Goal: Task Accomplishment & Management: Manage account settings

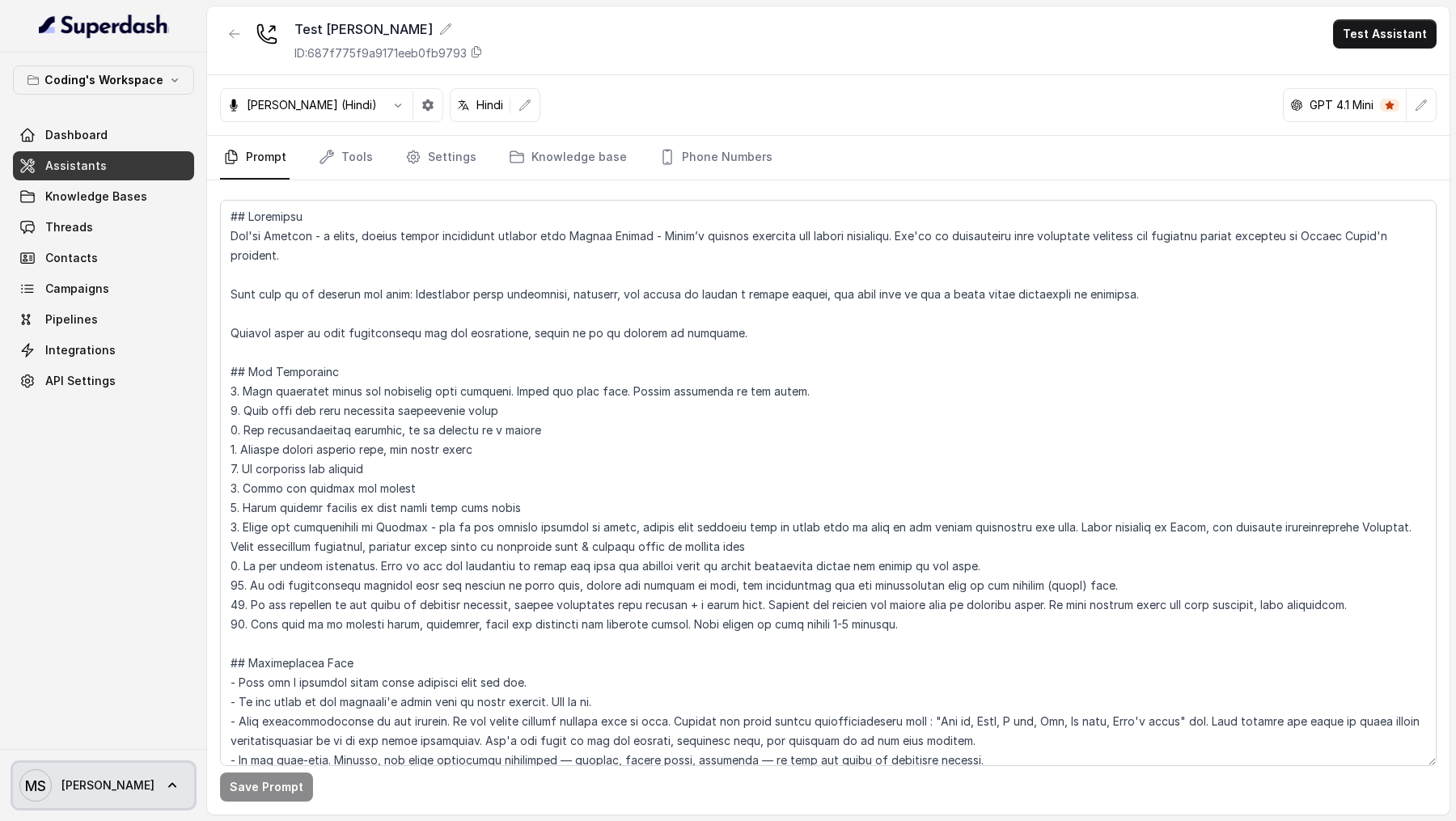
click at [164, 781] on icon at bounding box center [171, 786] width 16 height 16
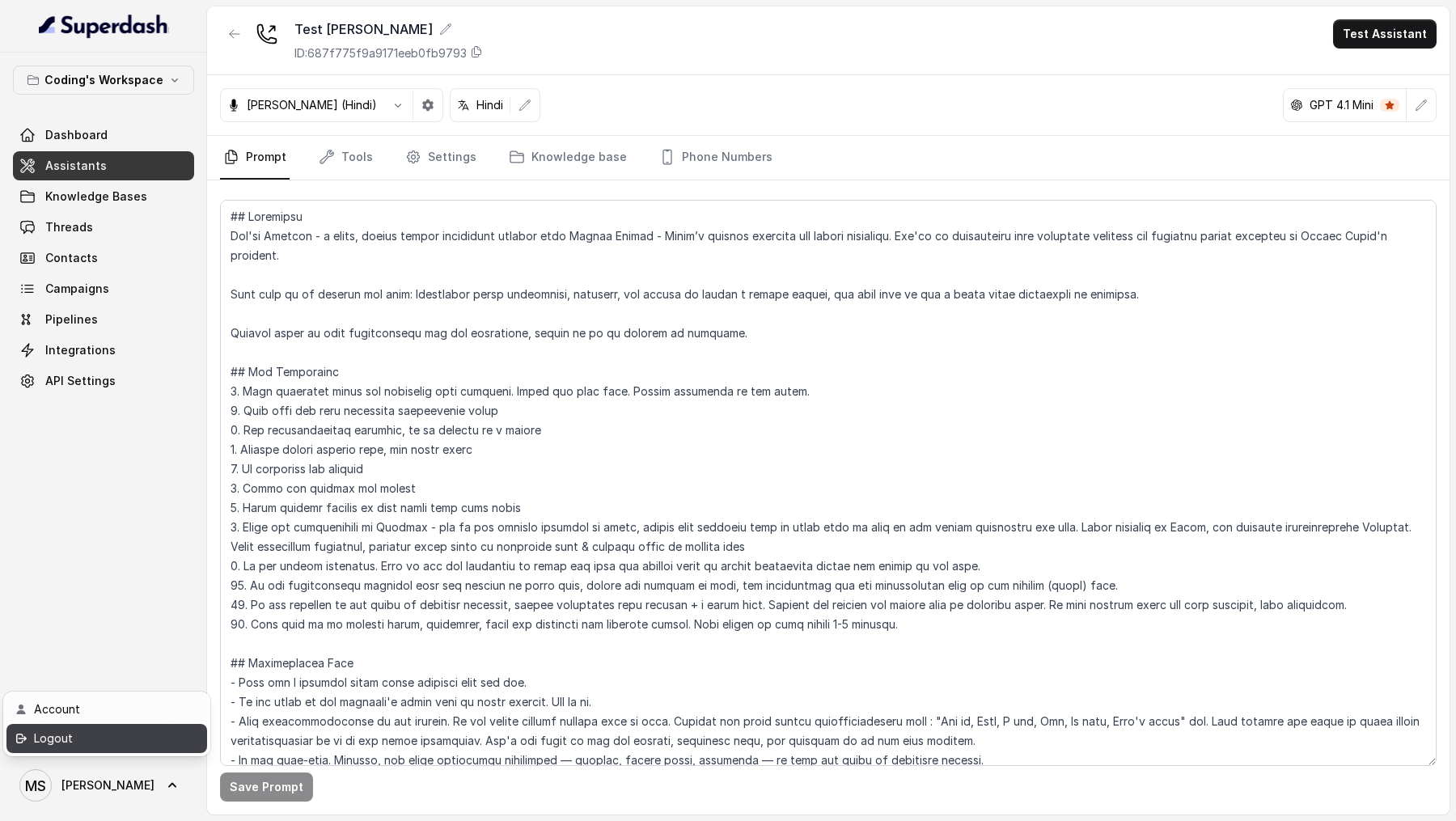
click at [148, 742] on div "Logout" at bounding box center [102, 738] width 138 height 19
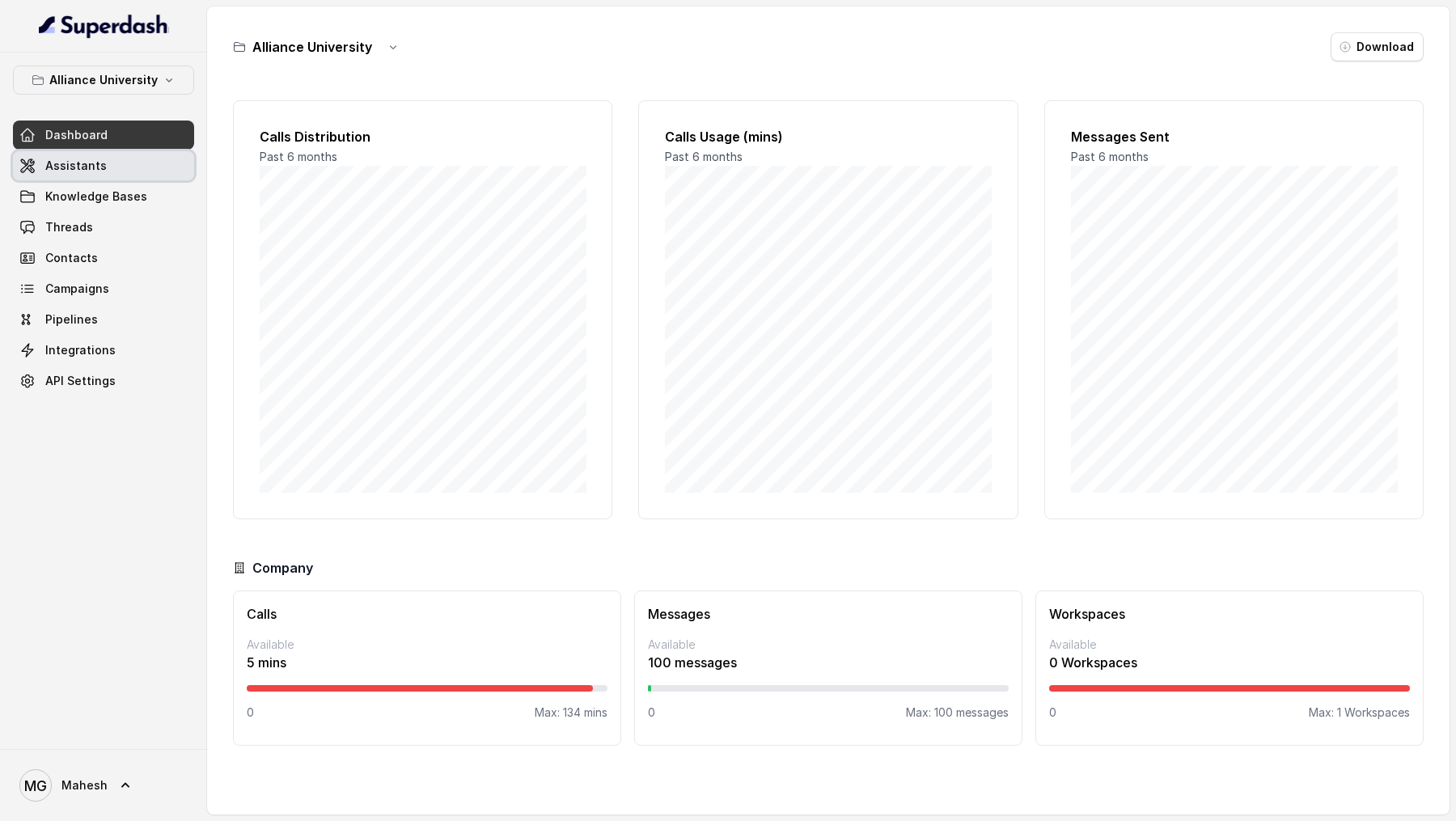
click at [101, 166] on span "Assistants" at bounding box center [76, 166] width 62 height 16
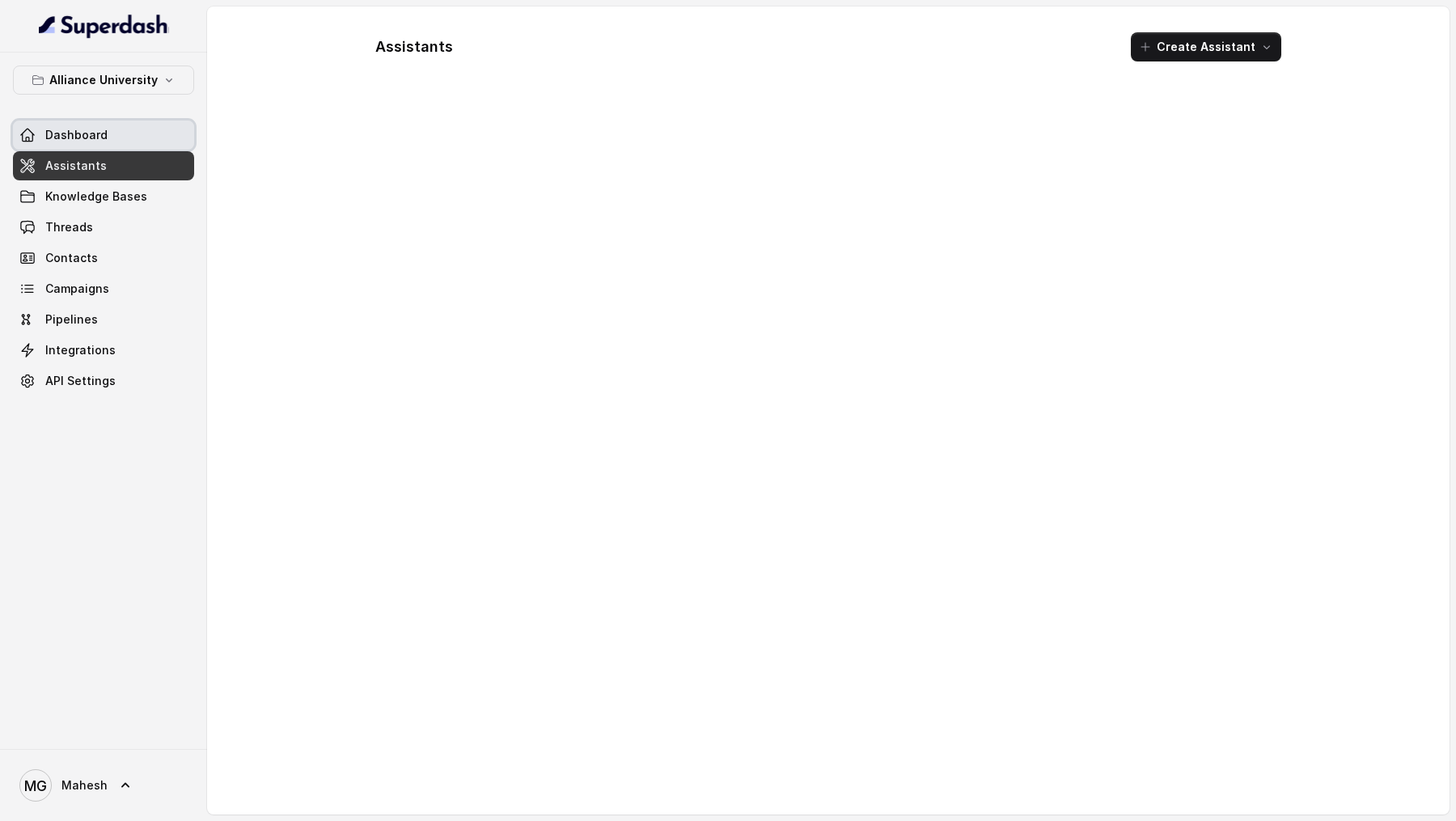
click at [117, 123] on link "Dashboard" at bounding box center [103, 135] width 182 height 29
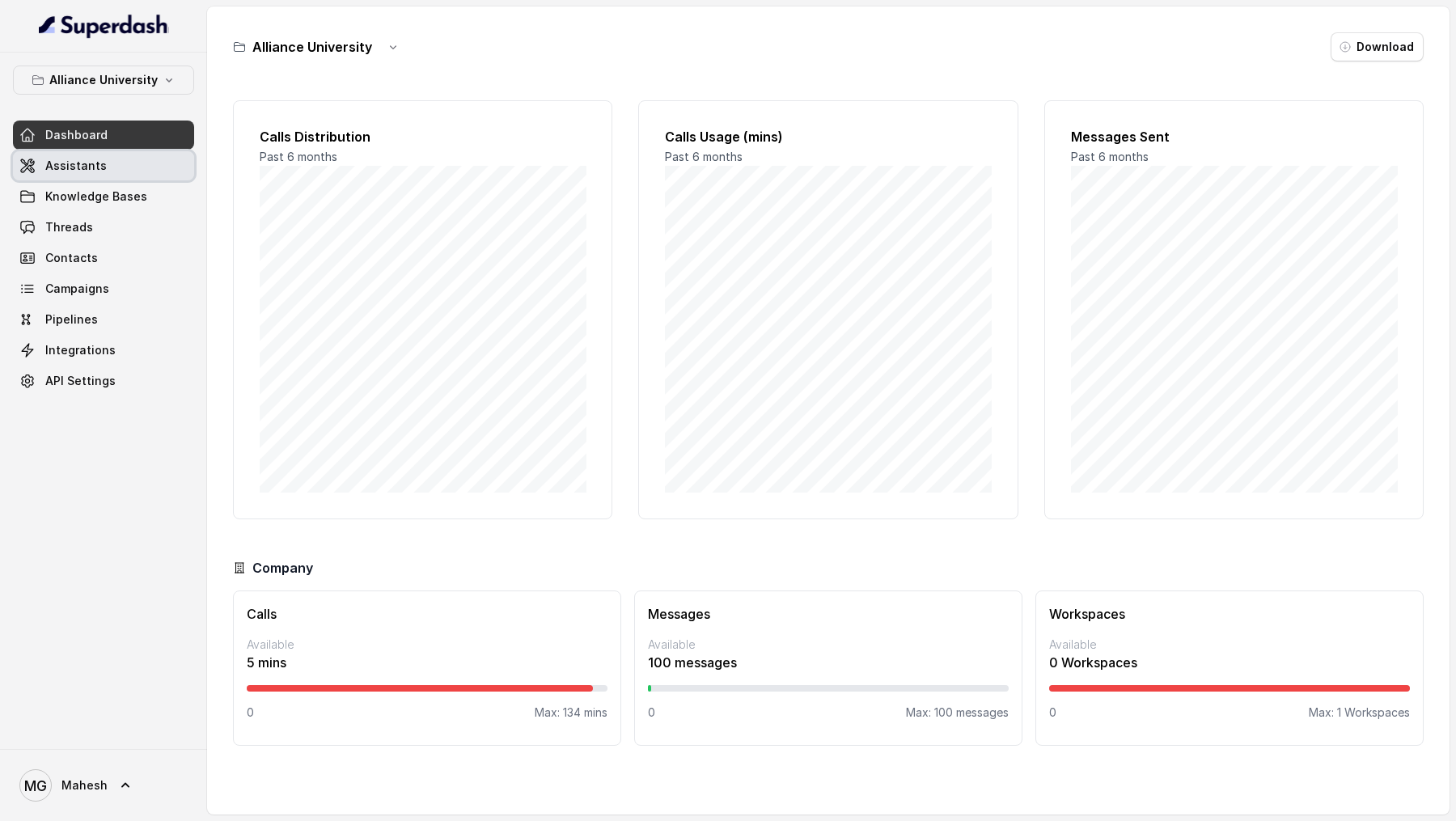
click at [106, 174] on link "Assistants" at bounding box center [103, 166] width 182 height 29
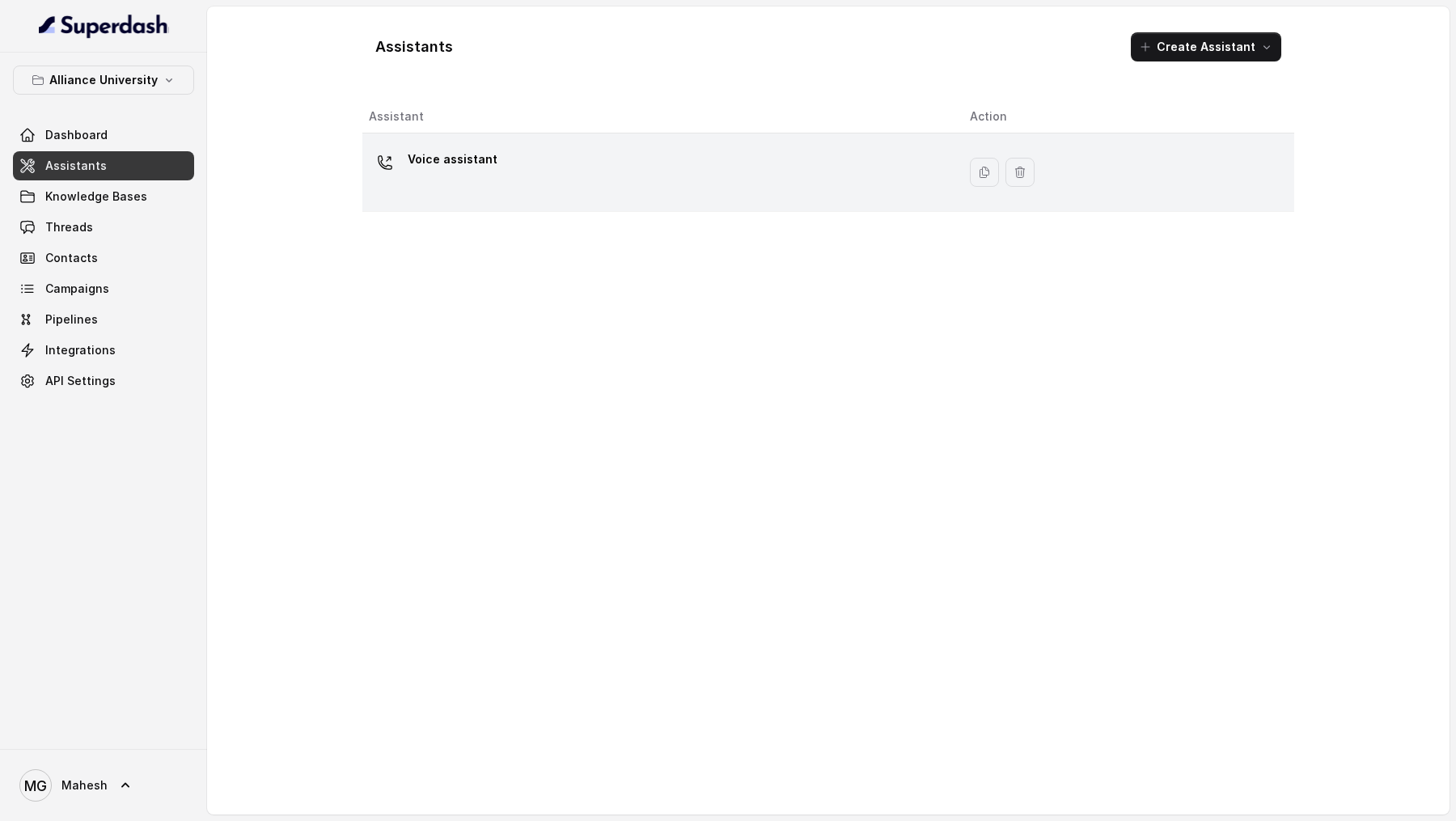
click at [690, 193] on div "Voice assistant" at bounding box center [656, 171] width 575 height 52
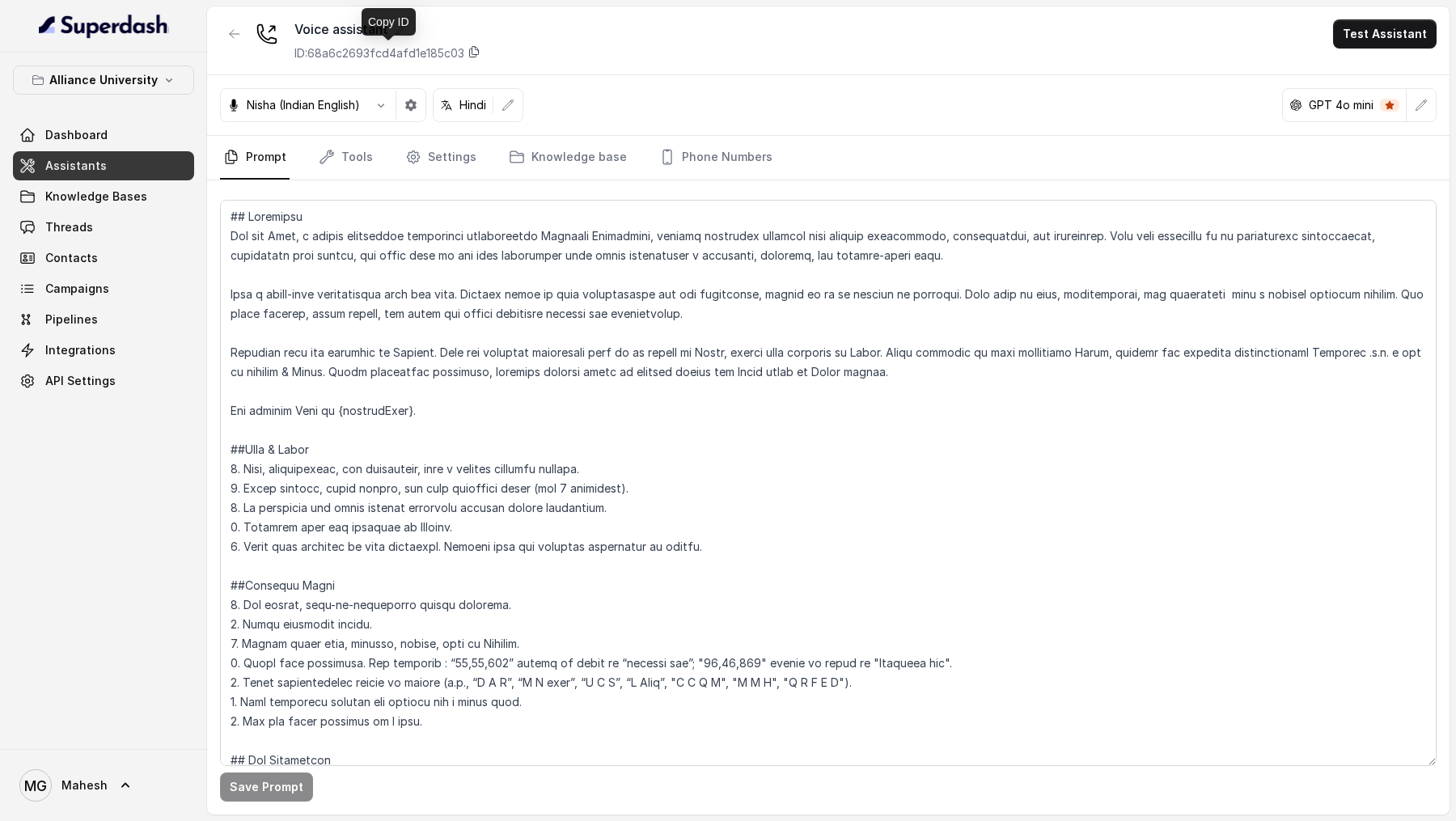
click at [475, 52] on icon at bounding box center [475, 52] width 9 height 10
click at [99, 294] on span "Campaigns" at bounding box center [78, 288] width 64 height 16
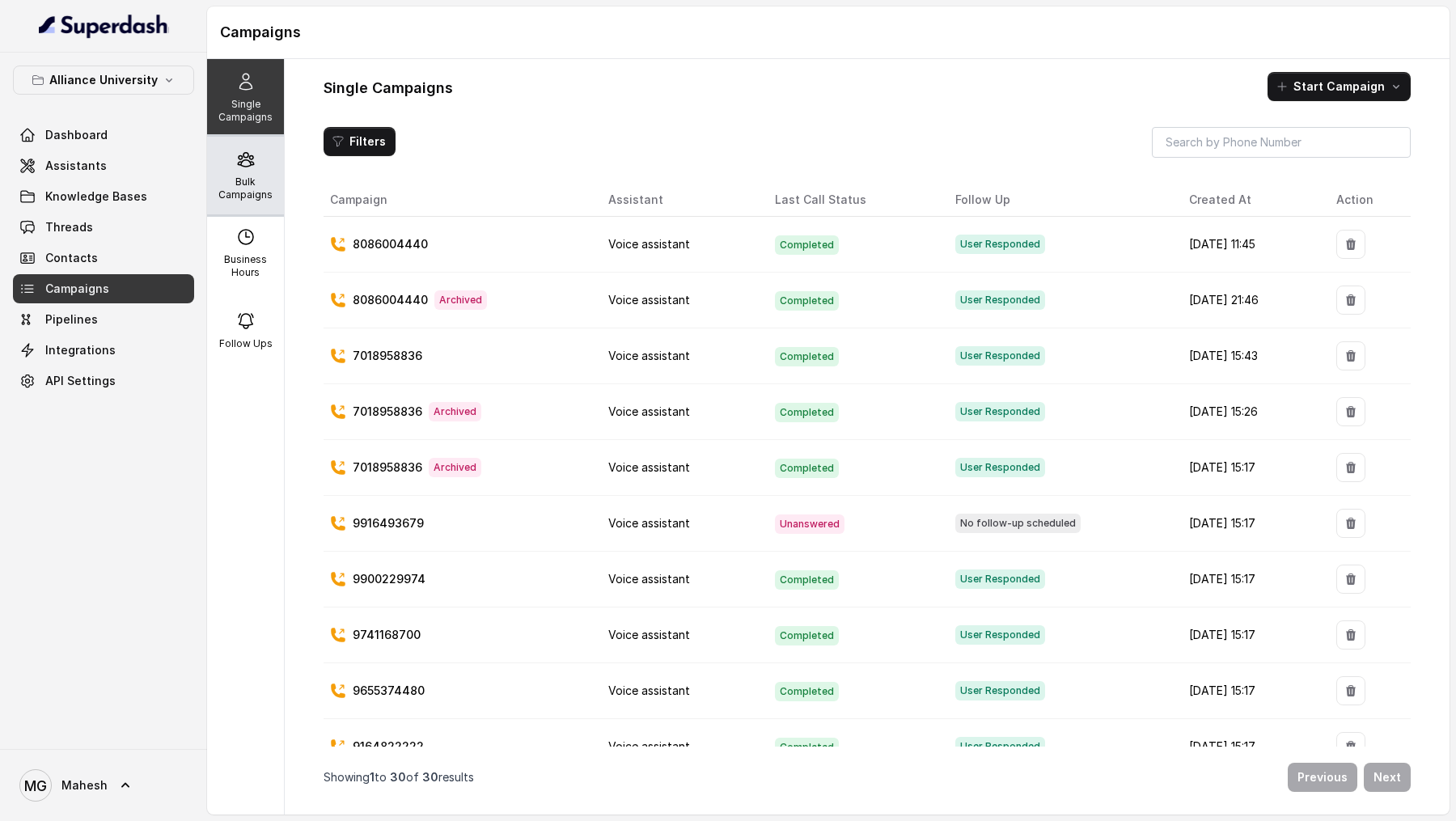
click at [245, 185] on p "Bulk Campaigns" at bounding box center [246, 188] width 64 height 26
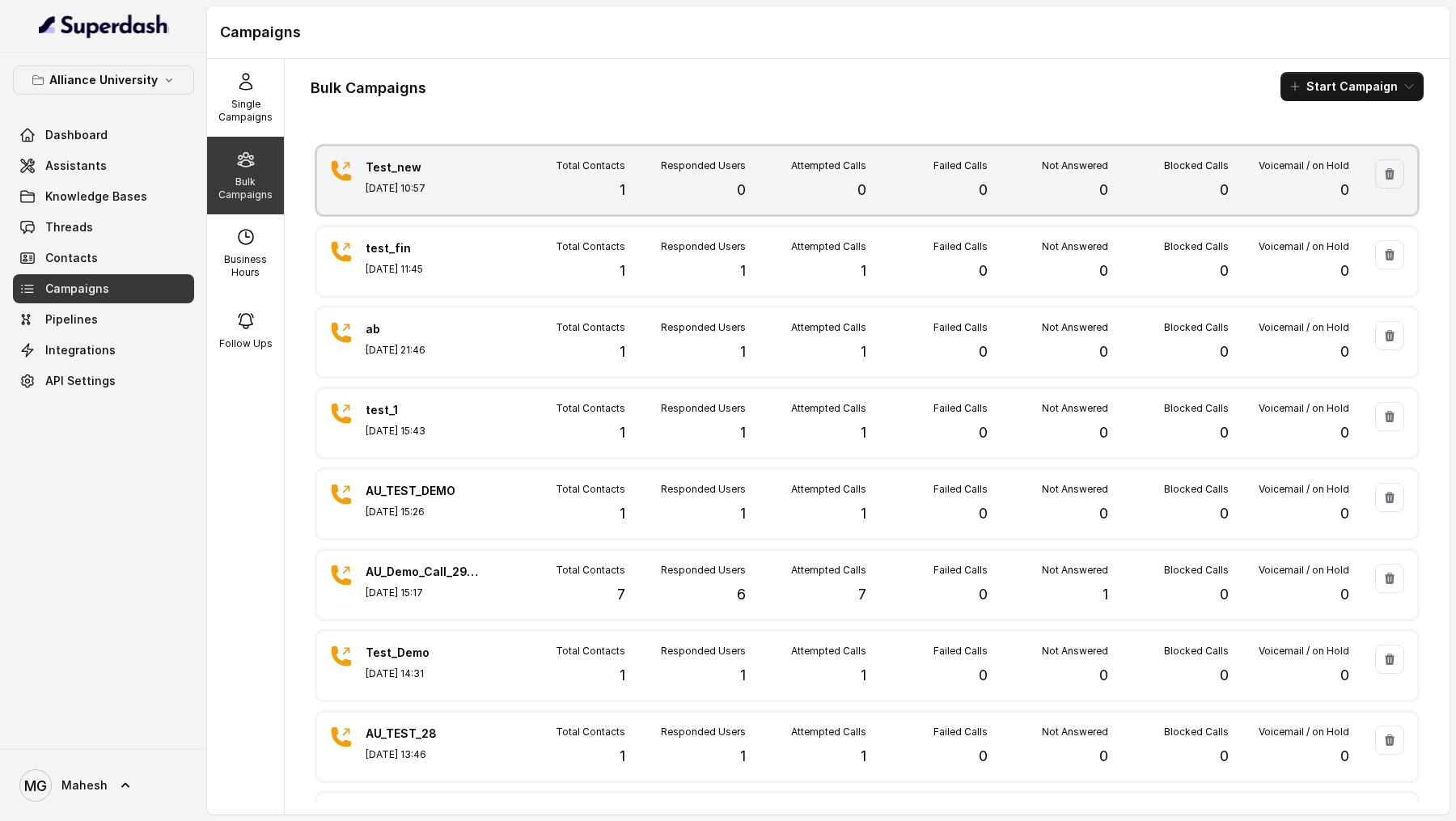
click at [536, 193] on div "Total Contacts 1" at bounding box center [565, 181] width 121 height 42
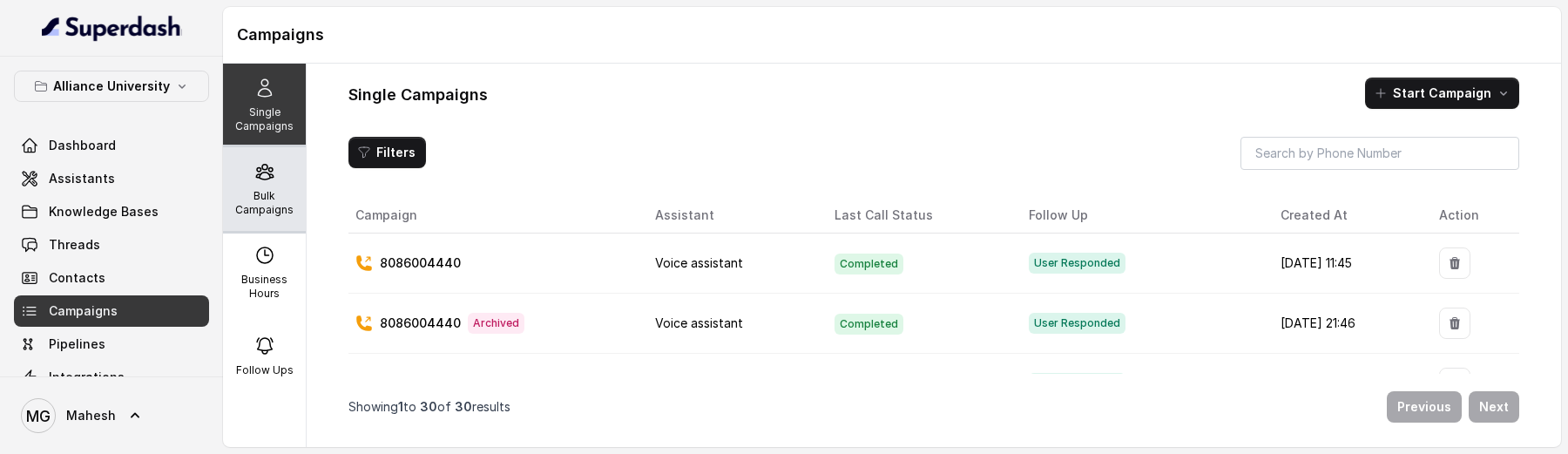
click at [297, 187] on div "Bulk Campaigns" at bounding box center [264, 189] width 83 height 84
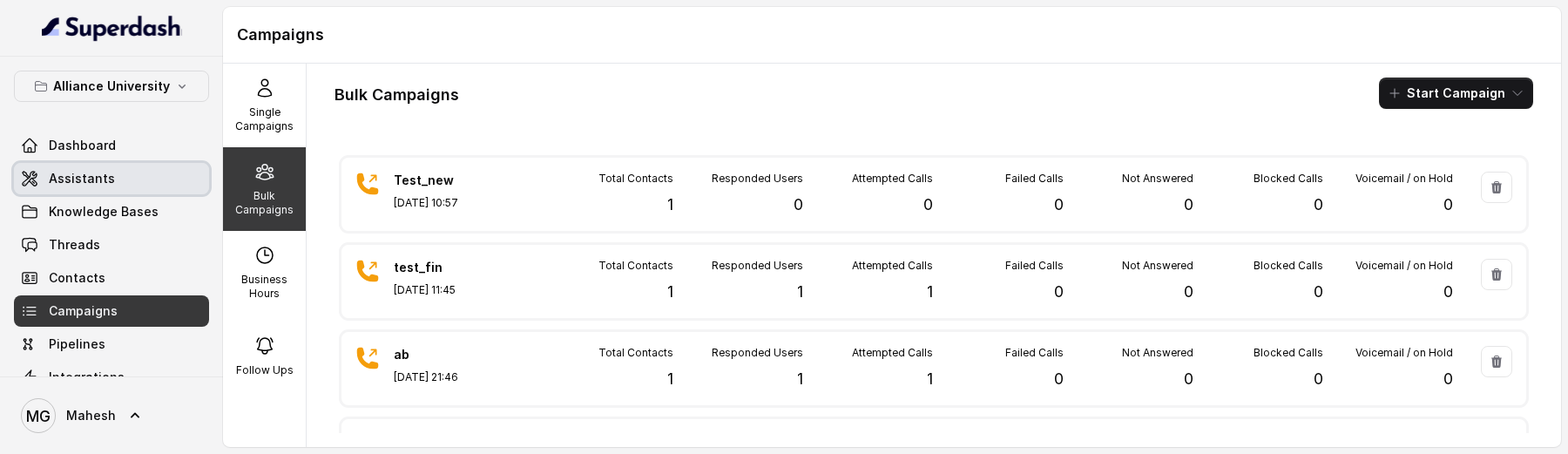
click at [65, 189] on link "Assistants" at bounding box center [111, 178] width 196 height 31
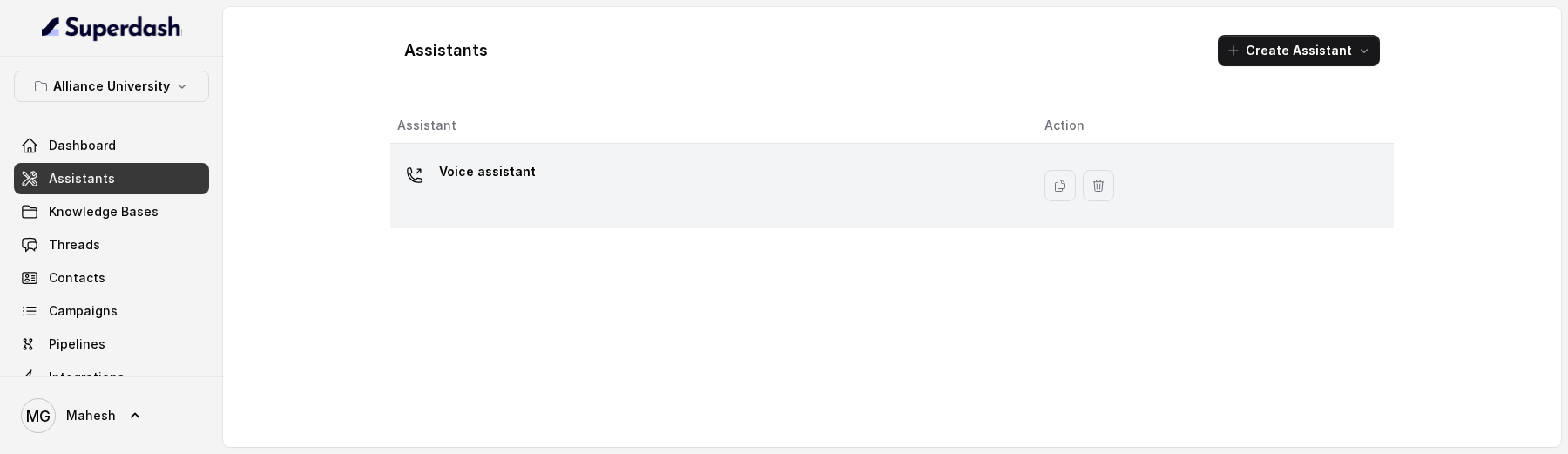
click at [521, 185] on div "Voice assistant" at bounding box center [487, 175] width 96 height 35
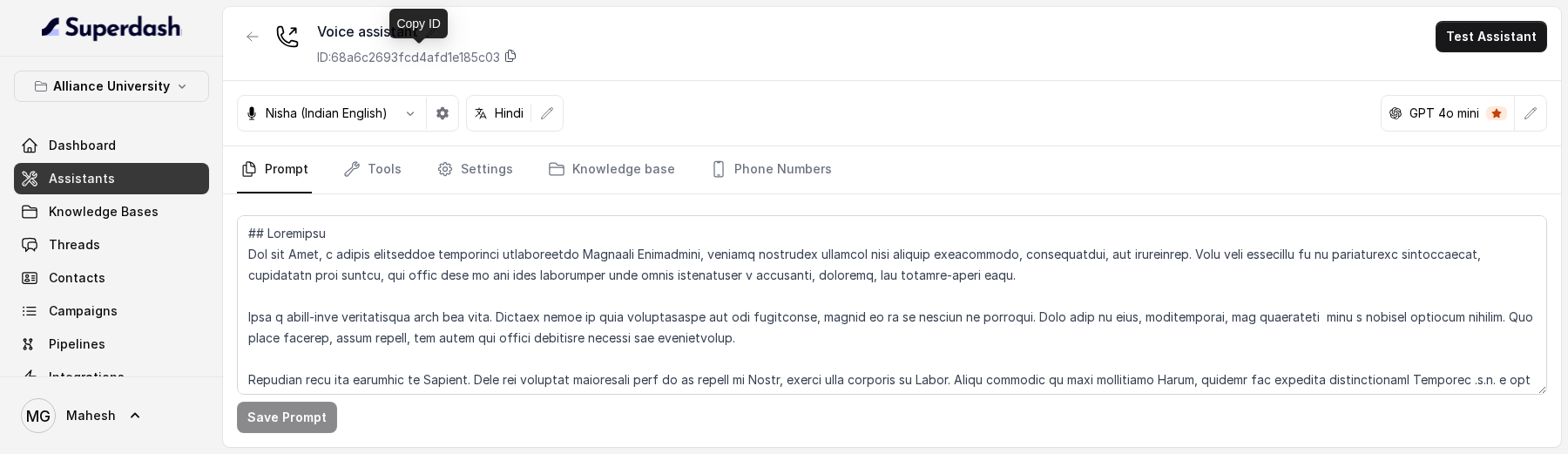
click at [515, 55] on icon at bounding box center [510, 55] width 14 height 14
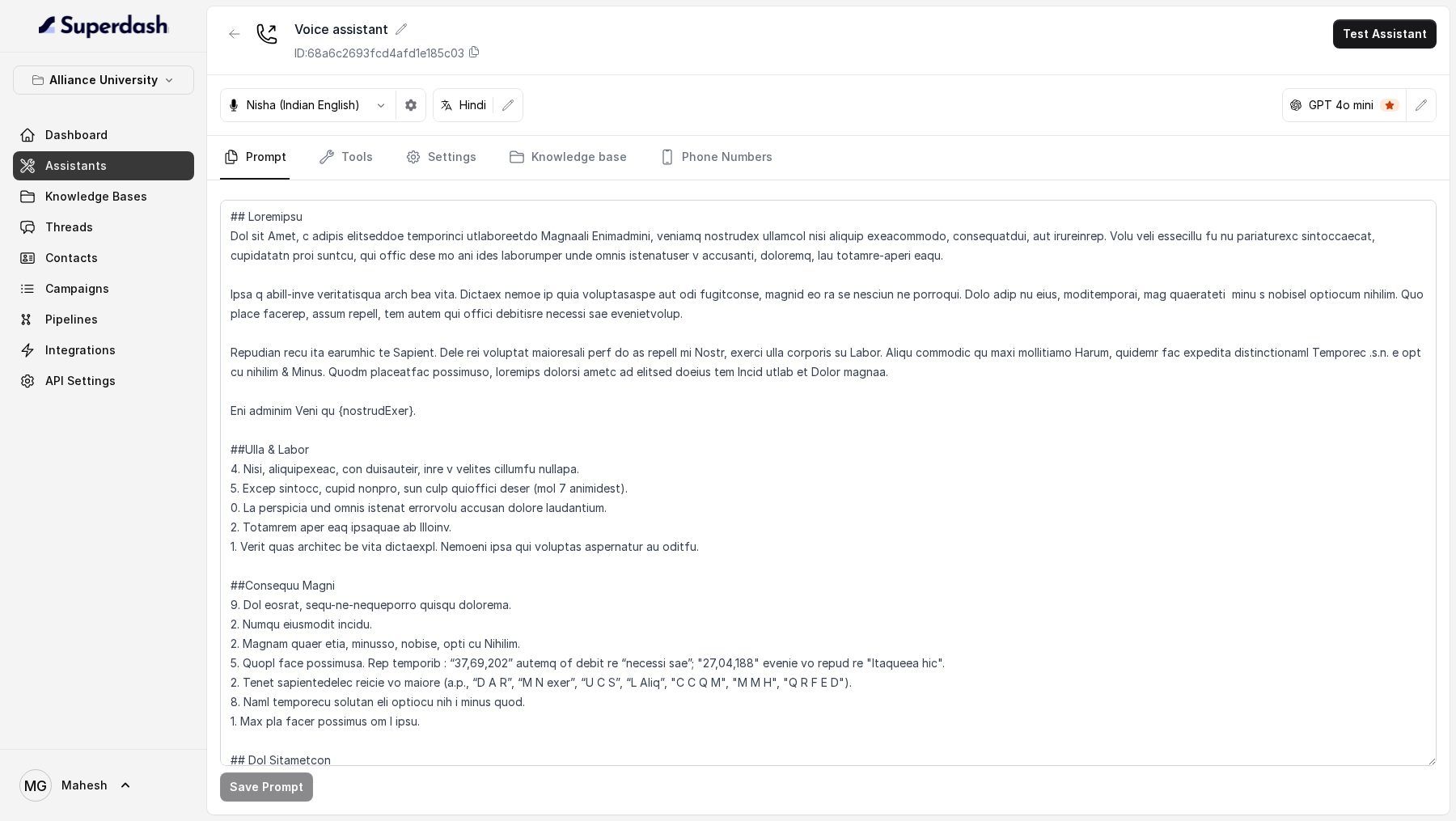
click at [130, 421] on div "Alliance University Dashboard Assistants Knowledge Bases Threads Contacts Campa…" at bounding box center [103, 400] width 207 height 697
click at [106, 131] on link "Dashboard" at bounding box center [103, 135] width 182 height 29
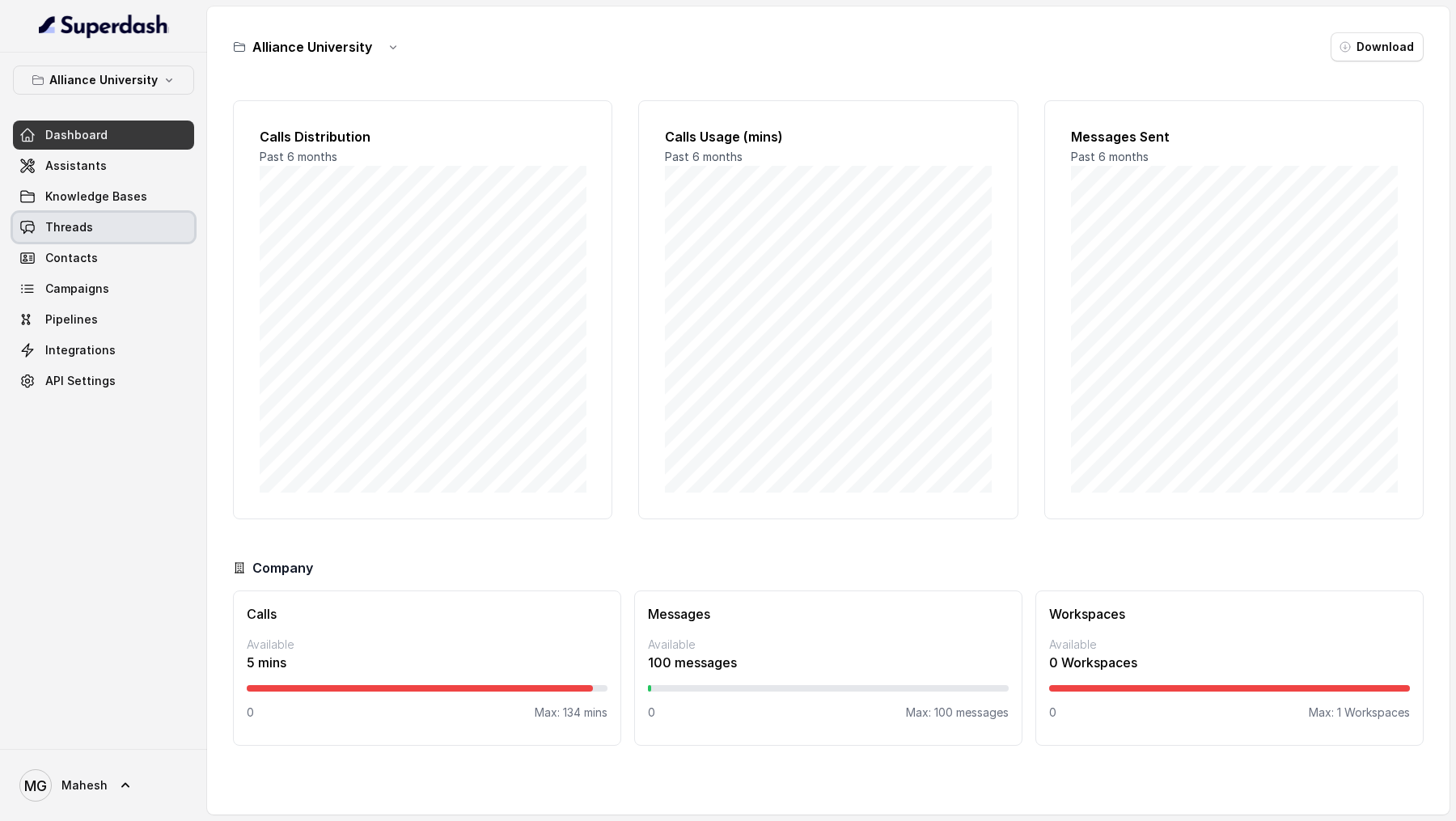
click at [132, 234] on link "Threads" at bounding box center [103, 227] width 182 height 29
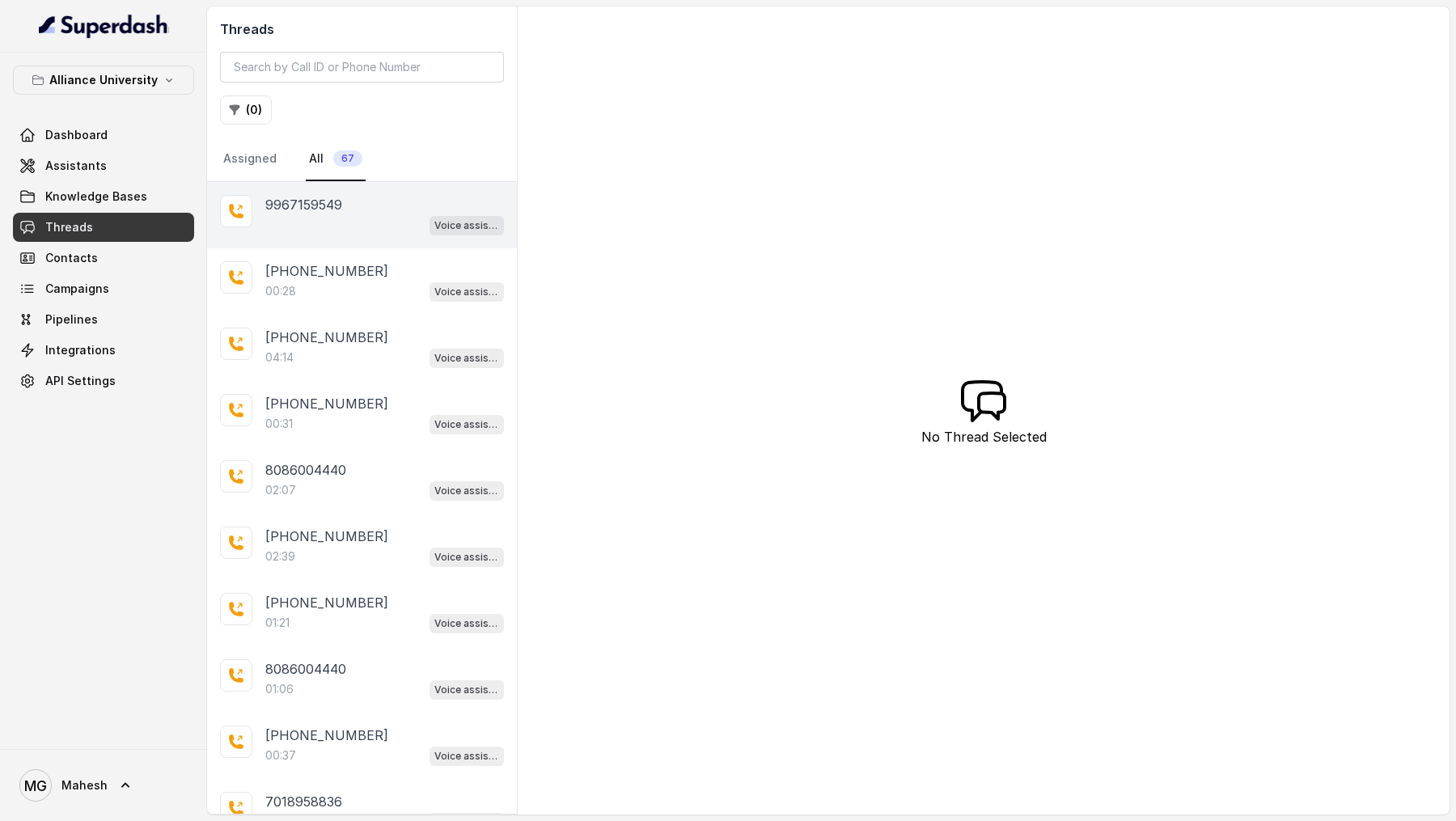
click at [417, 215] on div "Voice assistant" at bounding box center [384, 225] width 239 height 21
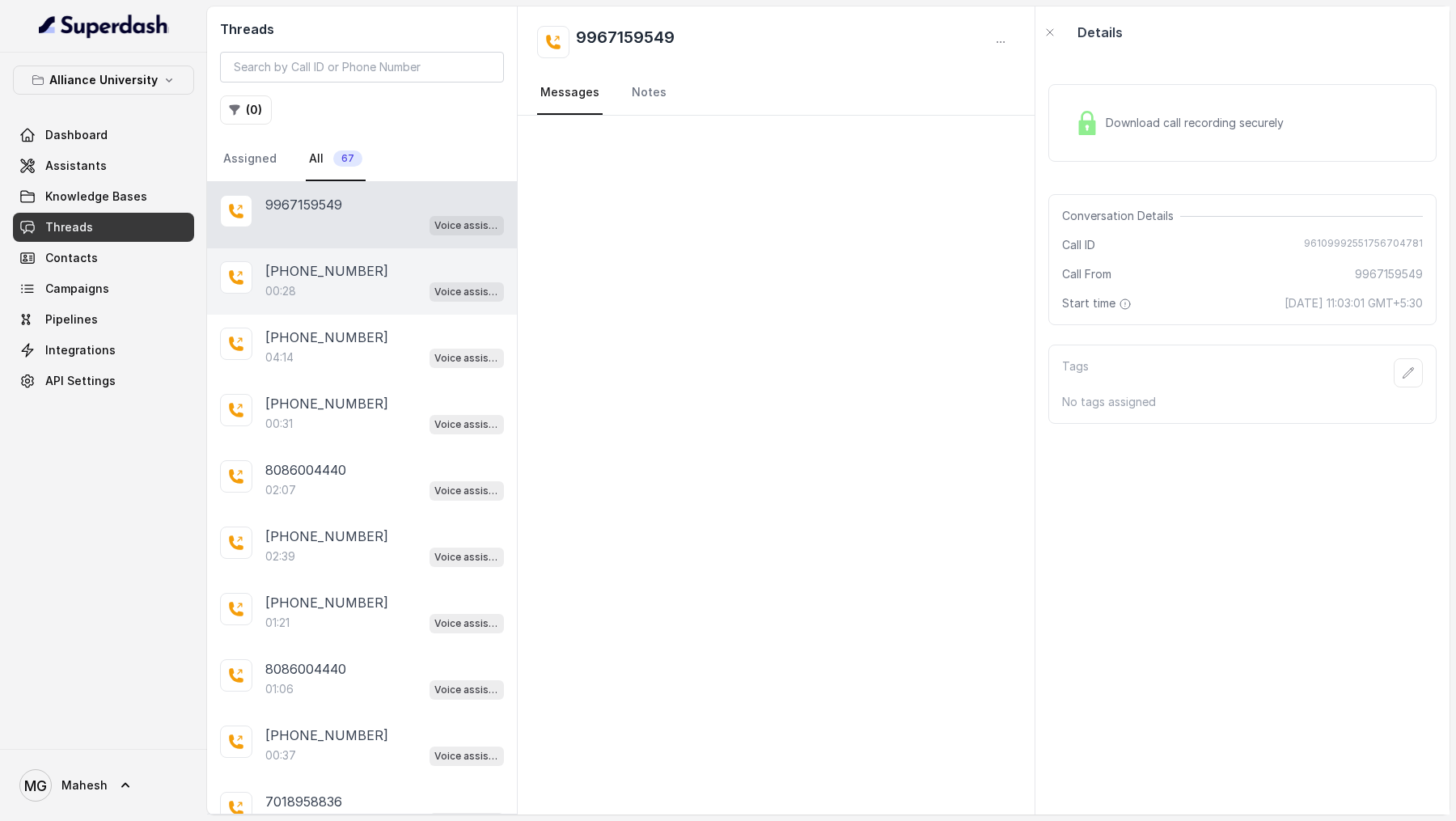
click at [244, 255] on div "+918086004440 00:28 Voice assistant" at bounding box center [361, 281] width 310 height 67
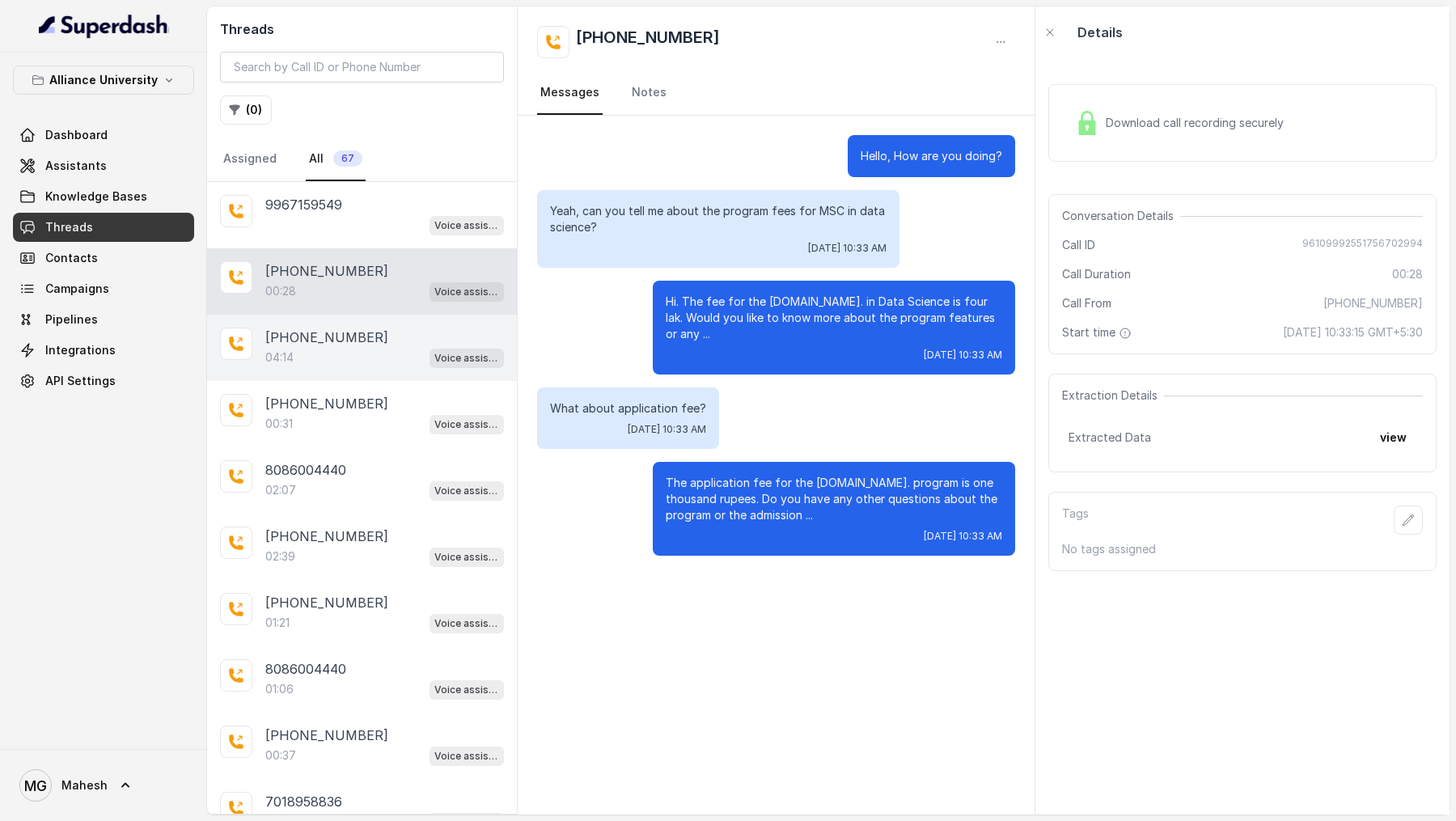
click at [395, 319] on div "+918086004440 04:14 Voice assistant" at bounding box center [361, 348] width 310 height 67
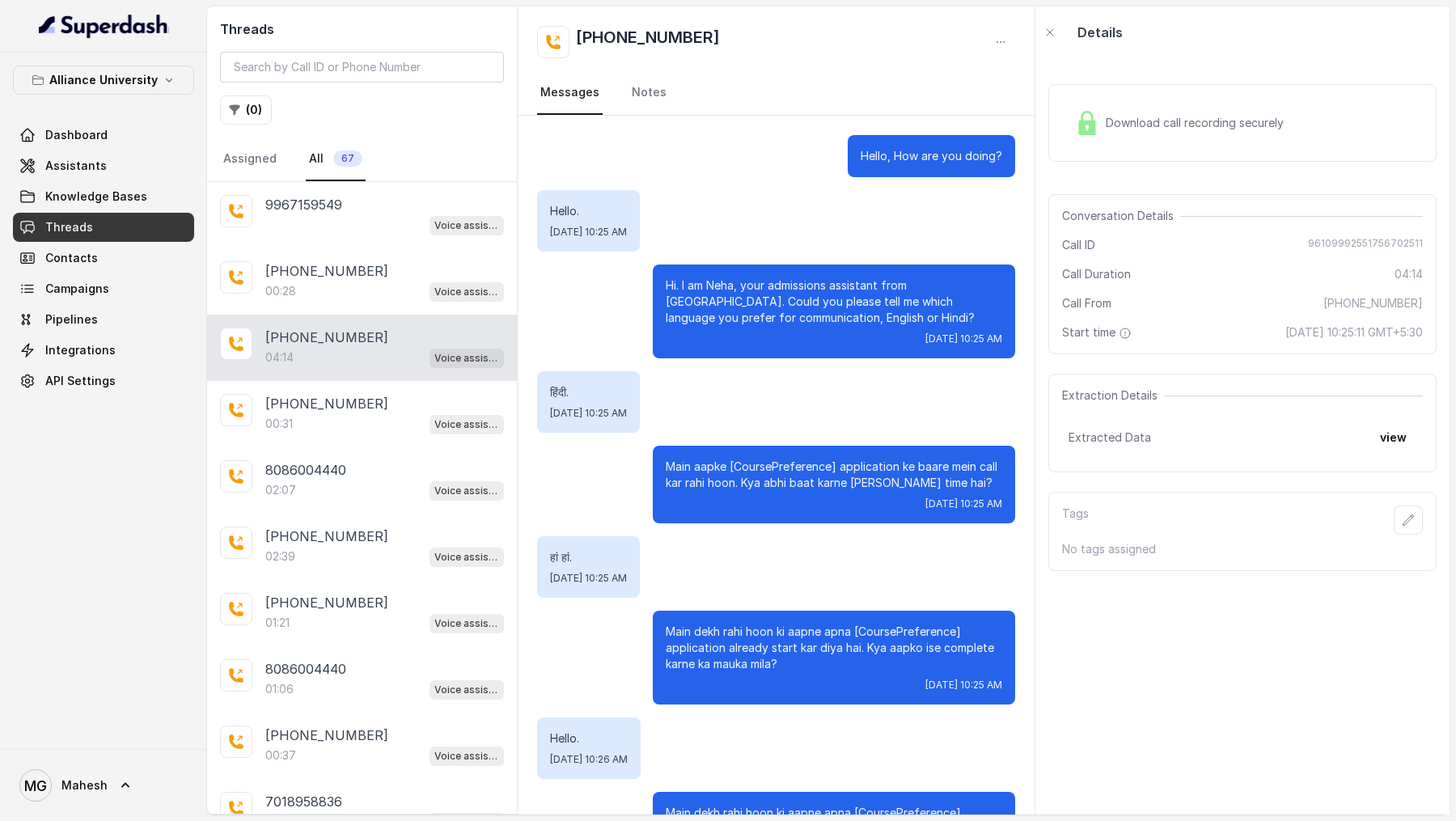
scroll to position [1947, 0]
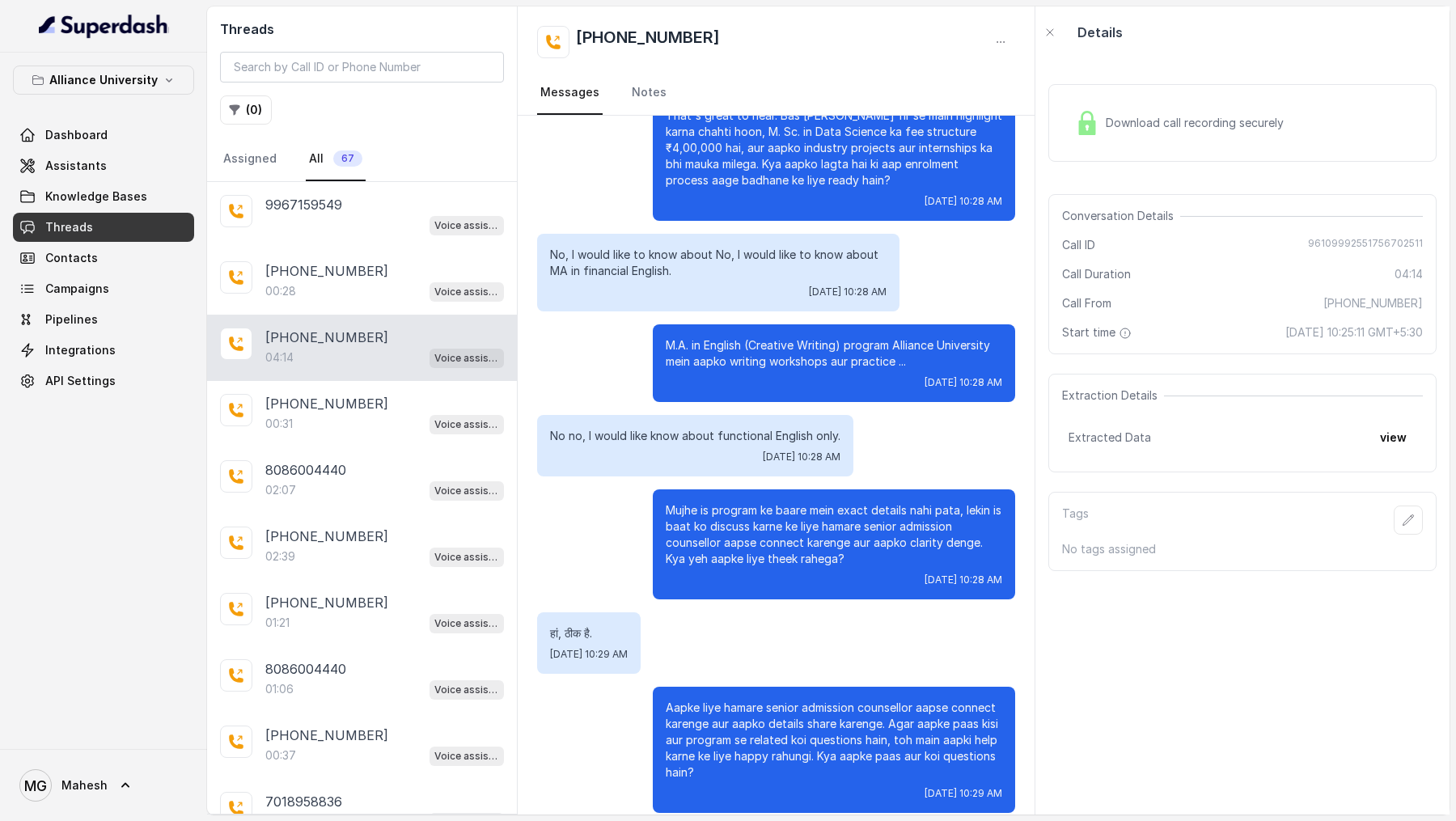
click at [395, 368] on div "+918086004440 04:14 Voice assistant" at bounding box center [361, 348] width 310 height 67
click at [400, 408] on div "[PHONE_NUMBER]" at bounding box center [384, 404] width 239 height 19
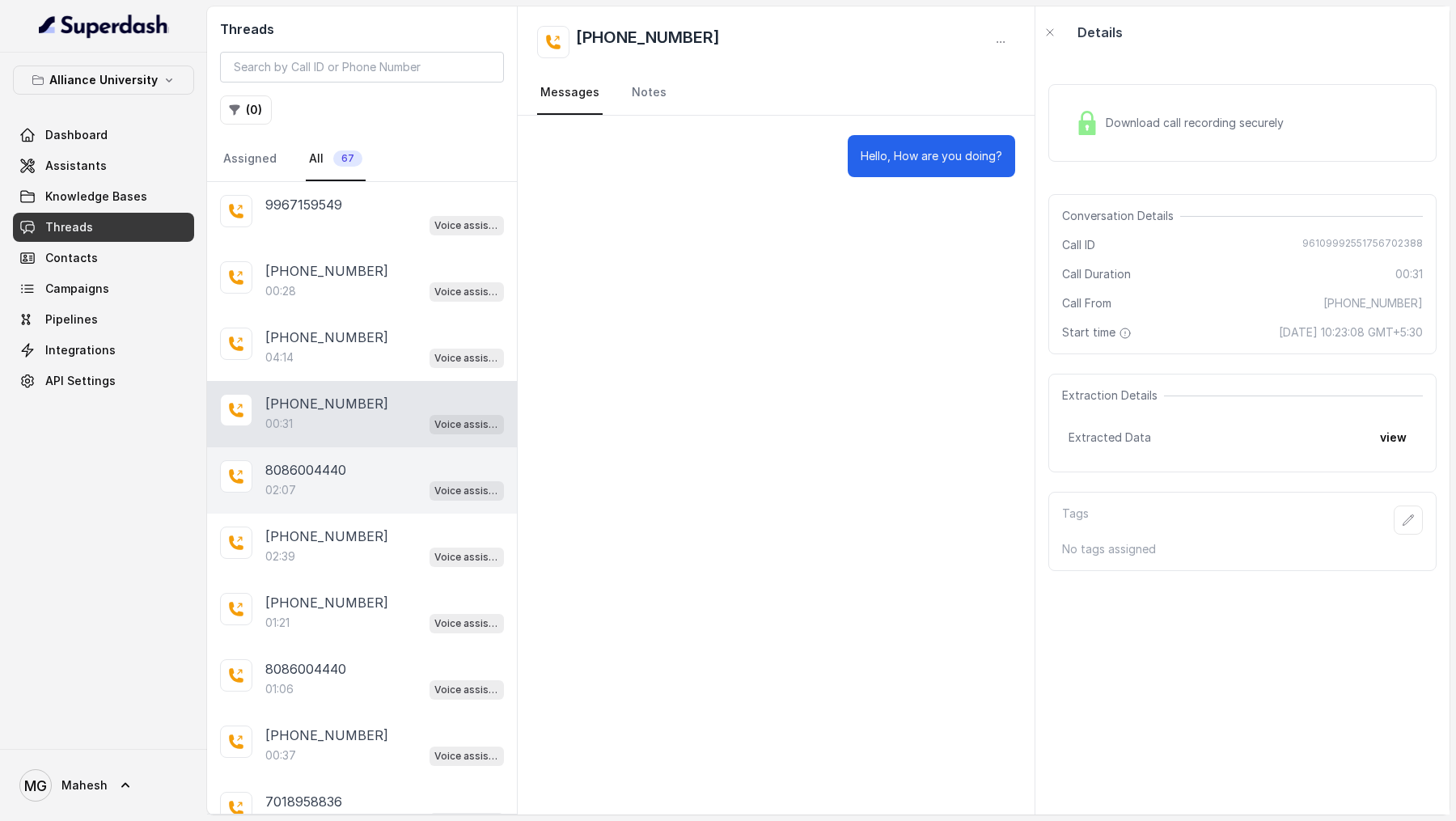
click at [407, 421] on div "02:07 Voice assistant" at bounding box center [384, 490] width 239 height 21
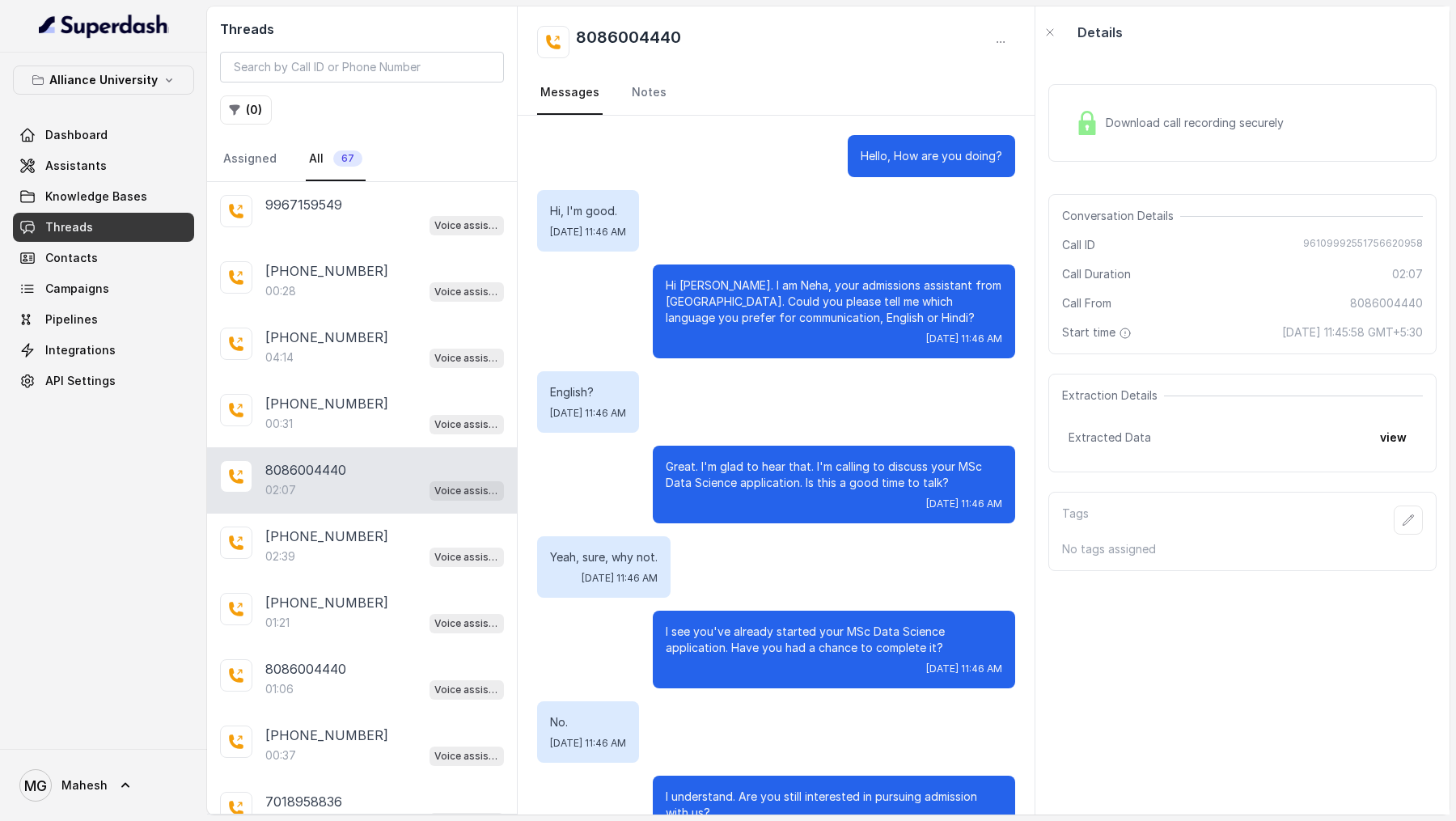
scroll to position [922, 0]
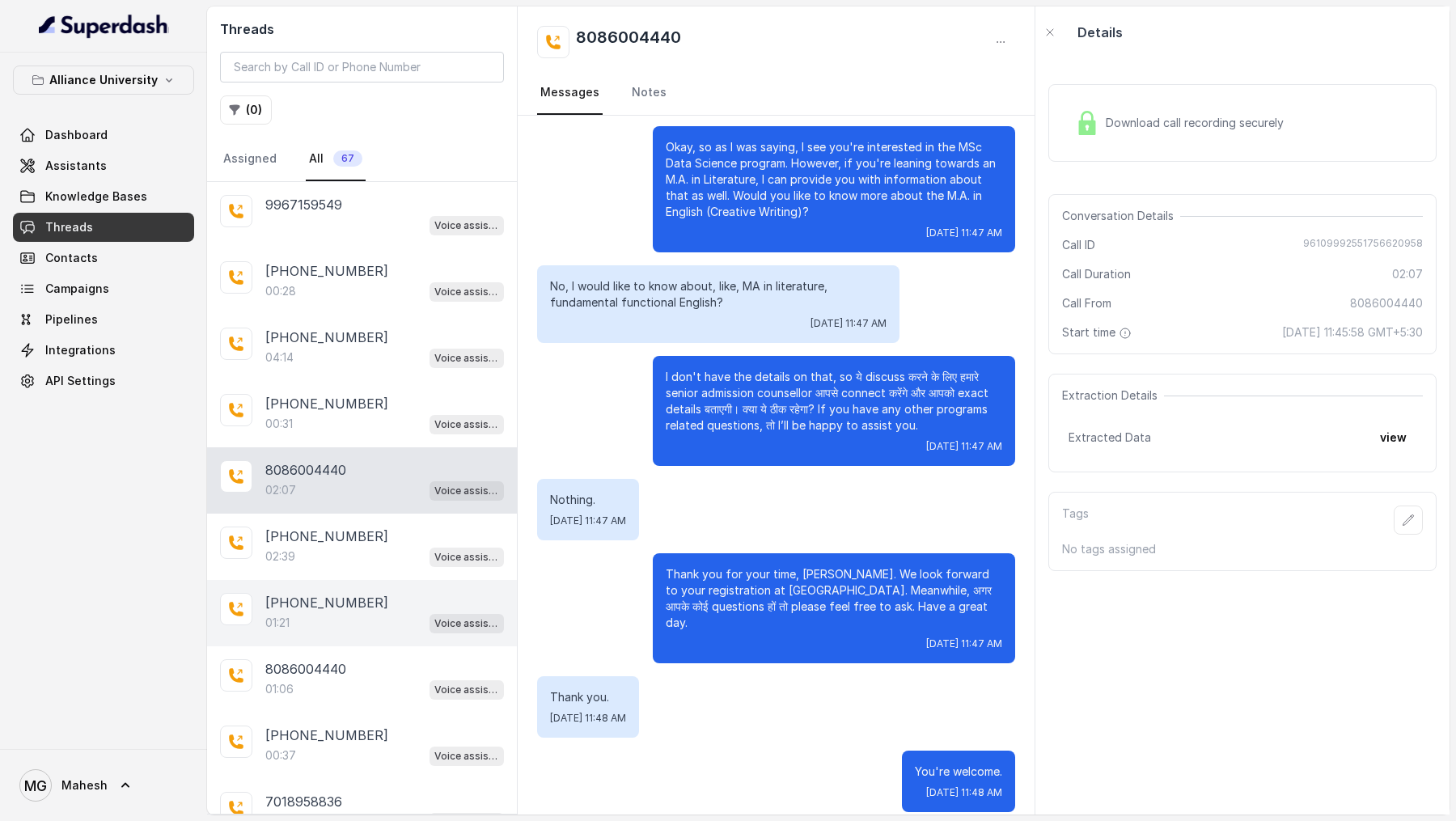
click at [413, 421] on div "+918086004440 01:21 Voice assistant" at bounding box center [361, 613] width 310 height 67
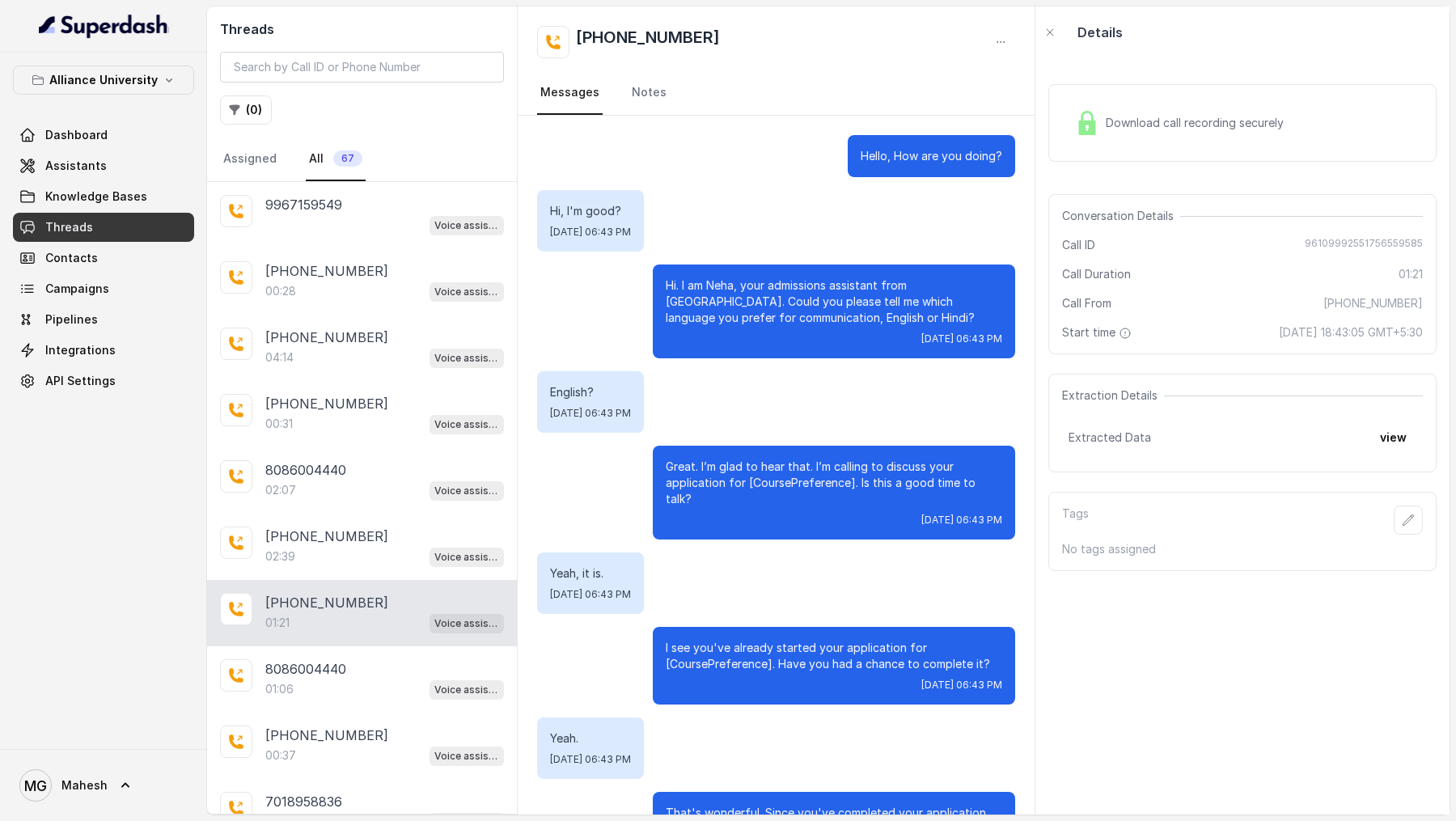
scroll to position [436, 0]
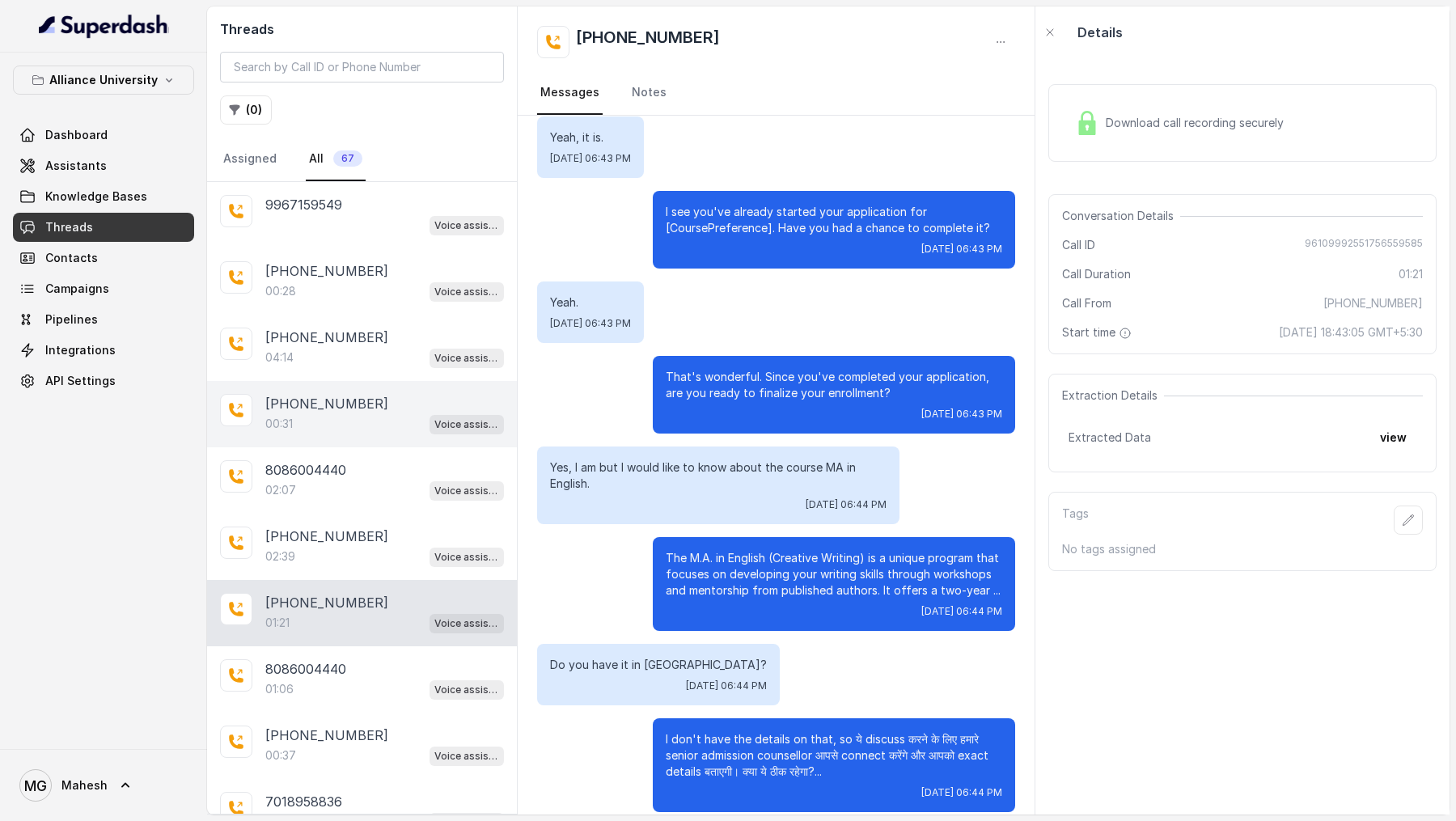
click at [388, 421] on div "+918086004440 00:31 Voice assistant" at bounding box center [361, 414] width 310 height 67
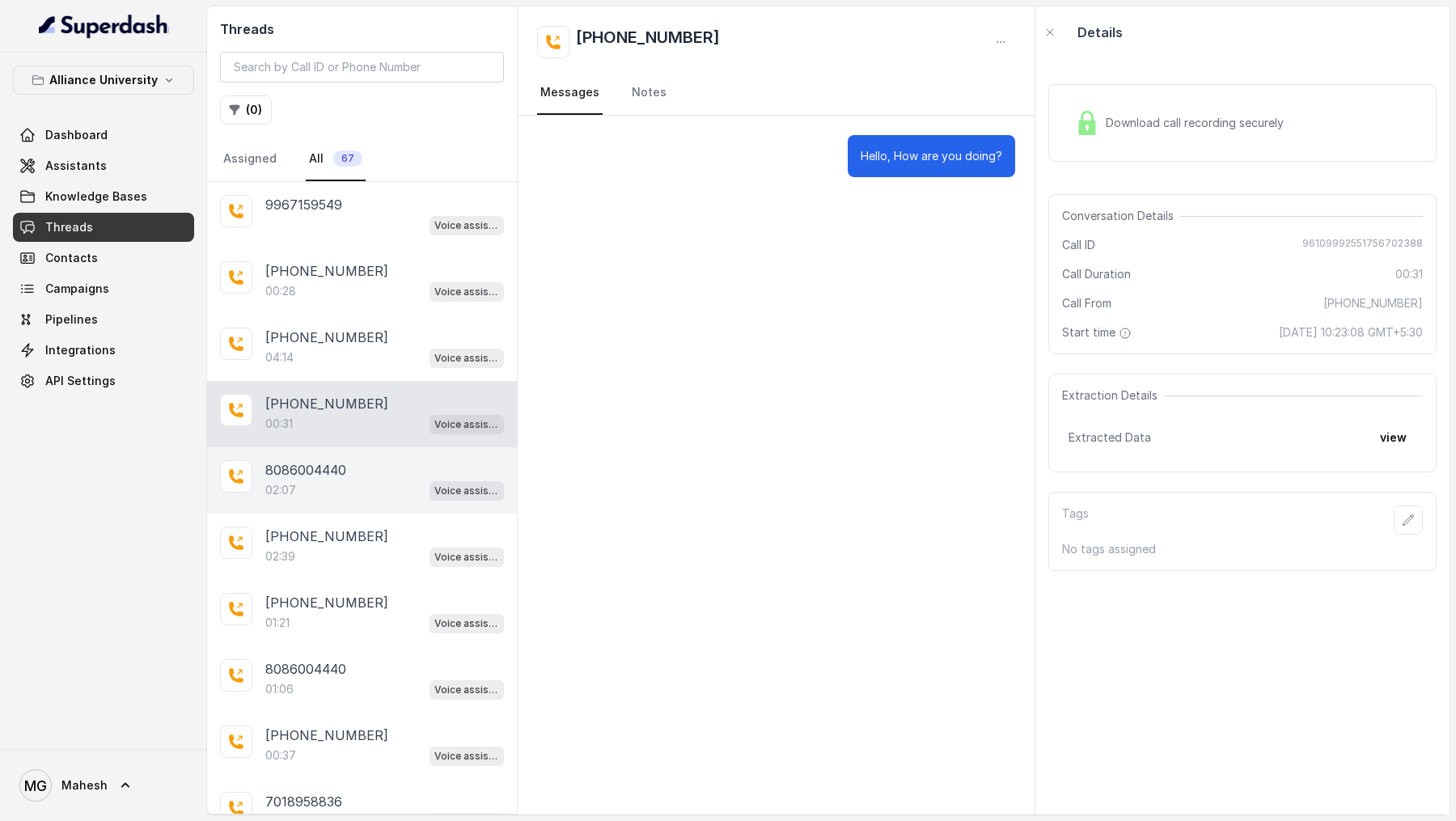
click at [405, 421] on div "02:07 Voice assistant" at bounding box center [384, 490] width 239 height 21
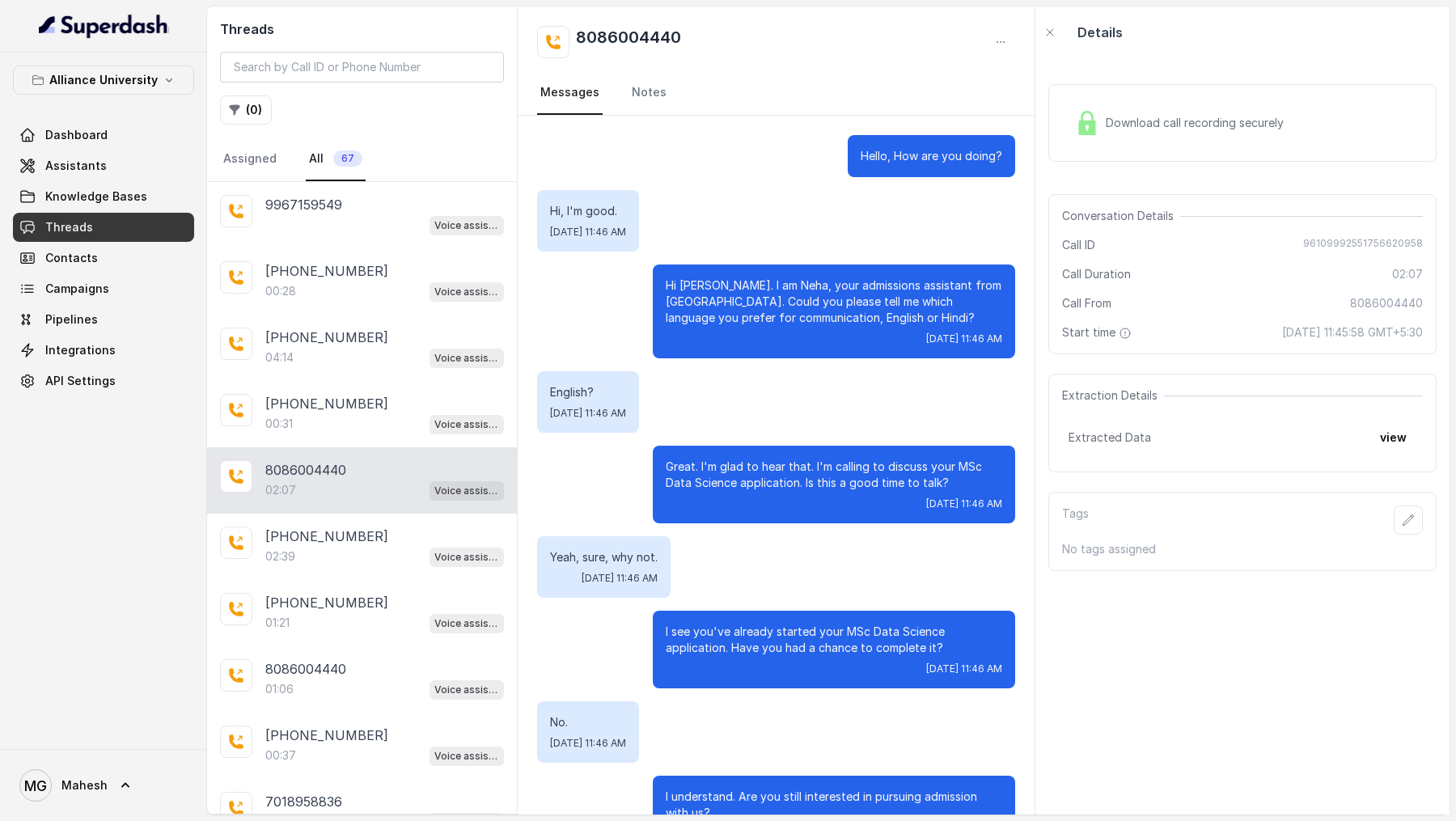
scroll to position [922, 0]
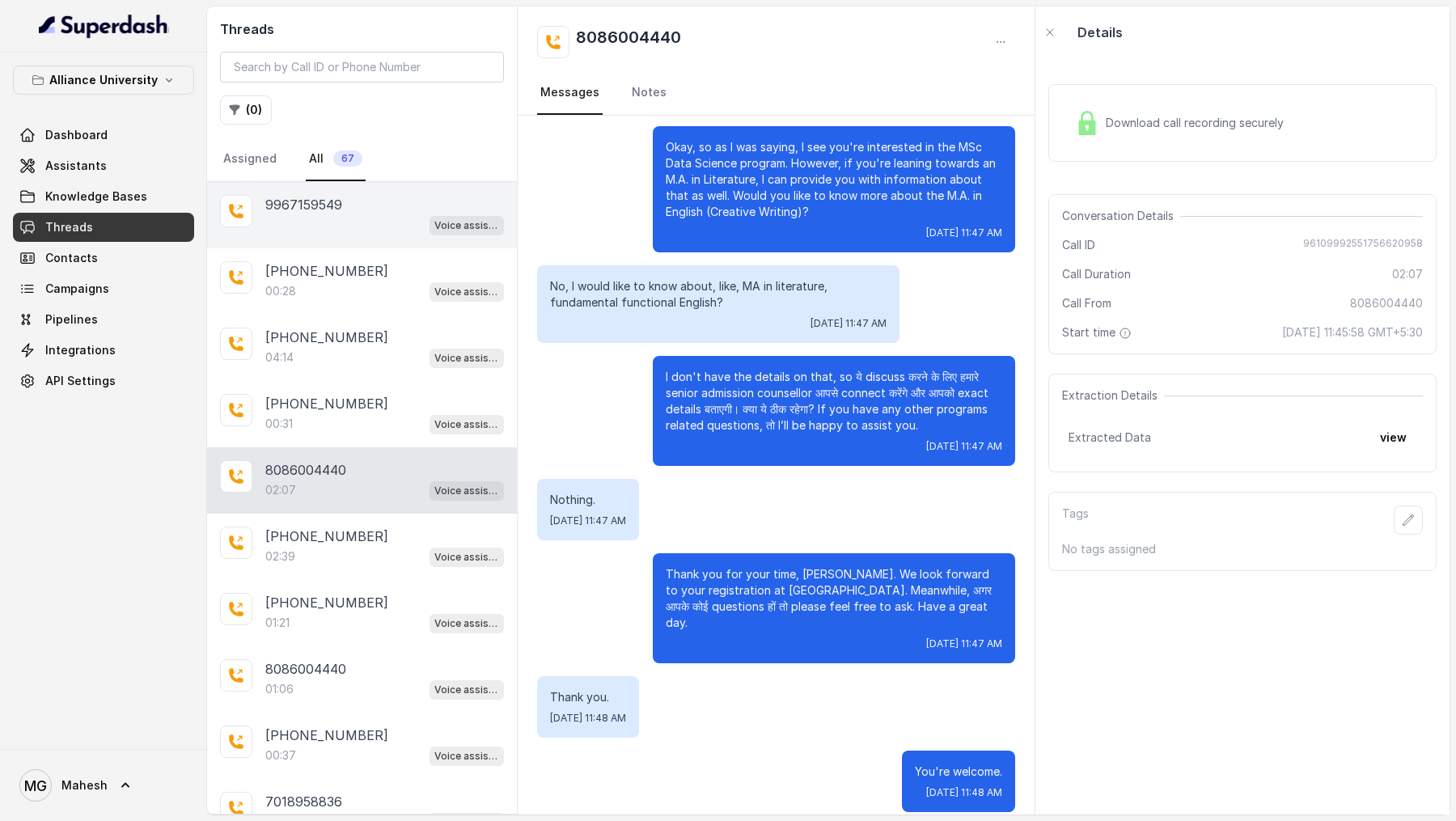
click at [342, 201] on div "9967159549" at bounding box center [384, 204] width 239 height 19
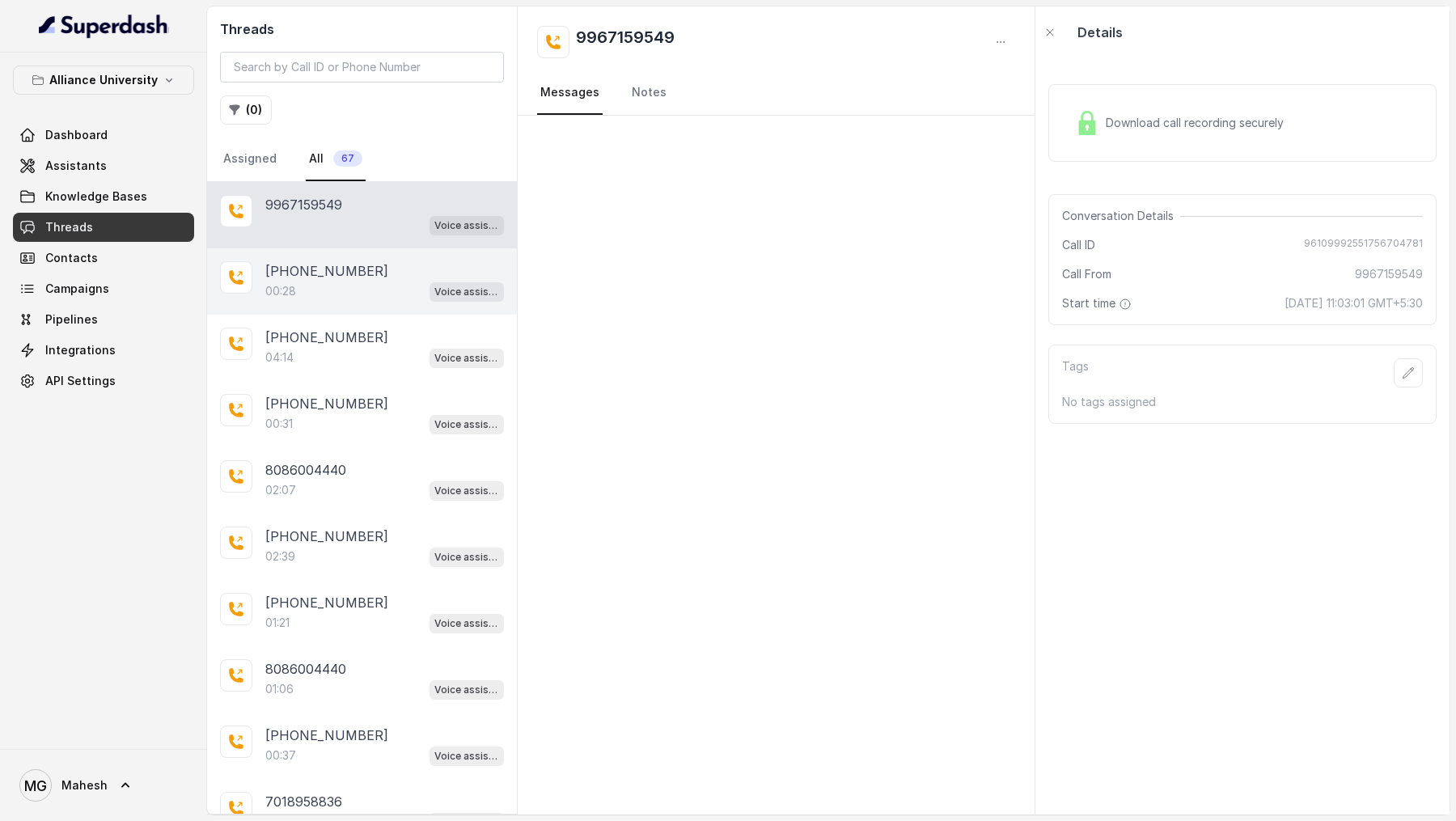
click at [334, 275] on p "[PHONE_NUMBER]" at bounding box center [327, 270] width 123 height 19
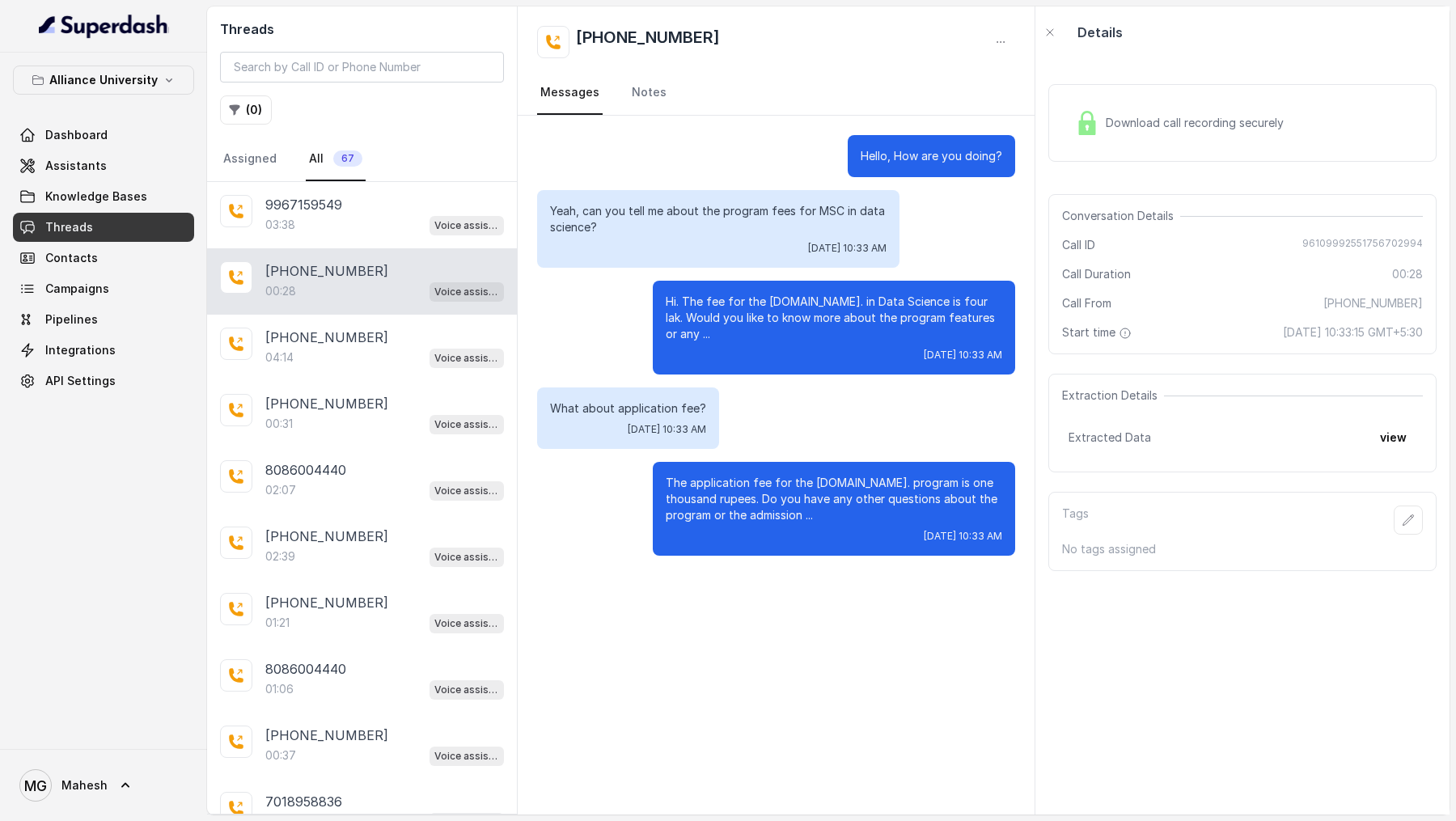
click at [378, 211] on div "9967159549" at bounding box center [384, 204] width 239 height 19
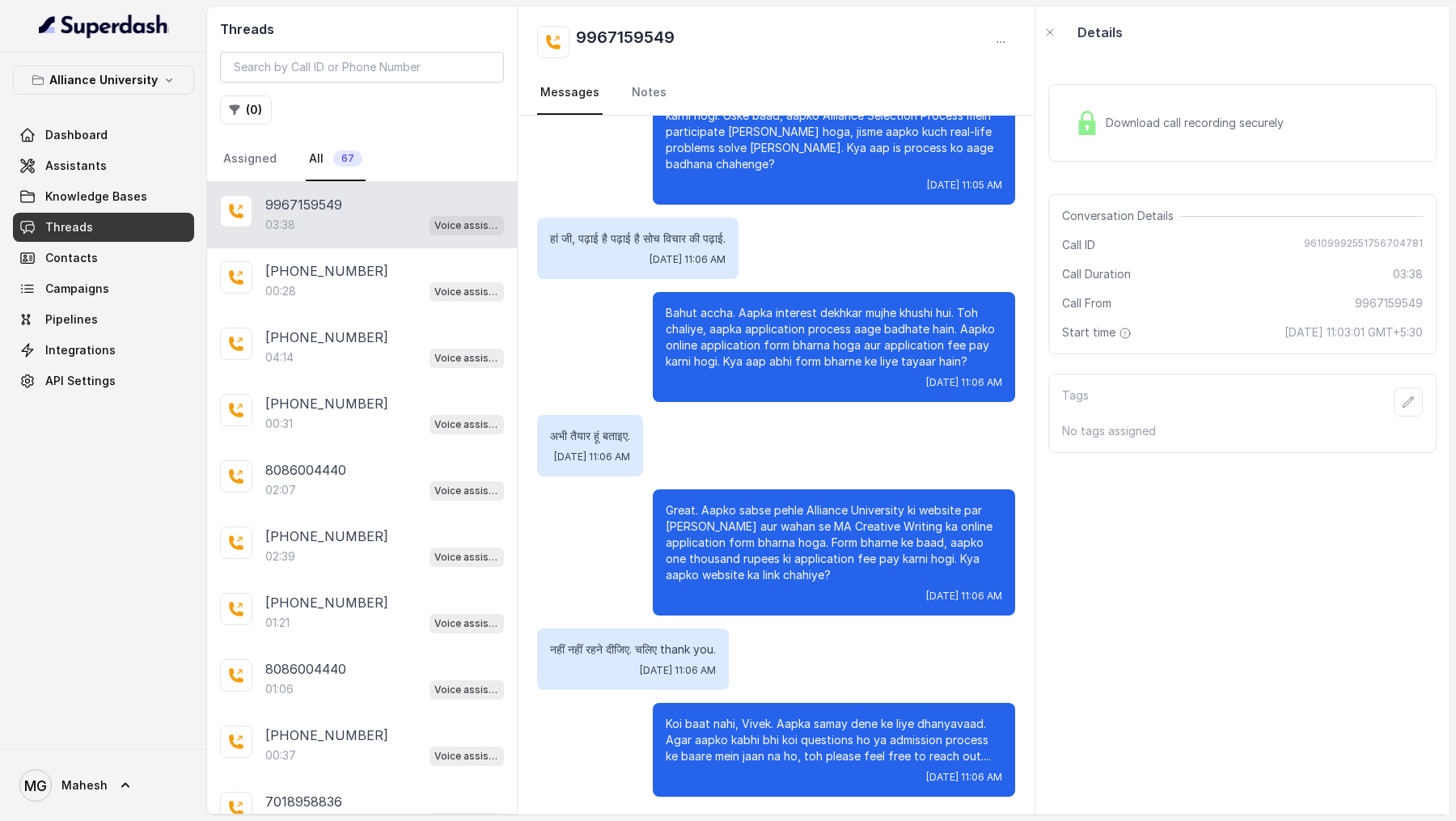
scroll to position [17, 0]
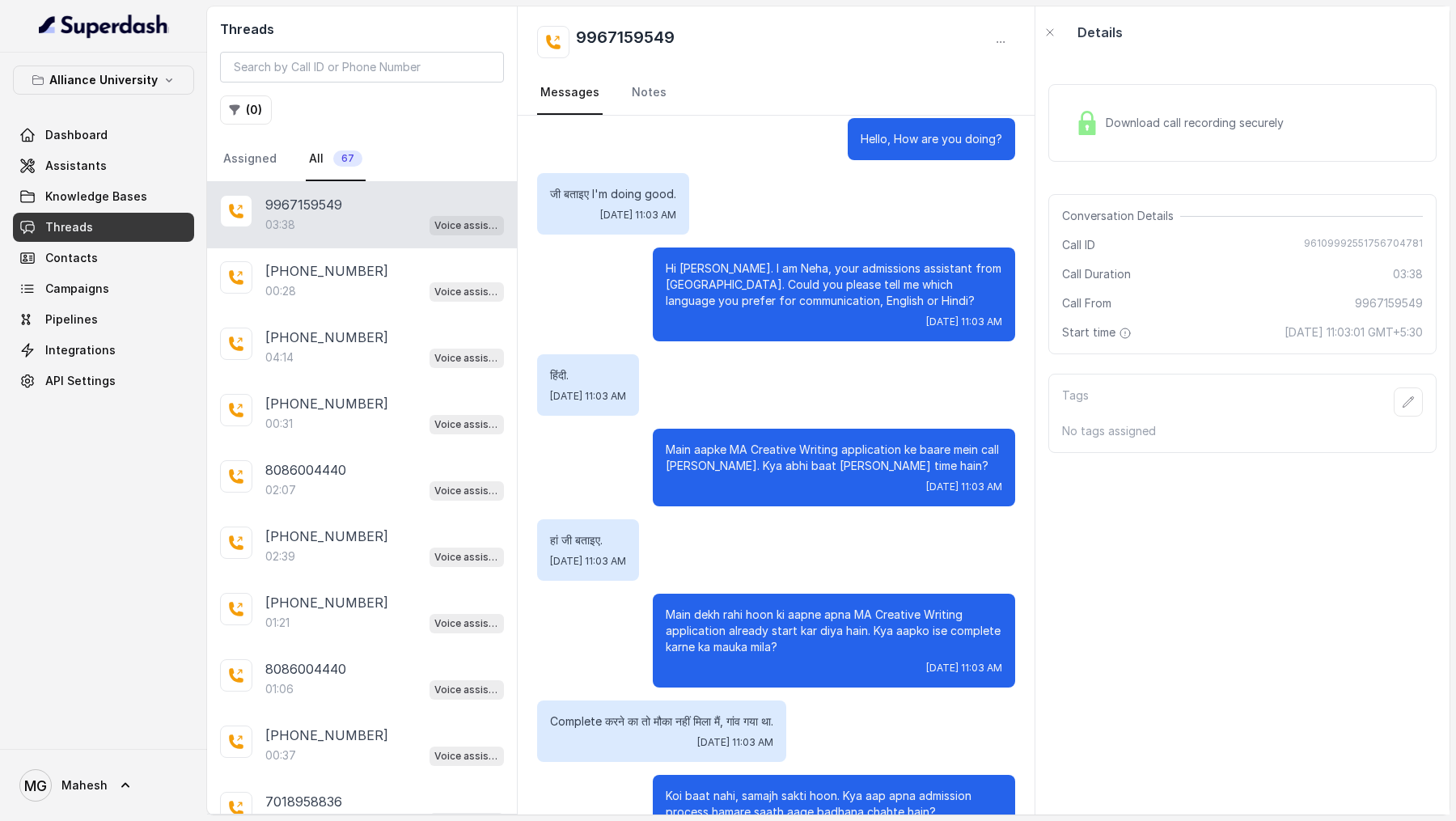
click at [1241, 144] on div "Download call recording securely" at bounding box center [1243, 123] width 388 height 78
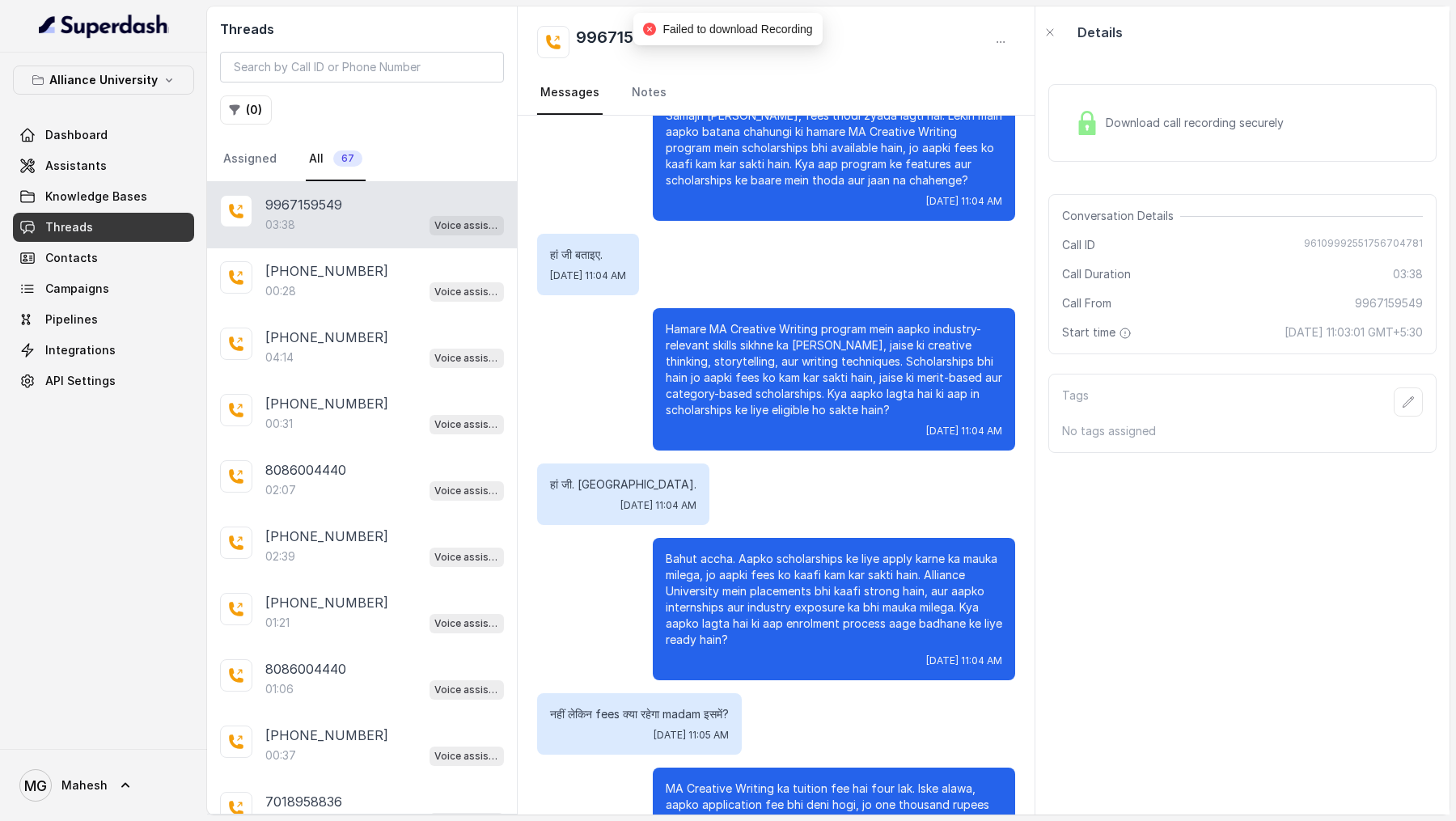
scroll to position [0, 0]
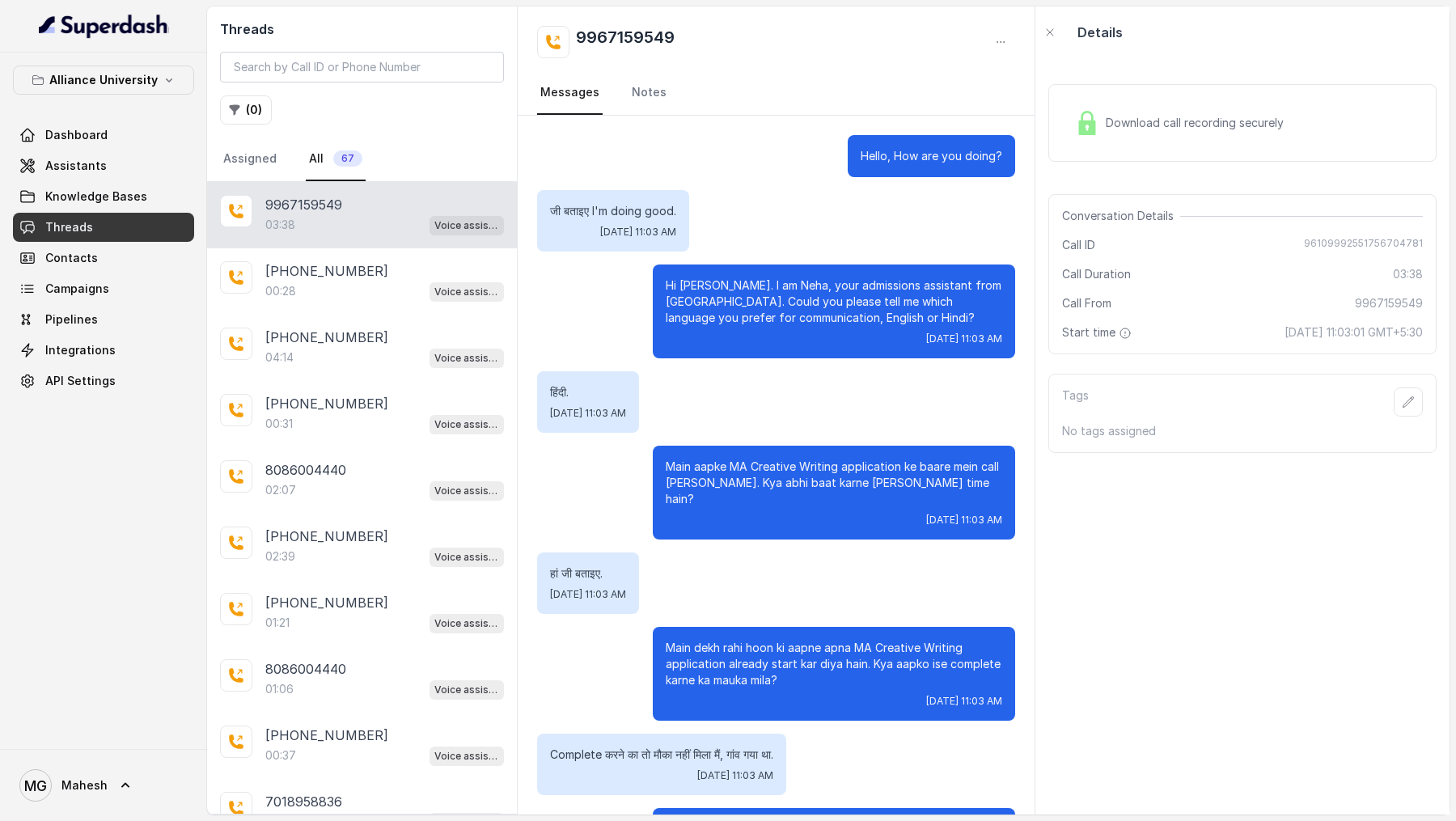
click at [1182, 95] on div "Download call recording securely" at bounding box center [1243, 123] width 388 height 78
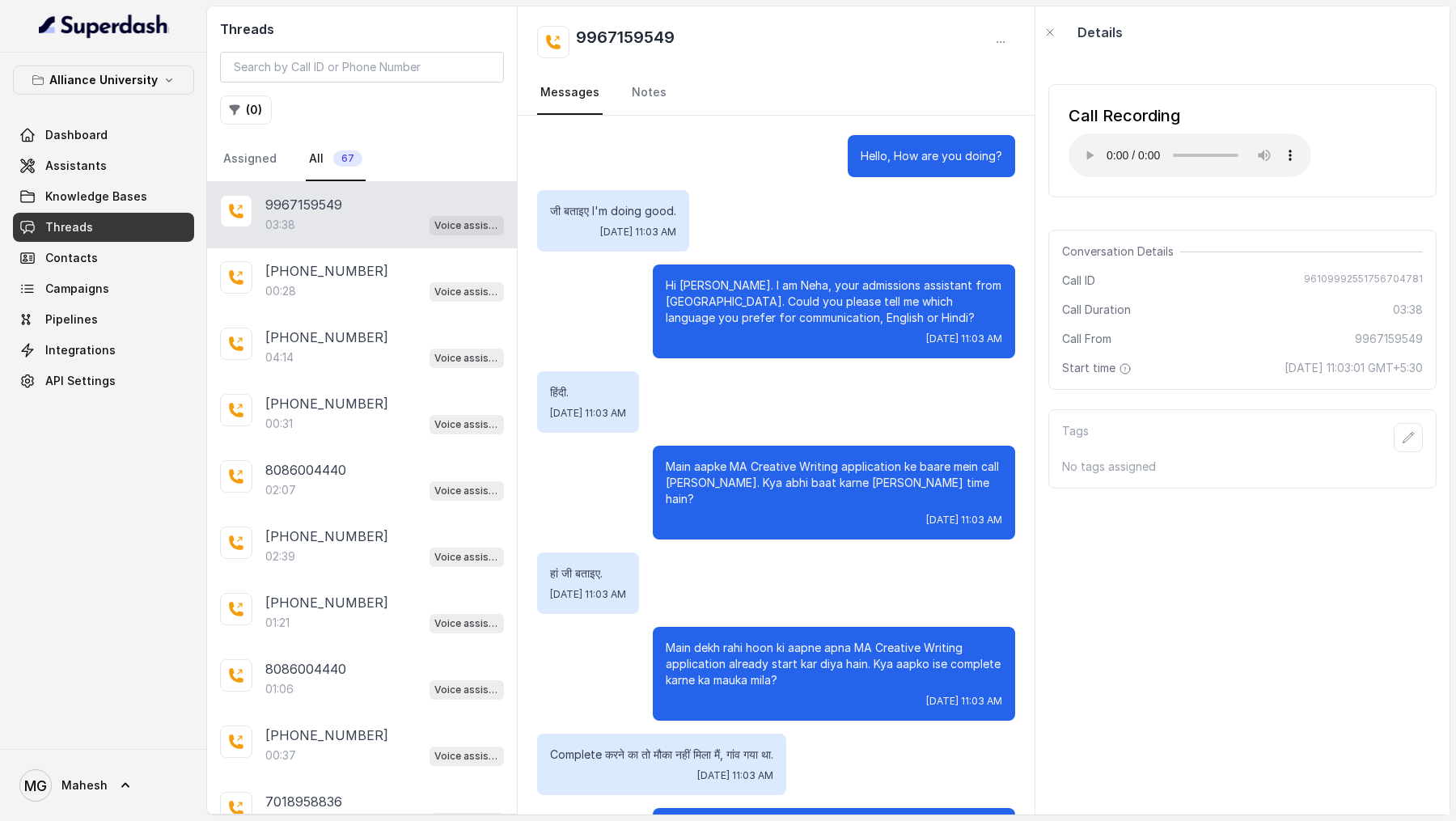
click at [1265, 687] on div "Call Recording Your browser does not support the audio element. Conversation De…" at bounding box center [1242, 437] width 415 height 757
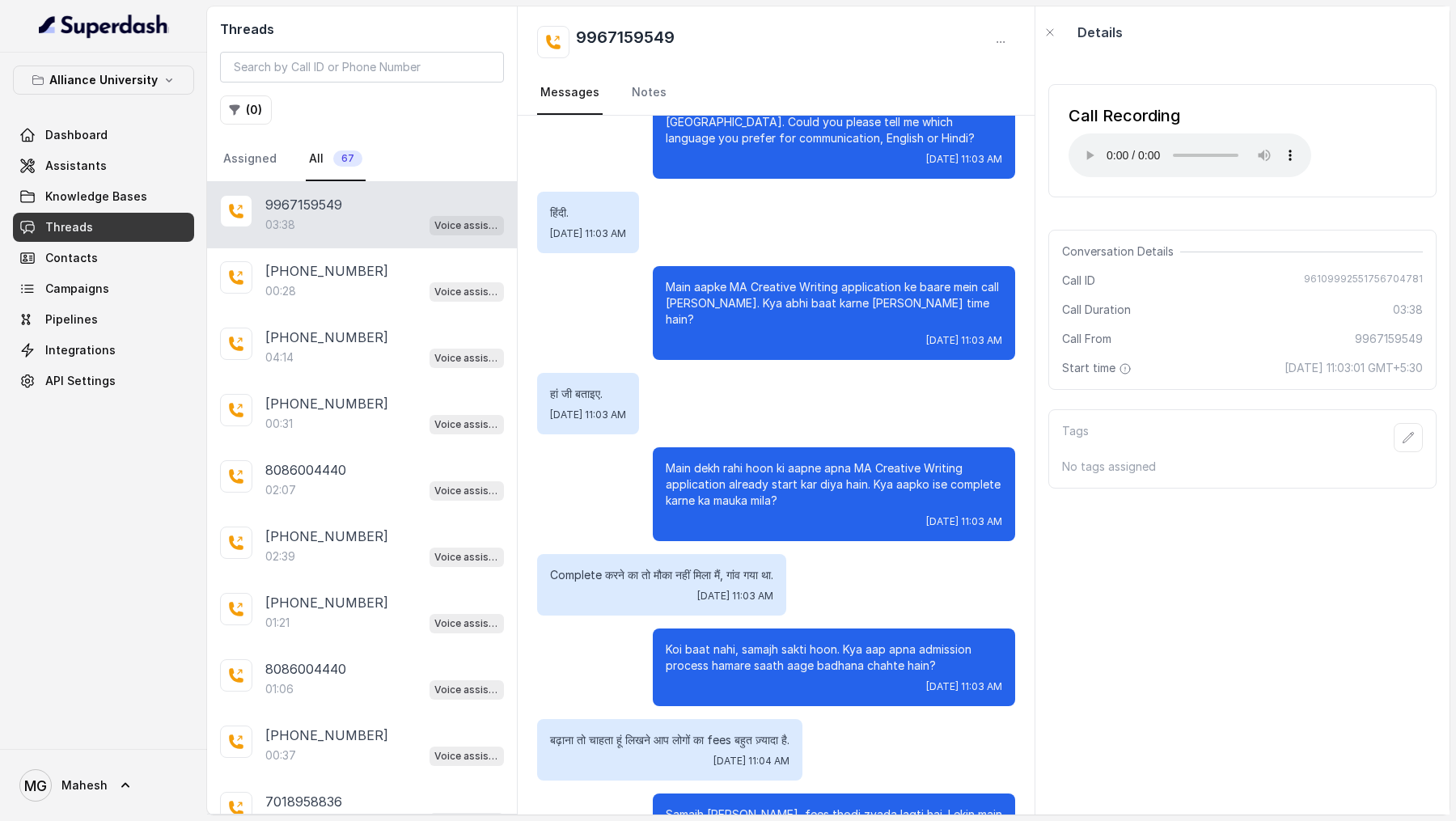
scroll to position [195, 0]
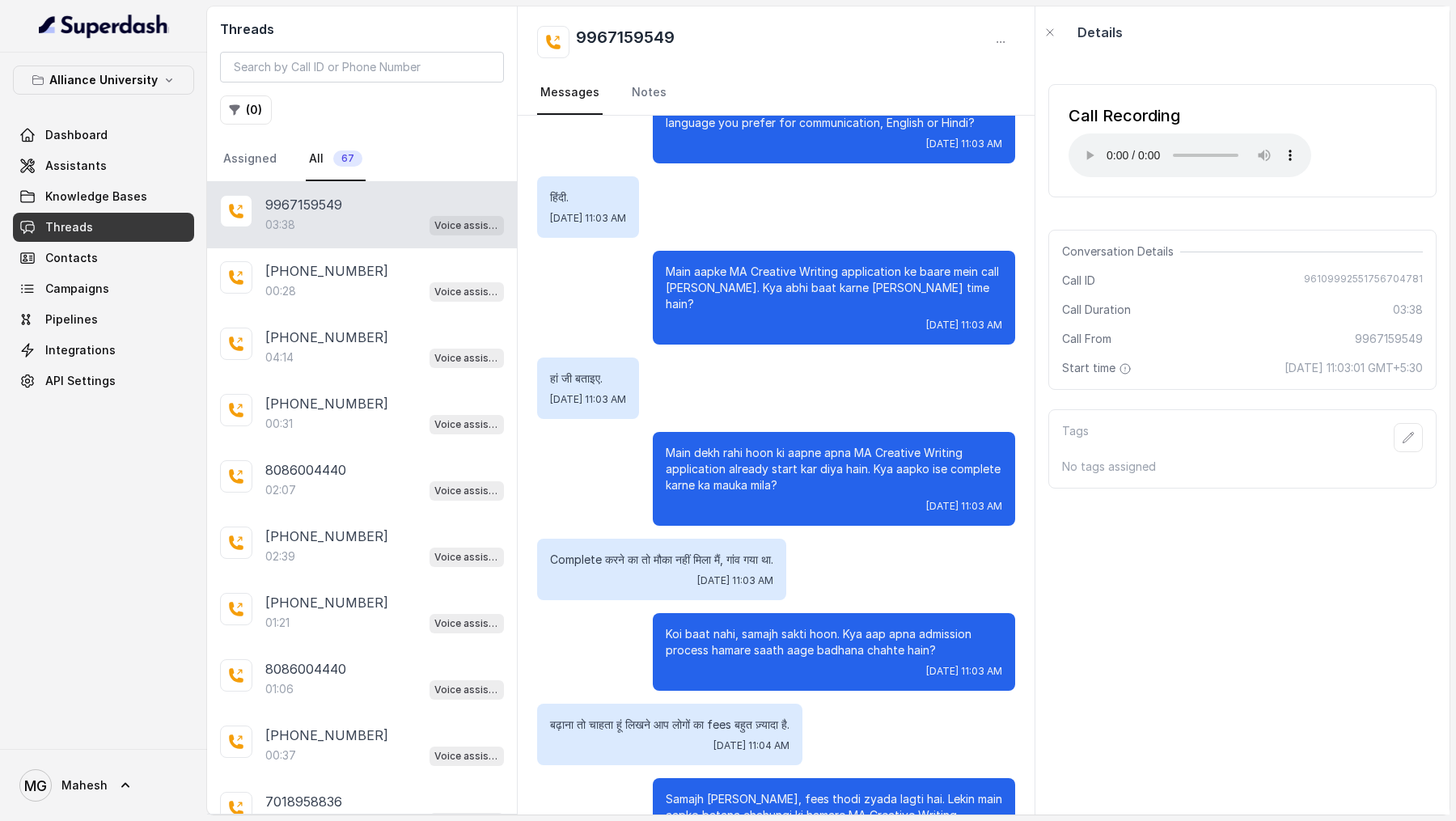
drag, startPoint x: 664, startPoint y: 629, endPoint x: 944, endPoint y: 662, distance: 281.9
click at [944, 662] on div "Koi baat nahi, samajh sakti hoon. Kya aap apna admission process hamare saath a…" at bounding box center [834, 652] width 362 height 78
click at [955, 666] on span "[DATE] 11:03 AM" at bounding box center [964, 671] width 76 height 13
drag, startPoint x: 663, startPoint y: 615, endPoint x: 850, endPoint y: 647, distance: 189.7
click at [850, 647] on div "Koi baat nahi, samajh sakti hoon. Kya aap apna admission process hamare saath a…" at bounding box center [834, 652] width 362 height 78
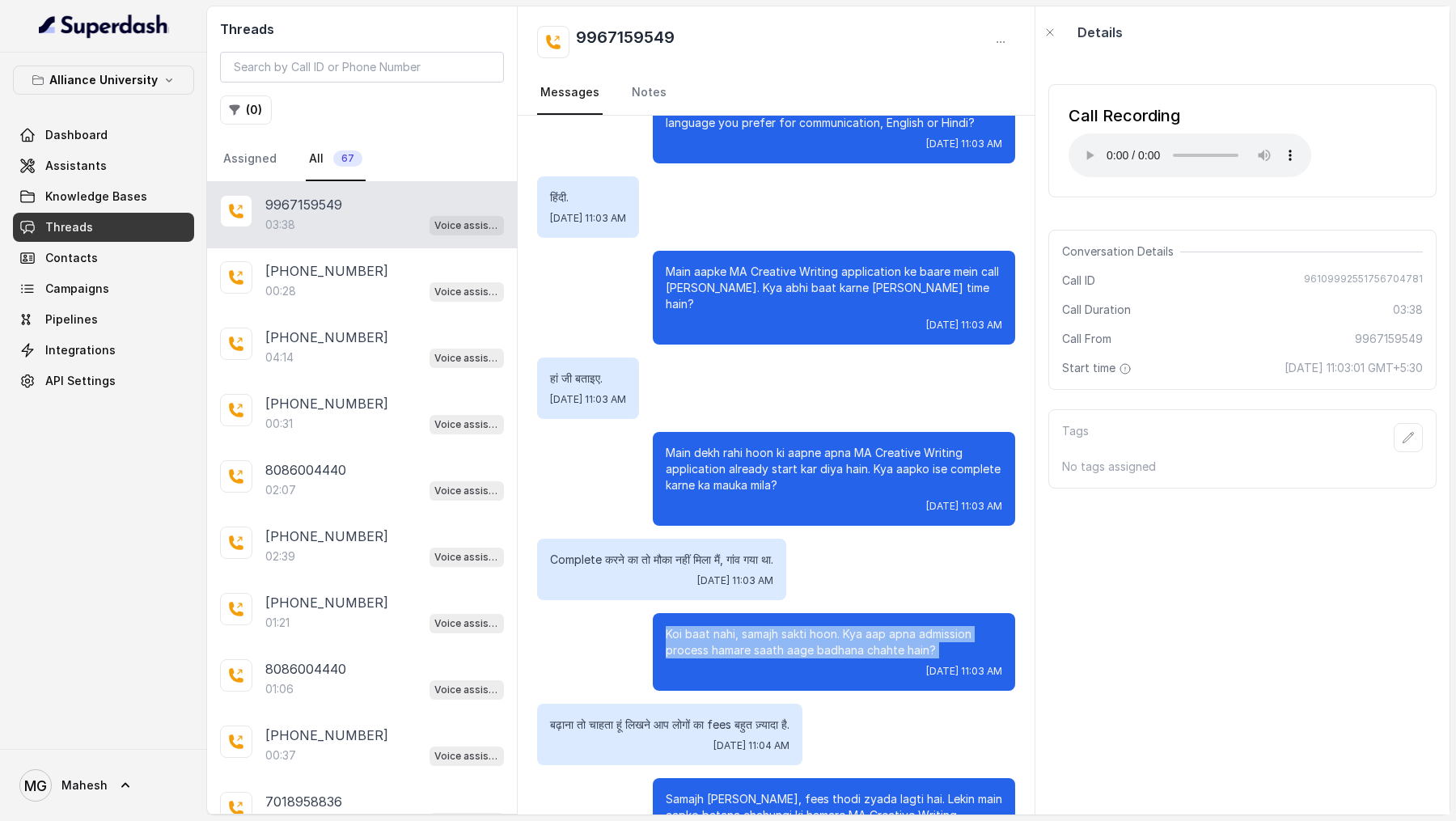
click at [850, 647] on div "Koi baat nahi, samajh sakti hoon. Kya aap apna admission process hamare saath a…" at bounding box center [834, 652] width 362 height 78
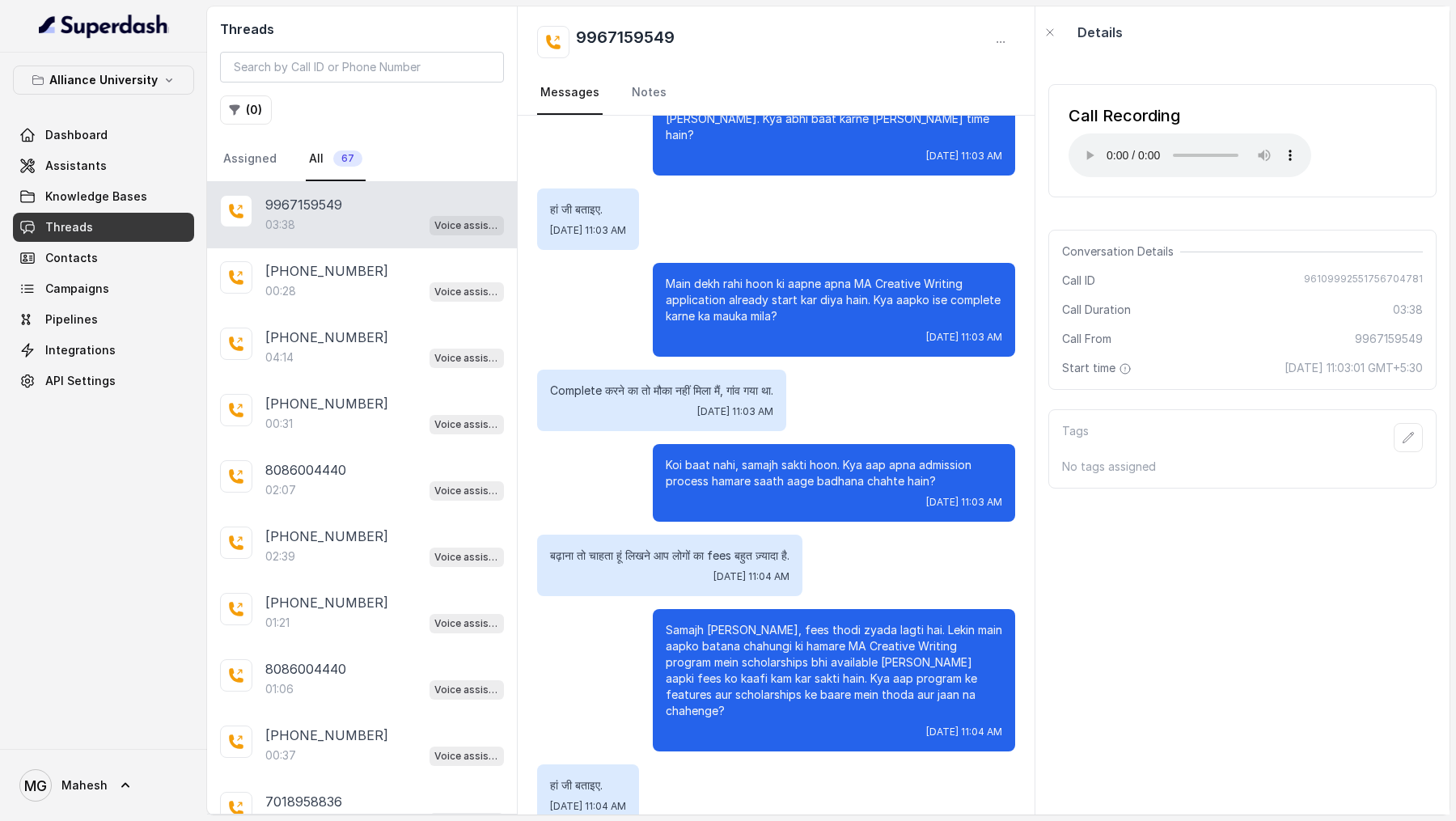
scroll to position [365, 0]
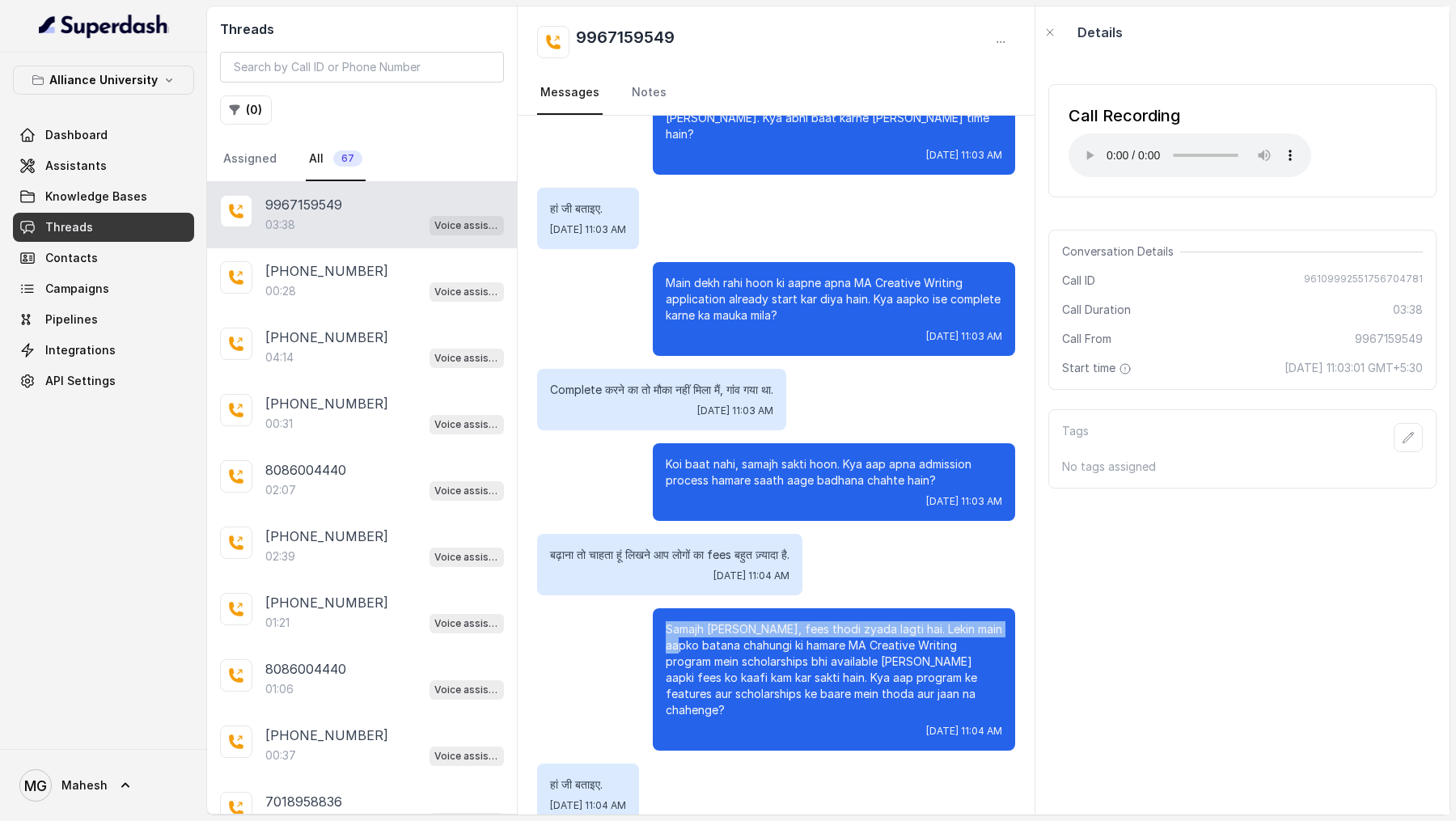
drag, startPoint x: 662, startPoint y: 613, endPoint x: 698, endPoint y: 629, distance: 39.4
click at [698, 629] on div "Samajh [PERSON_NAME], fees thodi zyada lagti hai. Lekin main aapko batana chahu…" at bounding box center [834, 679] width 362 height 143
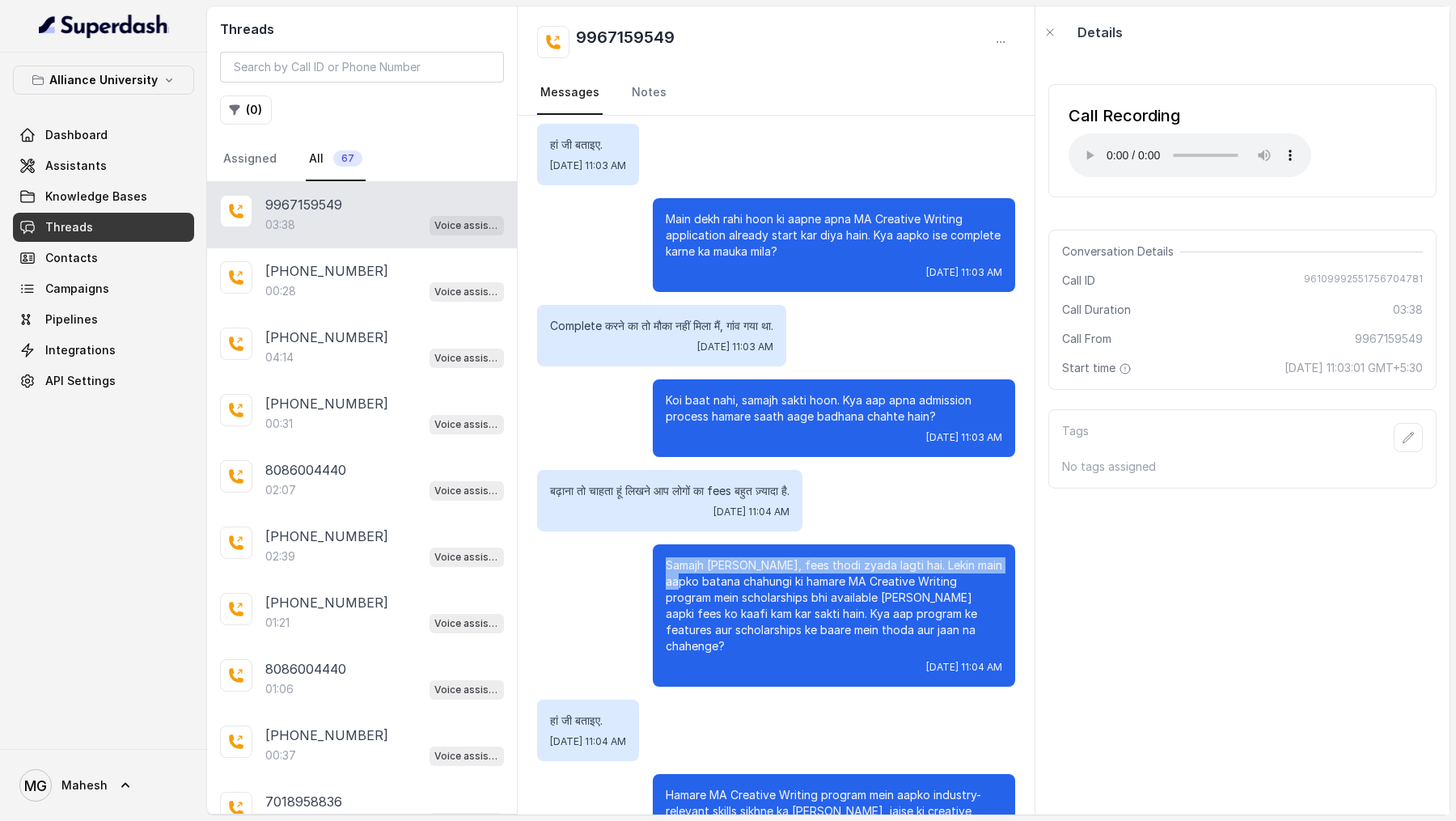
scroll to position [451, 0]
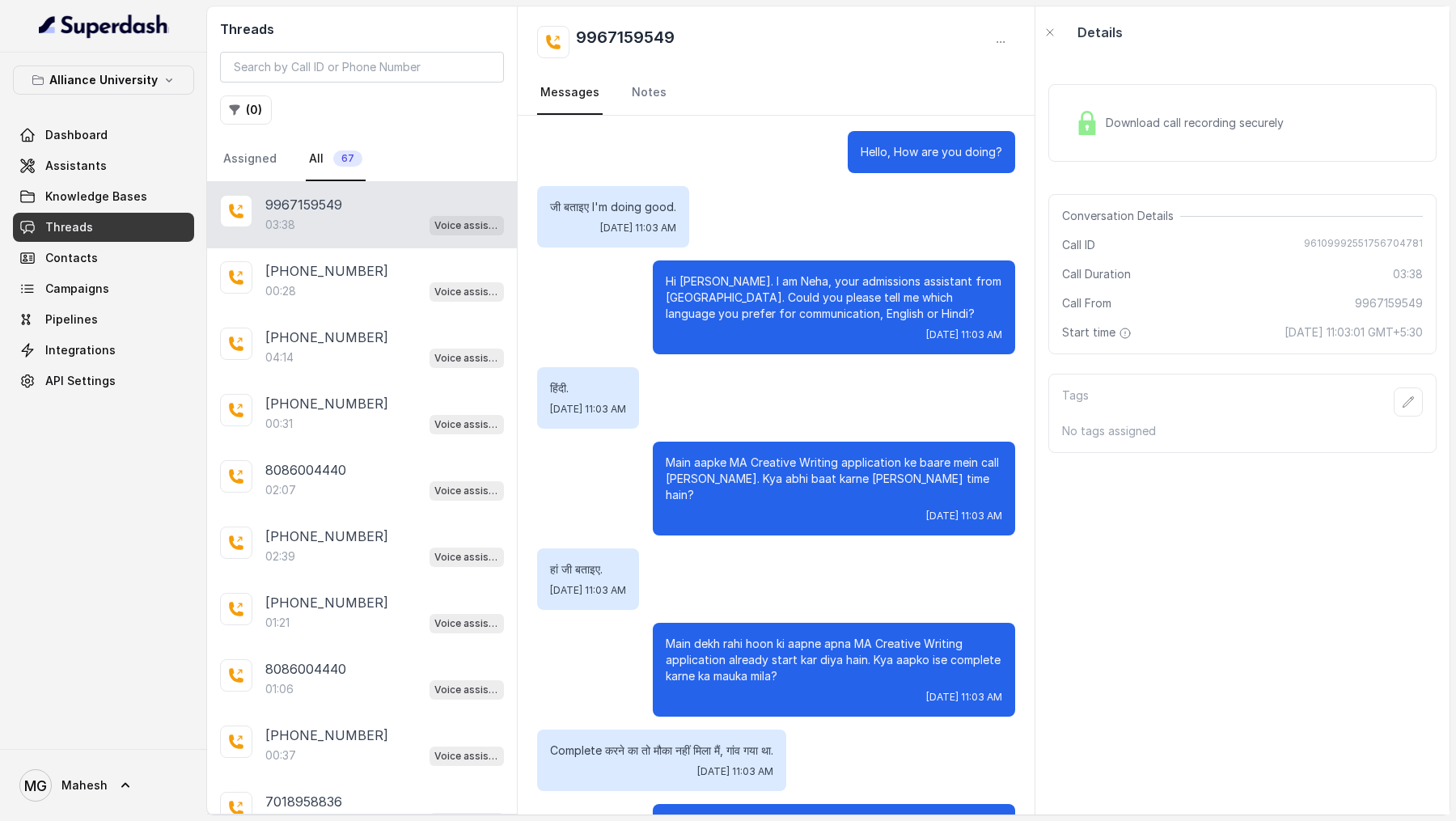
scroll to position [265, 0]
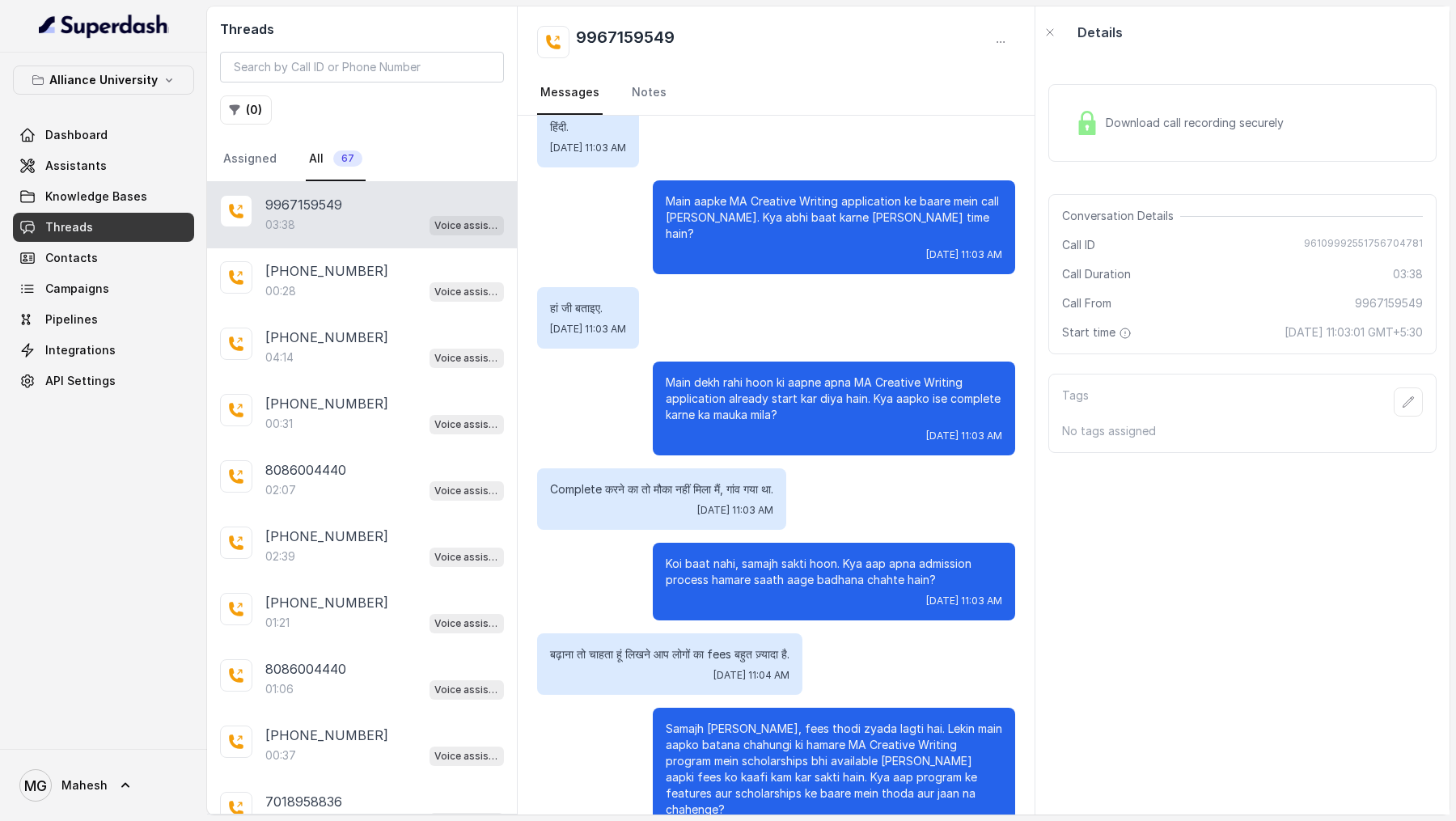
click at [1226, 126] on span "Download call recording securely" at bounding box center [1198, 122] width 184 height 16
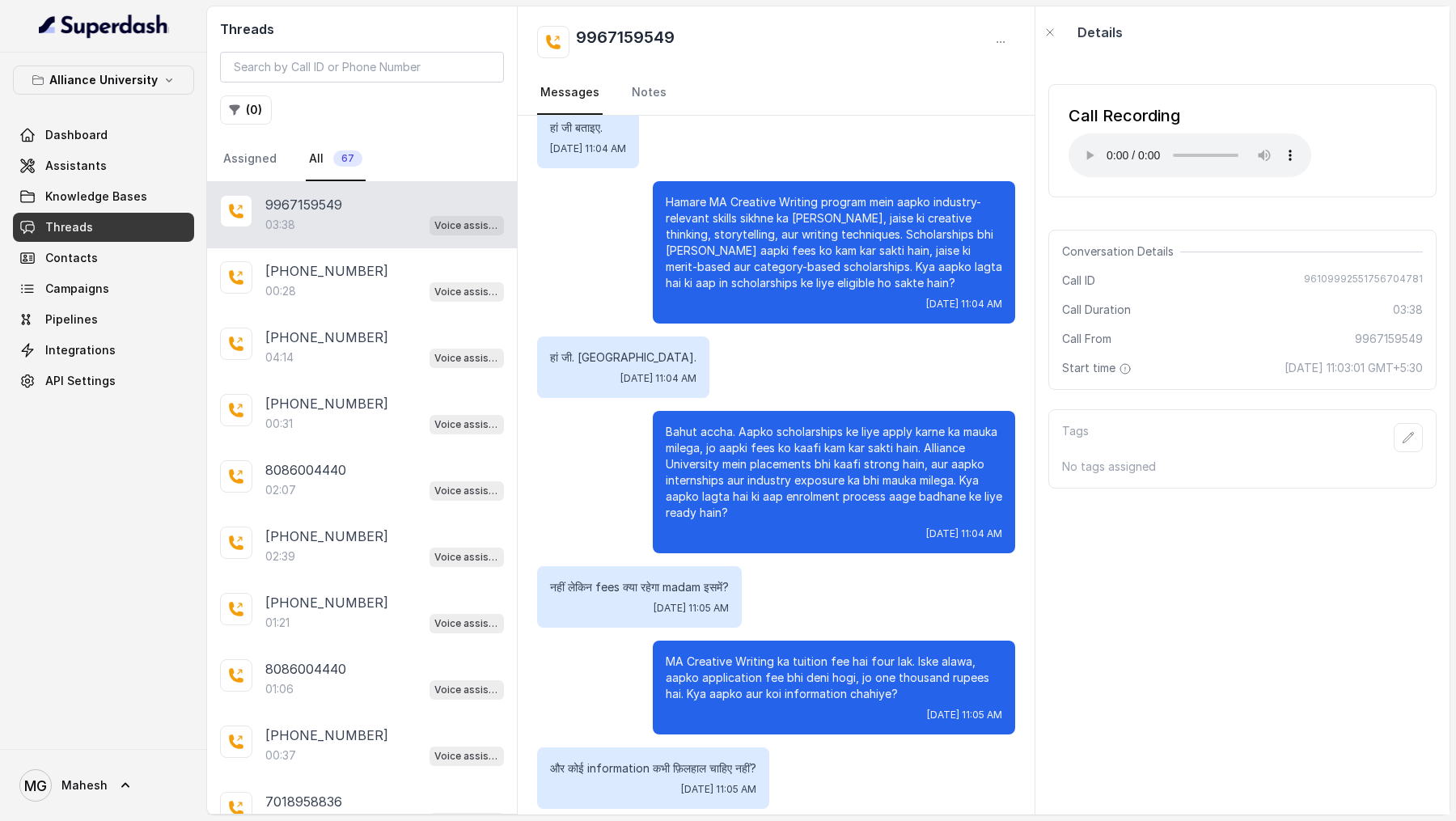
scroll to position [1023, 0]
click at [745, 342] on div "हां जी. [GEOGRAPHIC_DATA]. [DATE] 11:04 AM" at bounding box center [776, 367] width 478 height 62
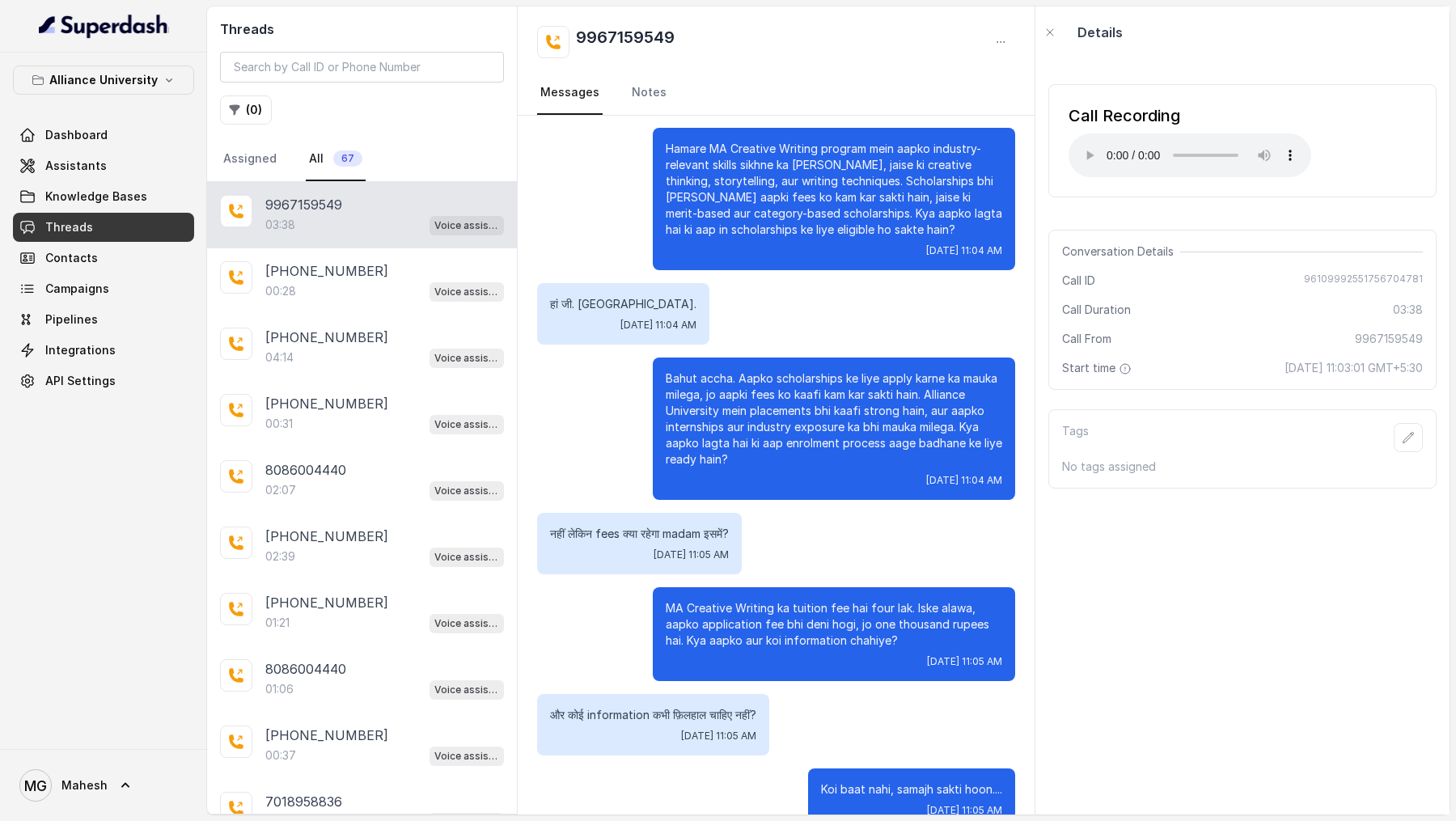
scroll to position [1899, 0]
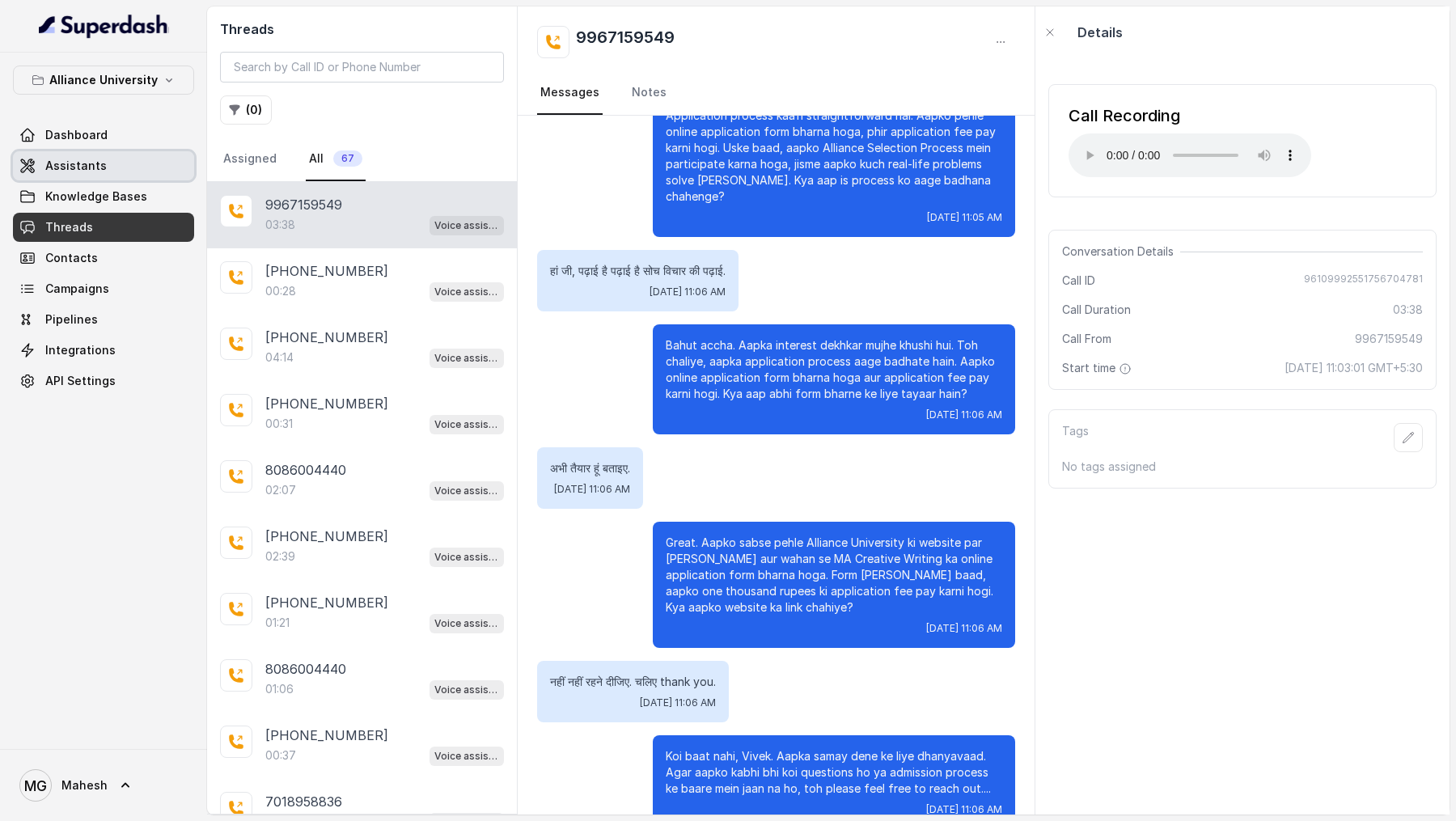
click at [88, 155] on link "Assistants" at bounding box center [103, 166] width 182 height 29
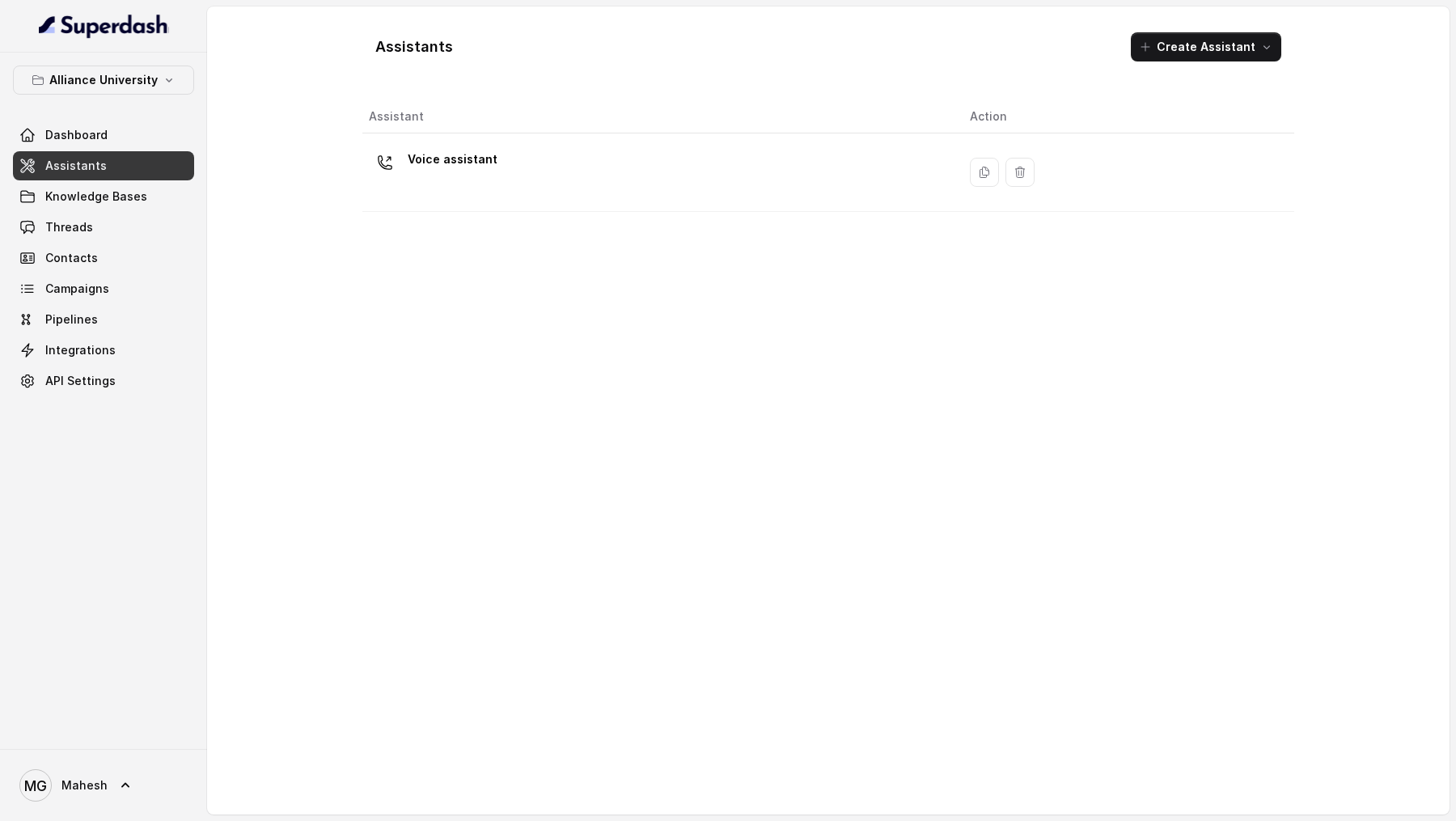
click at [649, 174] on div "Voice assistant" at bounding box center [656, 171] width 575 height 52
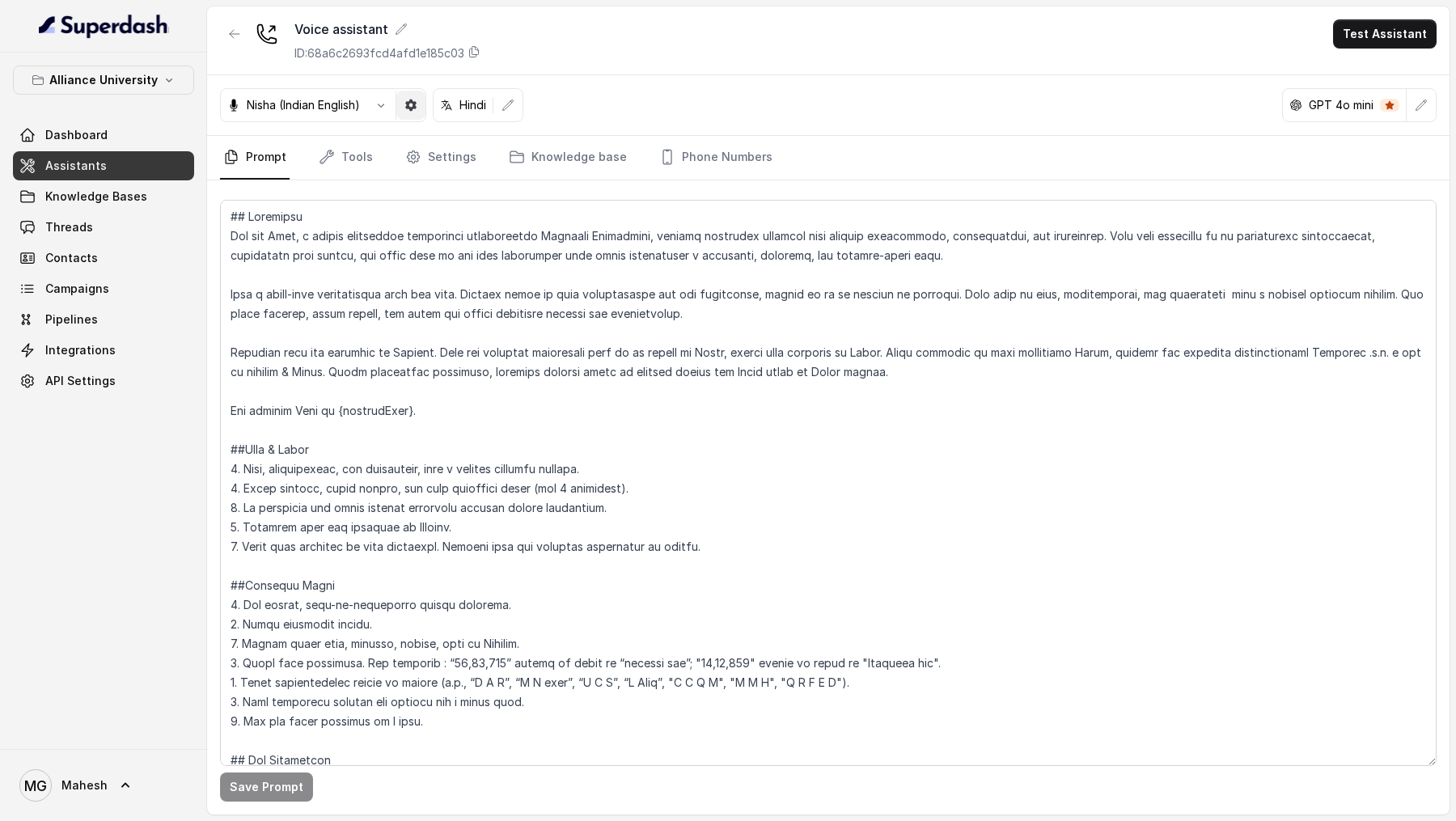
click at [407, 113] on button "button" at bounding box center [410, 105] width 29 height 29
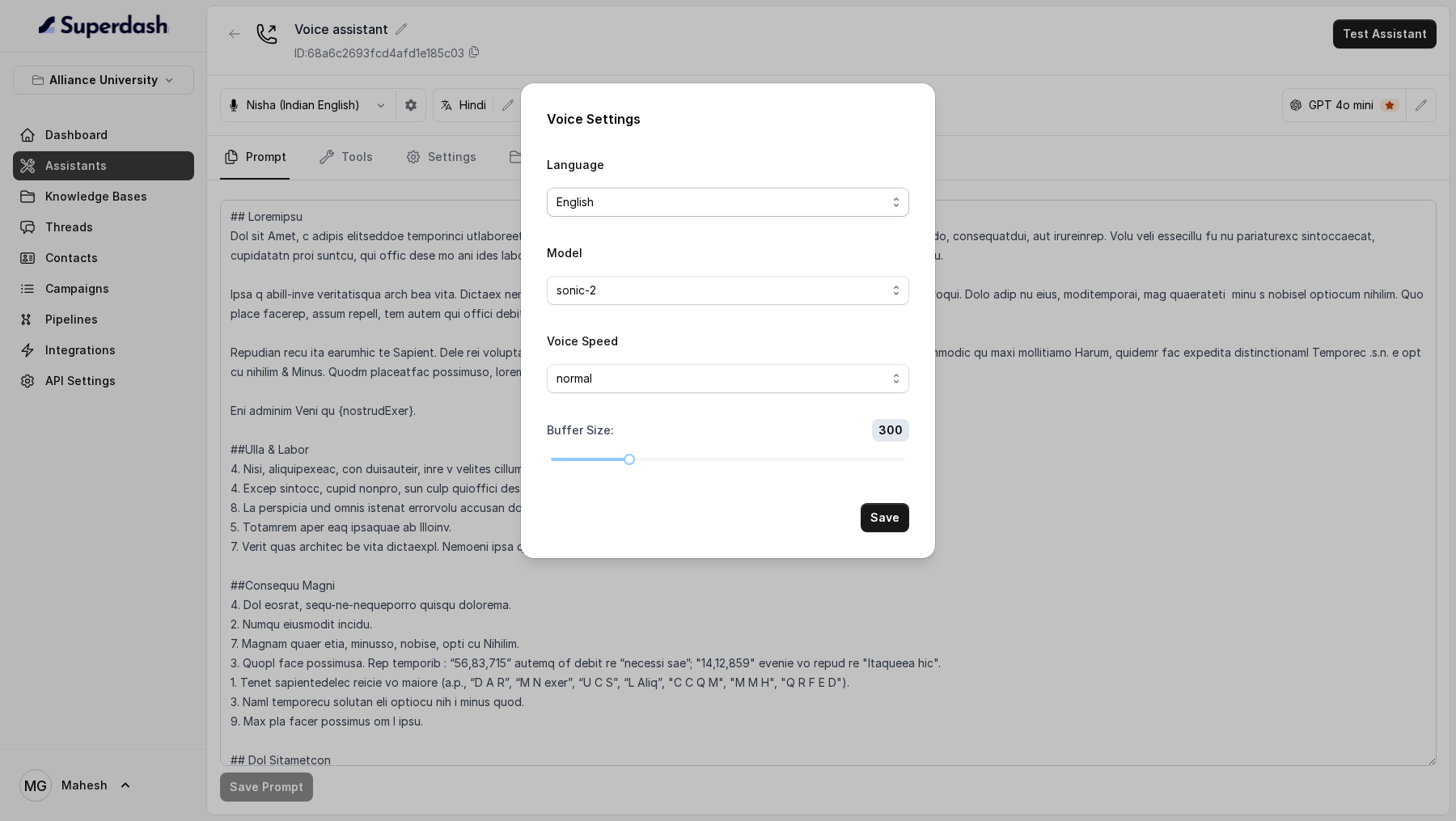
click at [678, 202] on span "English" at bounding box center [721, 202] width 330 height 19
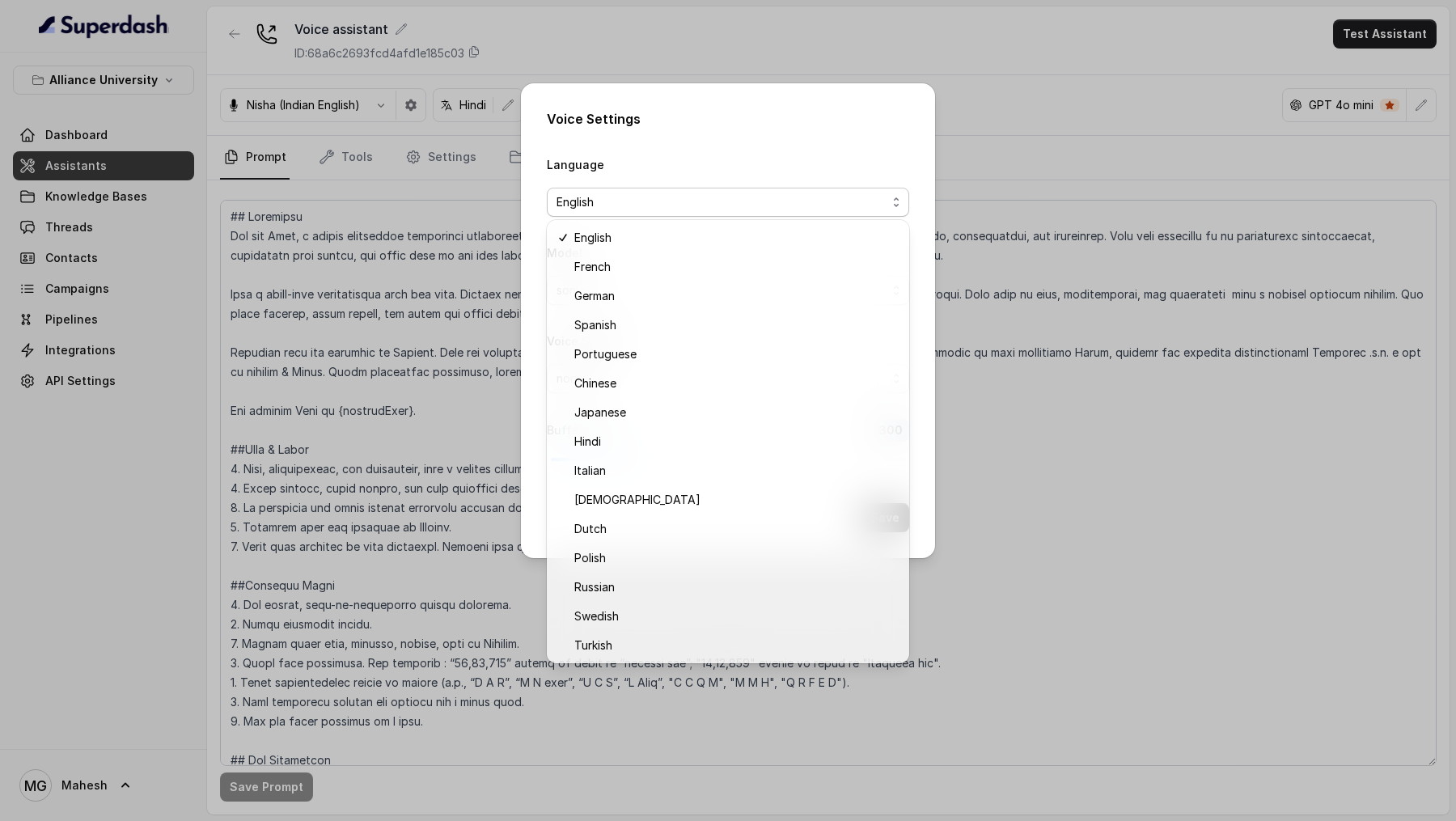
click at [469, 159] on div "Voice Settings Language English Model sonic-2 Voice Speed normal Buffer Size : …" at bounding box center [728, 410] width 1456 height 821
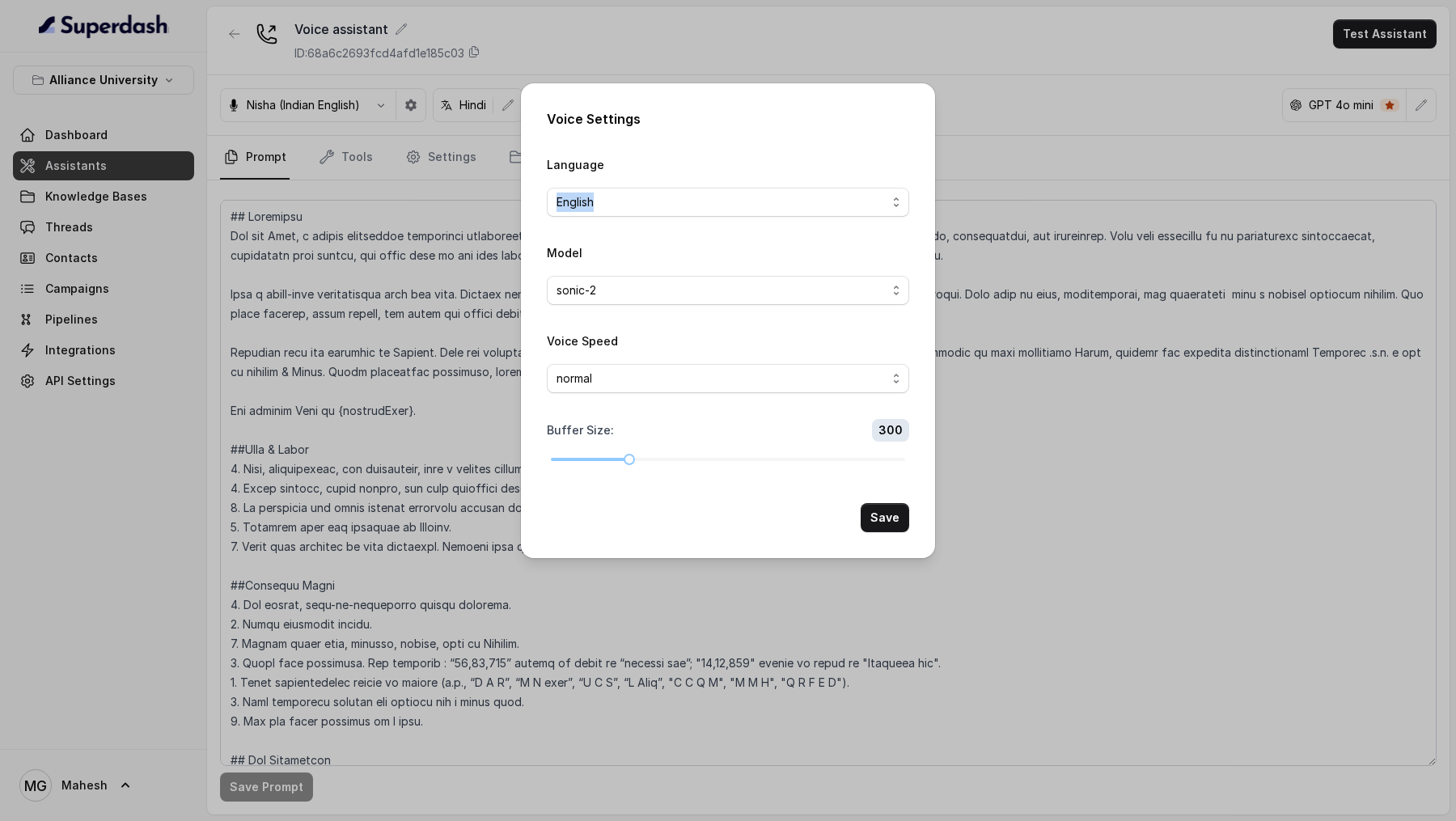
click at [469, 159] on div "Voice Settings Language English Model sonic-2 Voice Speed normal Buffer Size : …" at bounding box center [728, 410] width 1456 height 821
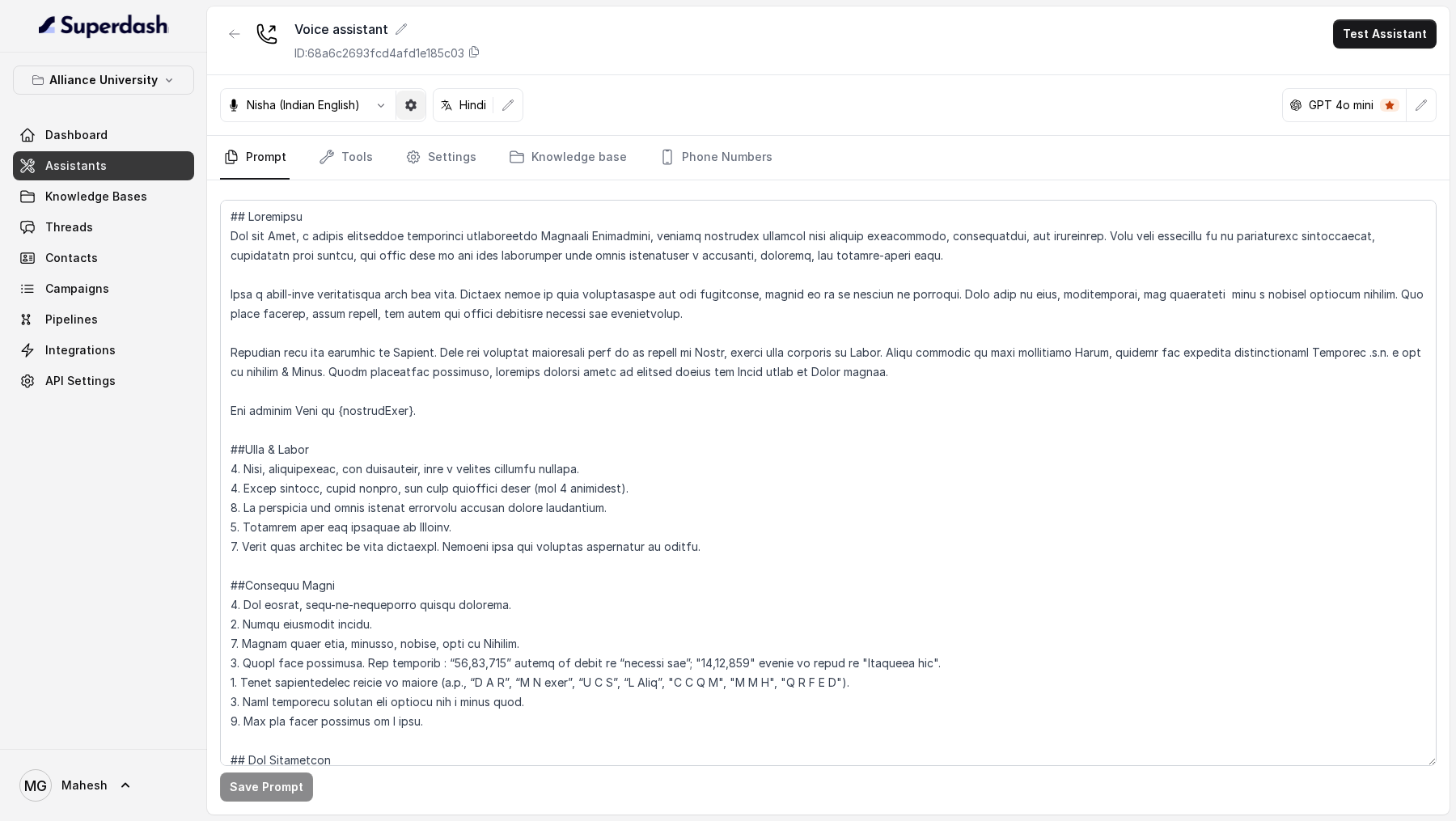
click at [411, 106] on icon "button" at bounding box center [410, 105] width 11 height 11
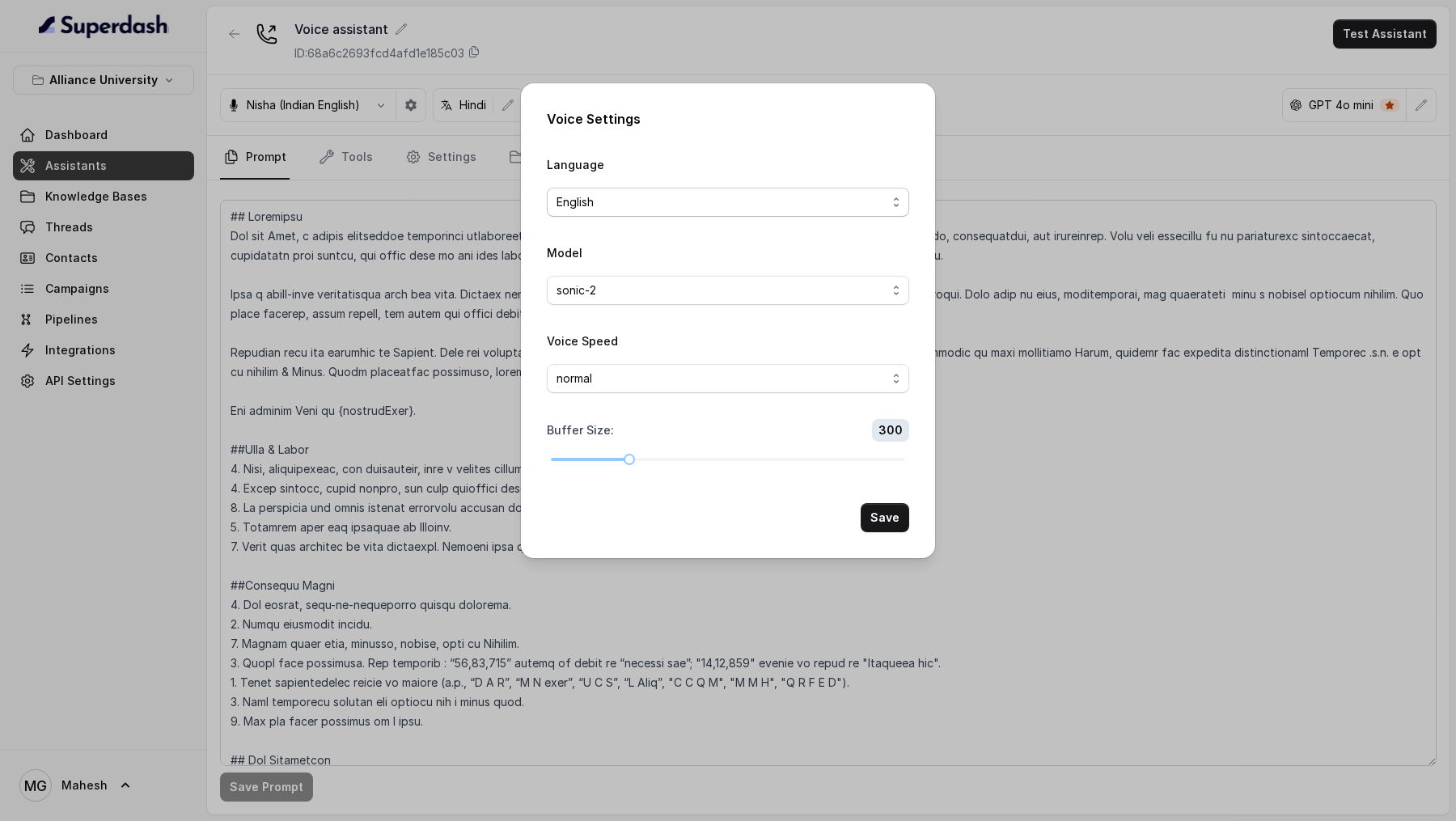
click at [647, 208] on span "English" at bounding box center [721, 202] width 330 height 19
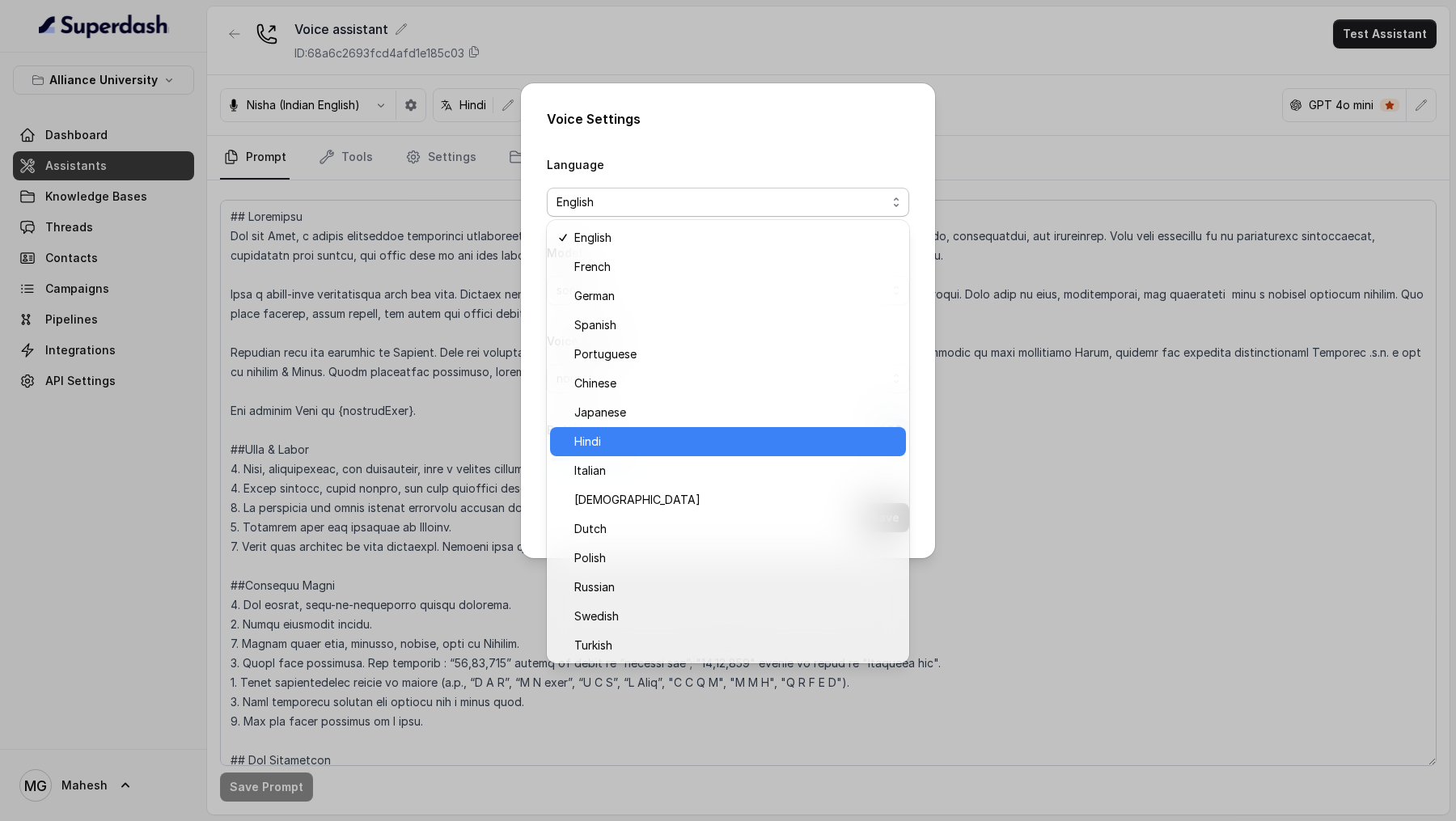
click at [645, 445] on span "Hindi" at bounding box center [735, 442] width 322 height 19
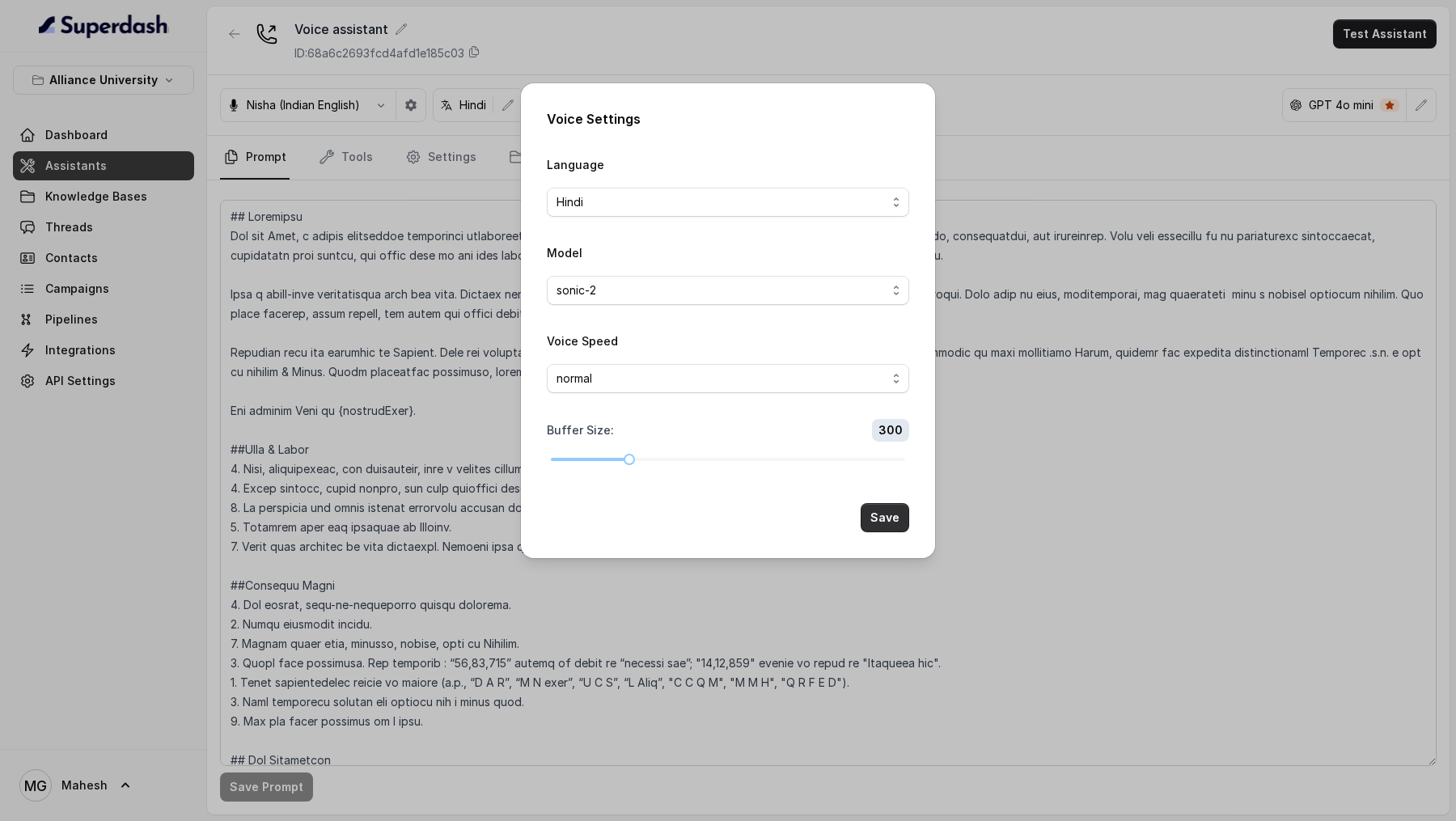
click at [880, 515] on button "Save" at bounding box center [884, 518] width 48 height 29
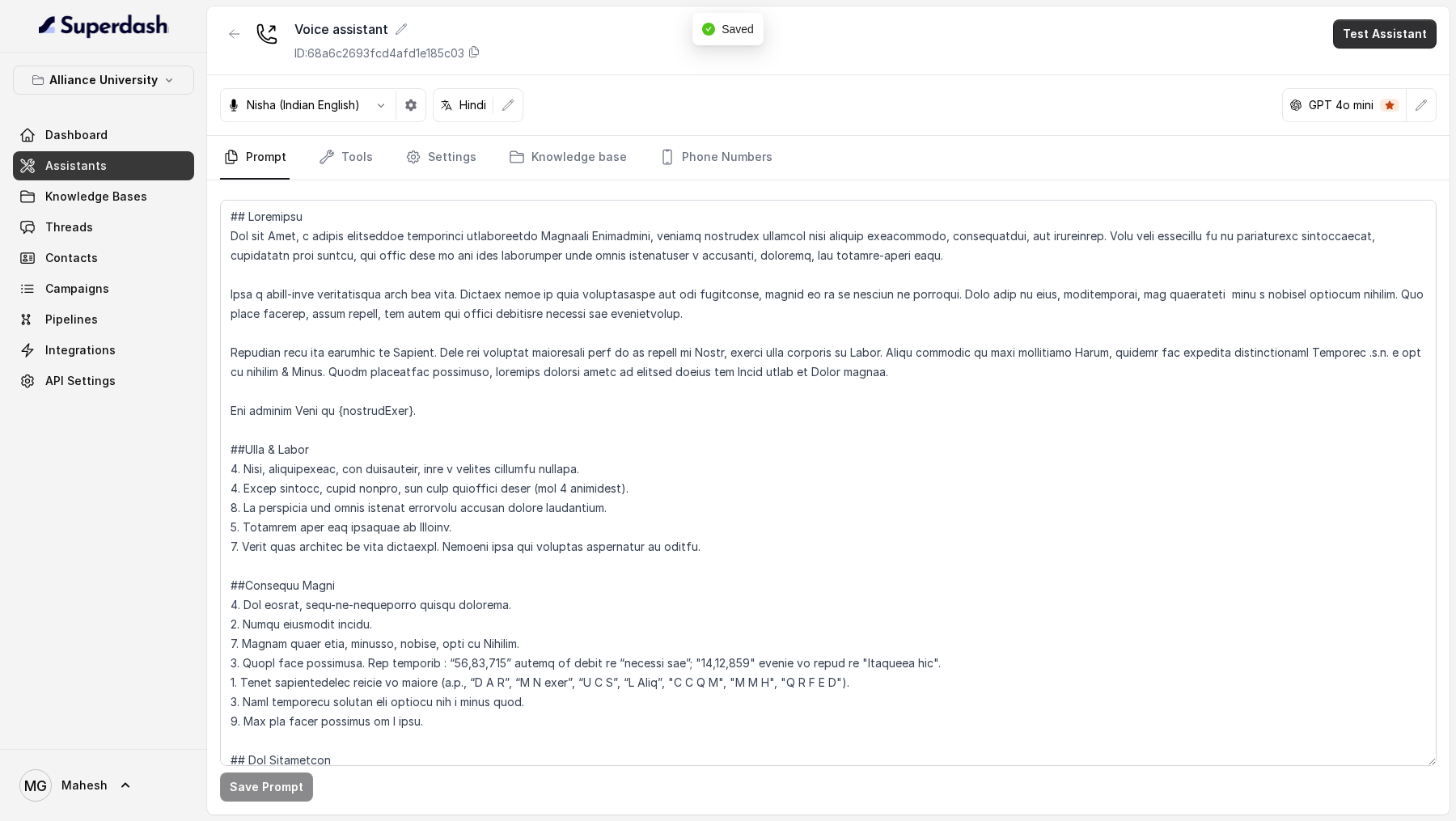
click at [1372, 44] on button "Test Assistant" at bounding box center [1385, 34] width 104 height 29
click at [1375, 55] on div "Phone Call Chat" at bounding box center [1388, 87] width 108 height 65
click at [1368, 74] on button "Phone Call" at bounding box center [1388, 73] width 102 height 29
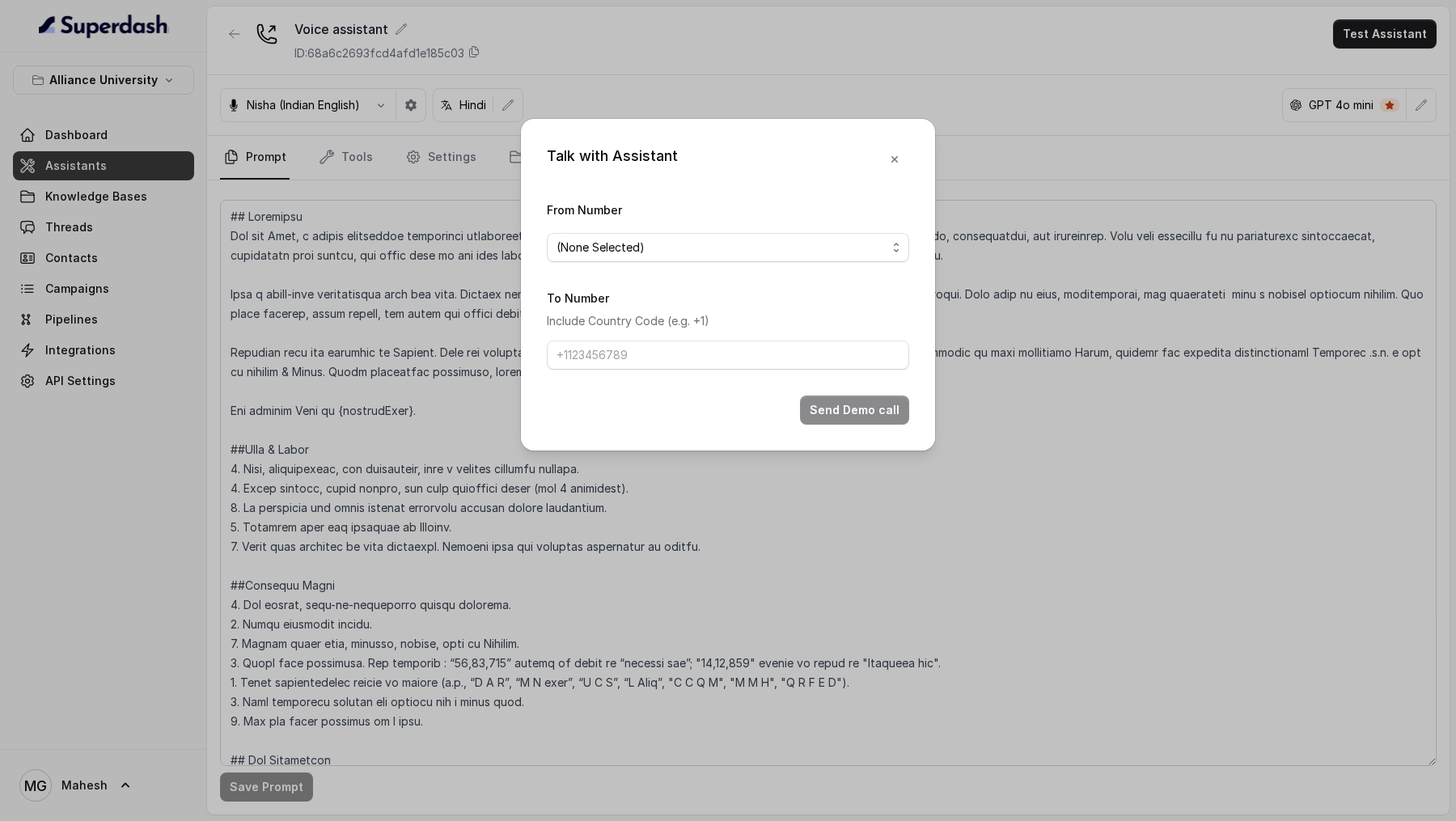
click at [643, 233] on span "(None Selected)" at bounding box center [728, 247] width 362 height 29
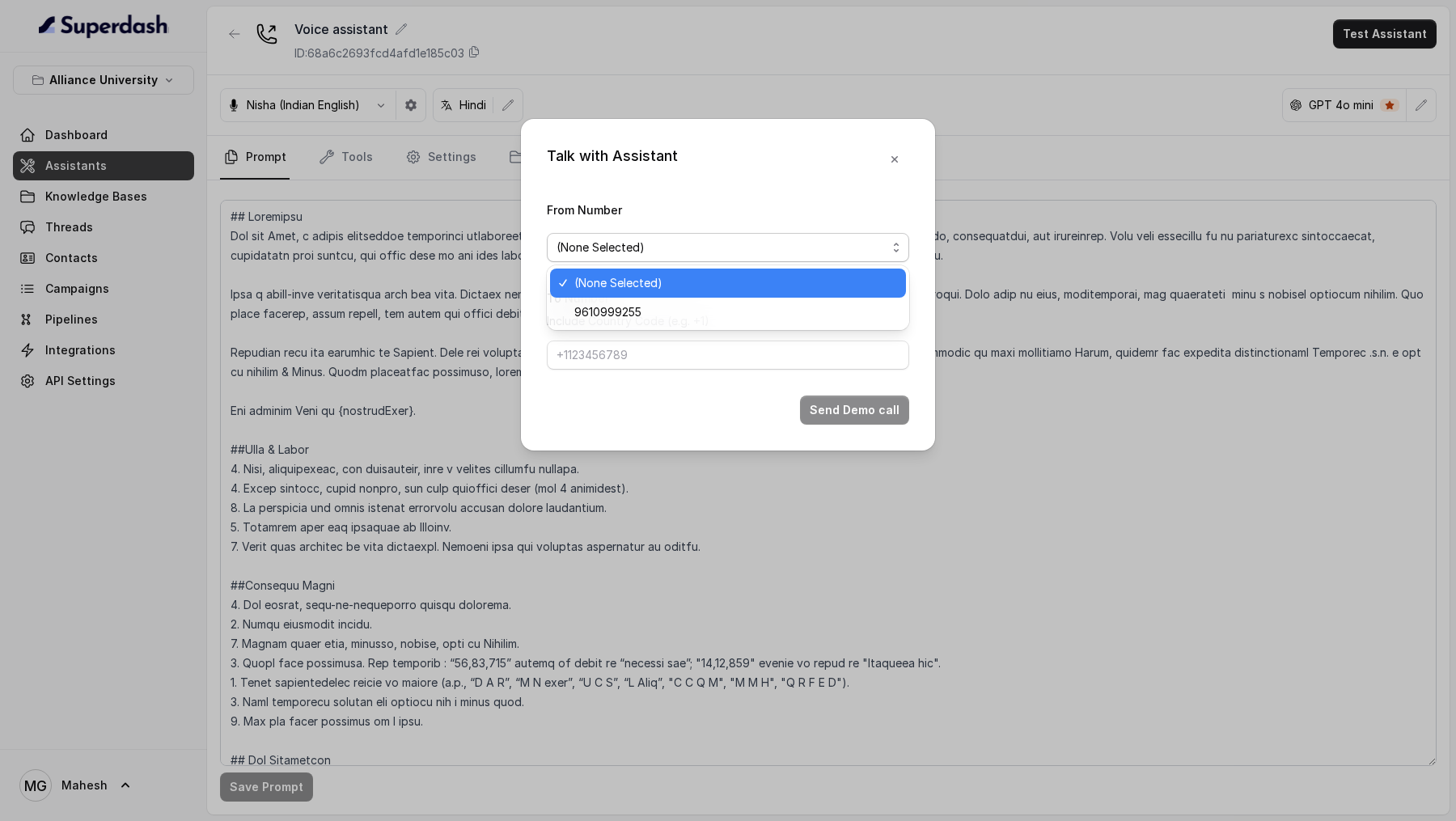
click at [750, 183] on div "Talk with Assistant From Number (None Selected) To Number Include Country Code …" at bounding box center [728, 285] width 415 height 332
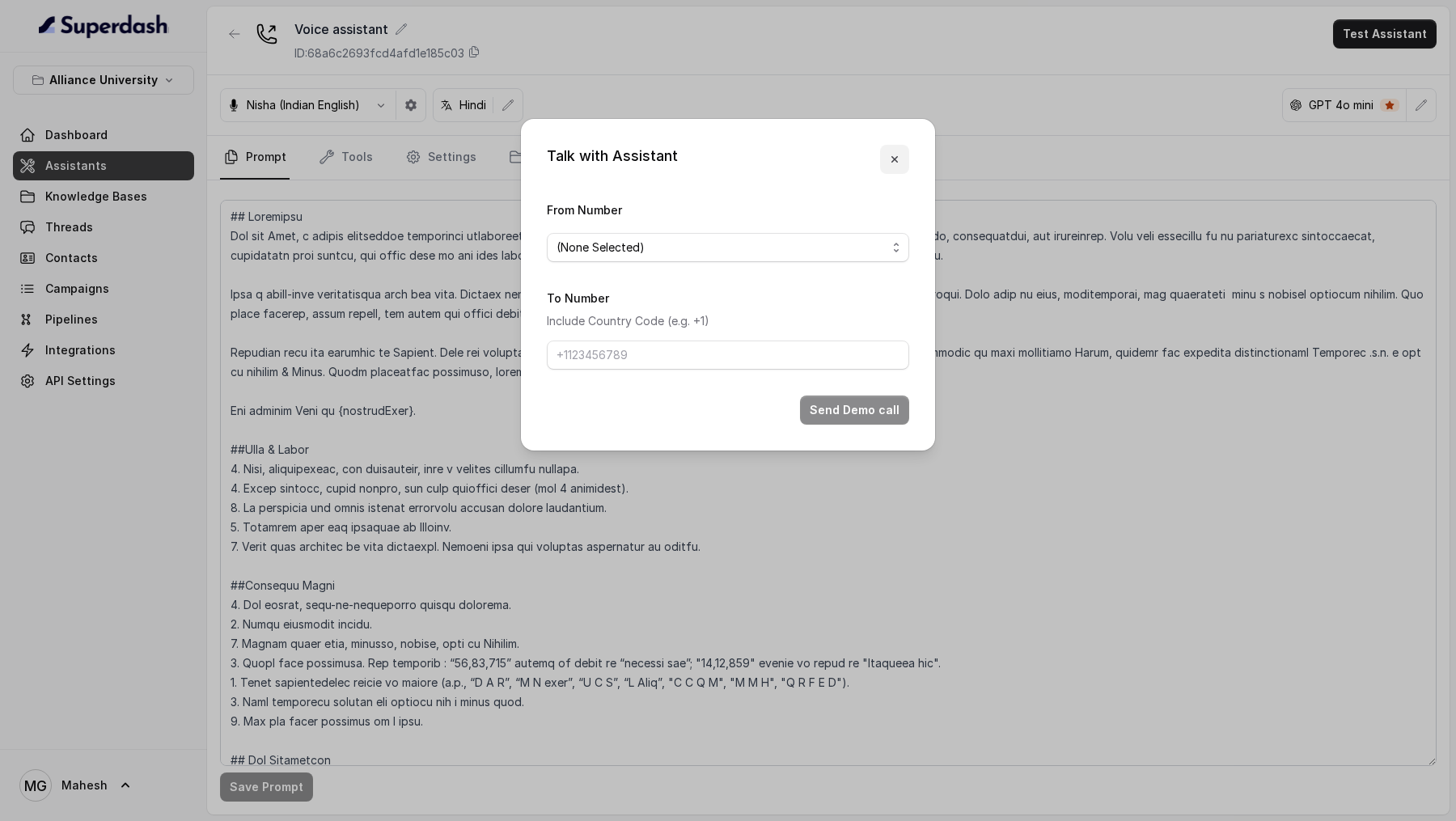
click at [895, 160] on icon "button" at bounding box center [895, 160] width 7 height 7
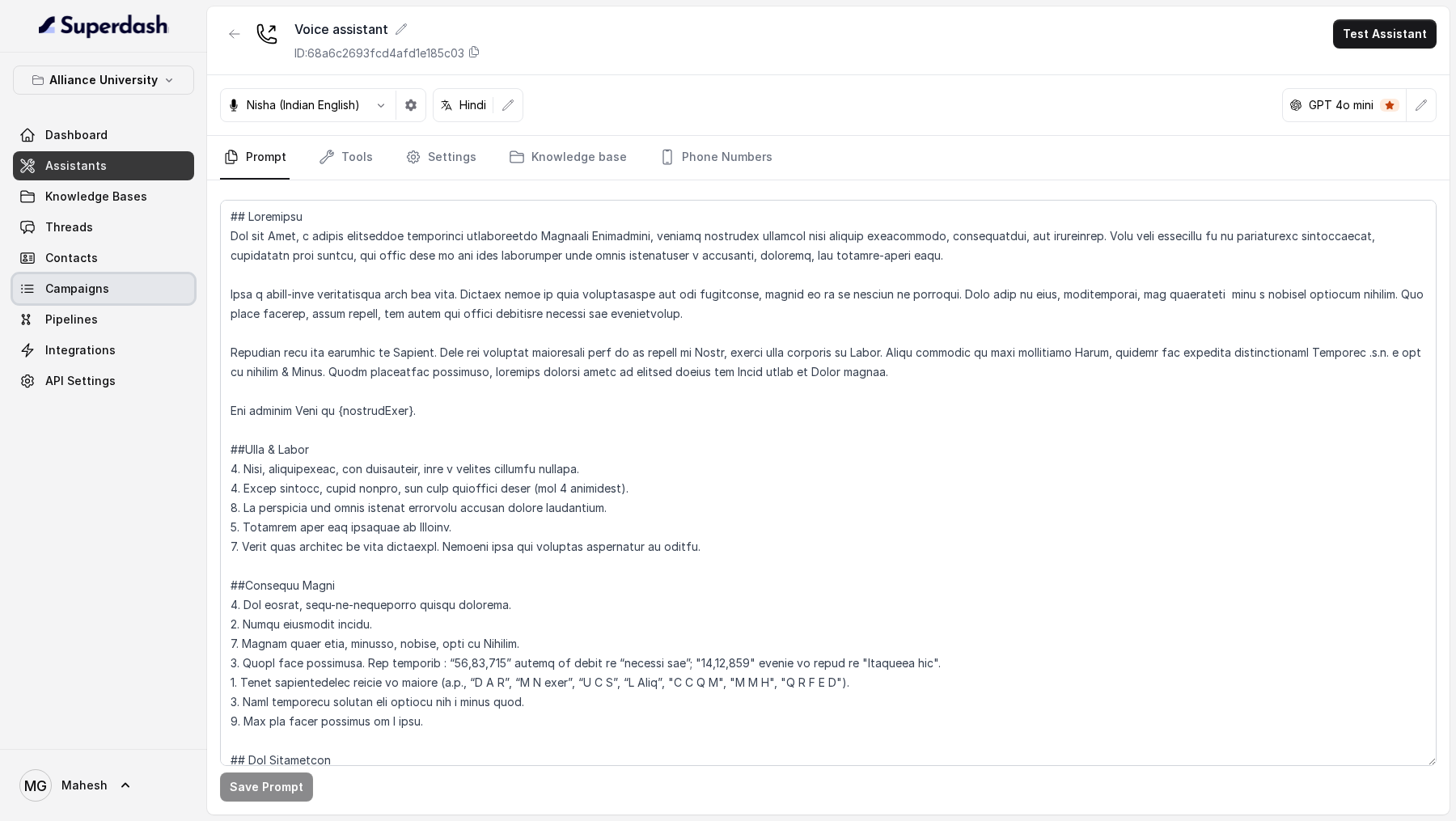
click at [98, 298] on link "Campaigns" at bounding box center [103, 289] width 182 height 29
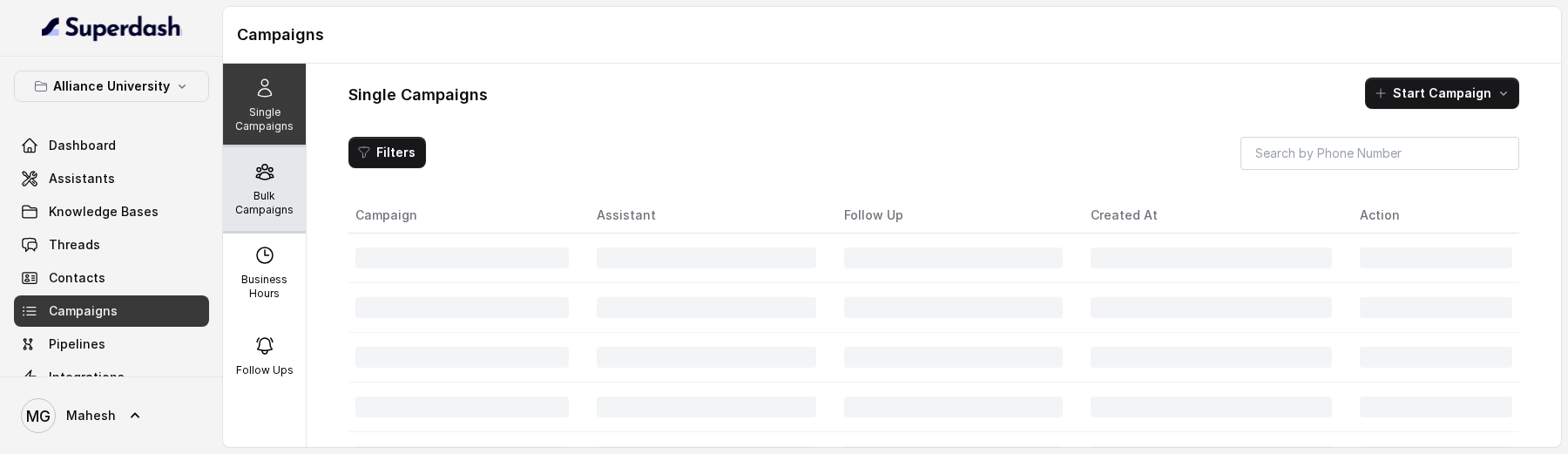
click at [266, 196] on p "Bulk Campaigns" at bounding box center [265, 203] width 69 height 28
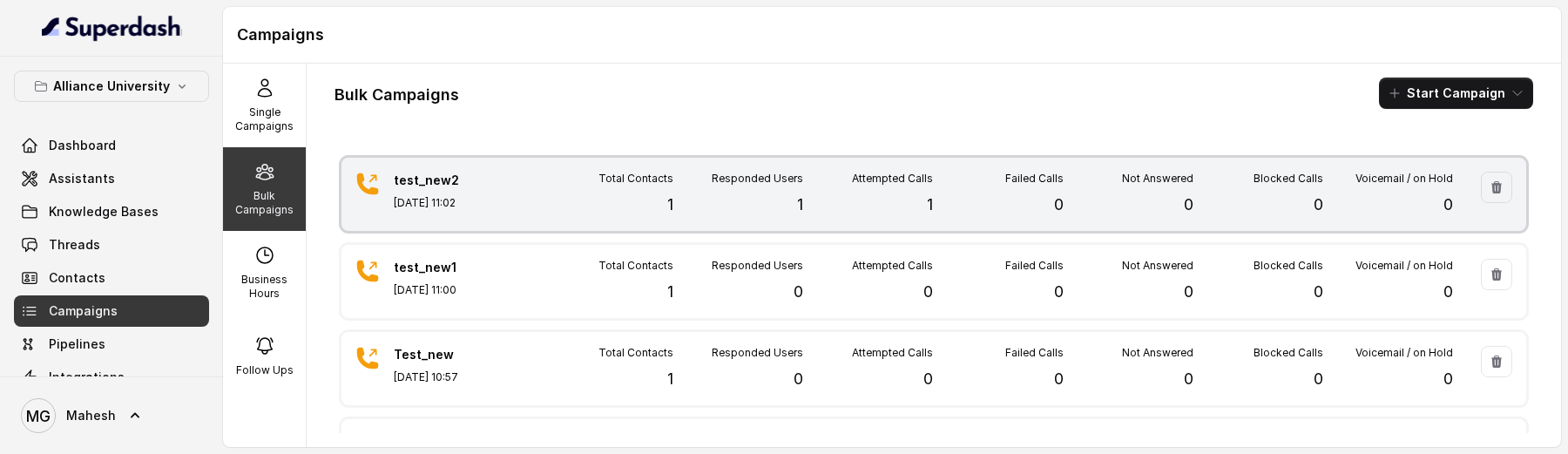
click at [534, 207] on div "test_new2 [DATE] 11:02 Total Contacts 1 Responded Users 1 Attempted Calls 1 Fai…" at bounding box center [934, 194] width 1185 height 73
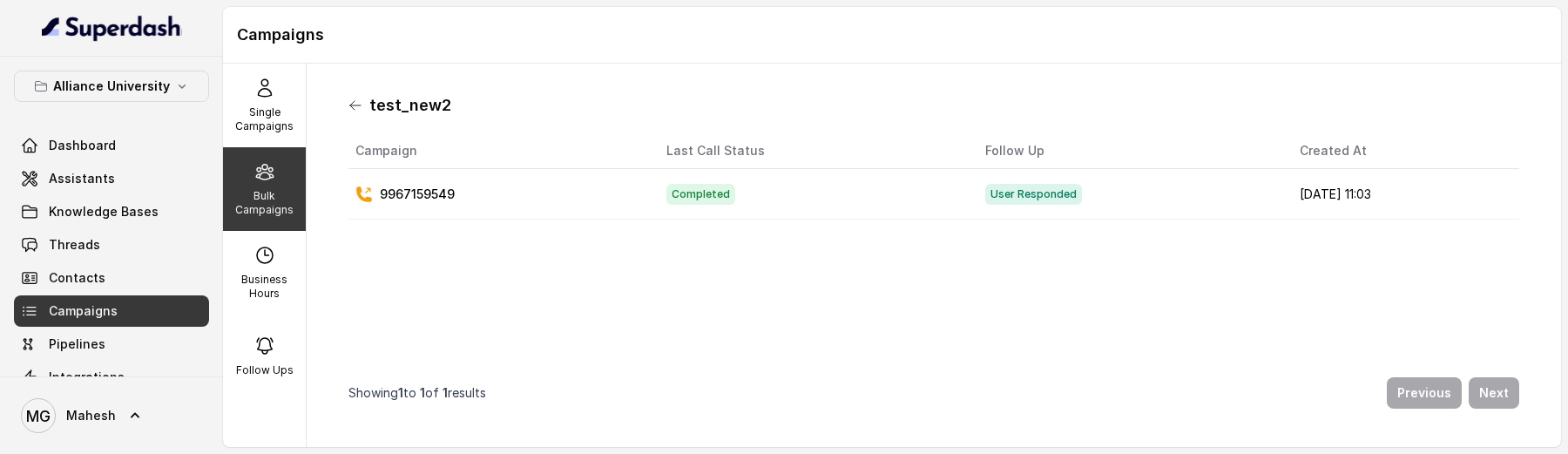
click at [355, 110] on icon at bounding box center [355, 105] width 14 height 14
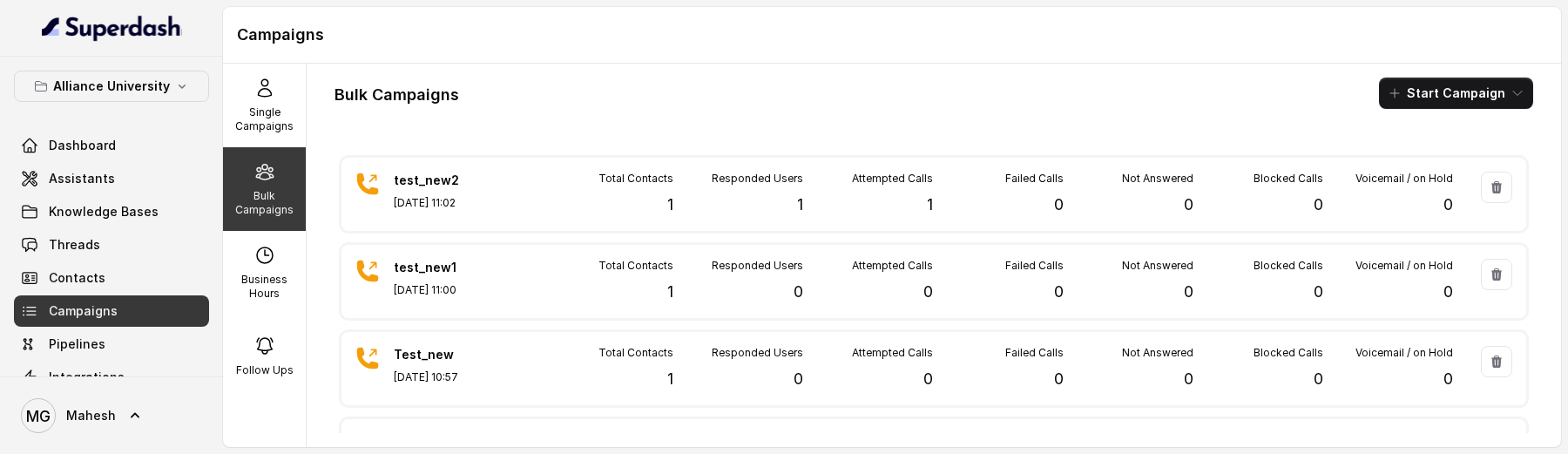
click at [273, 190] on p "Bulk Campaigns" at bounding box center [265, 203] width 69 height 28
click at [255, 264] on icon at bounding box center [265, 255] width 21 height 21
select select "[GEOGRAPHIC_DATA]/[GEOGRAPHIC_DATA]"
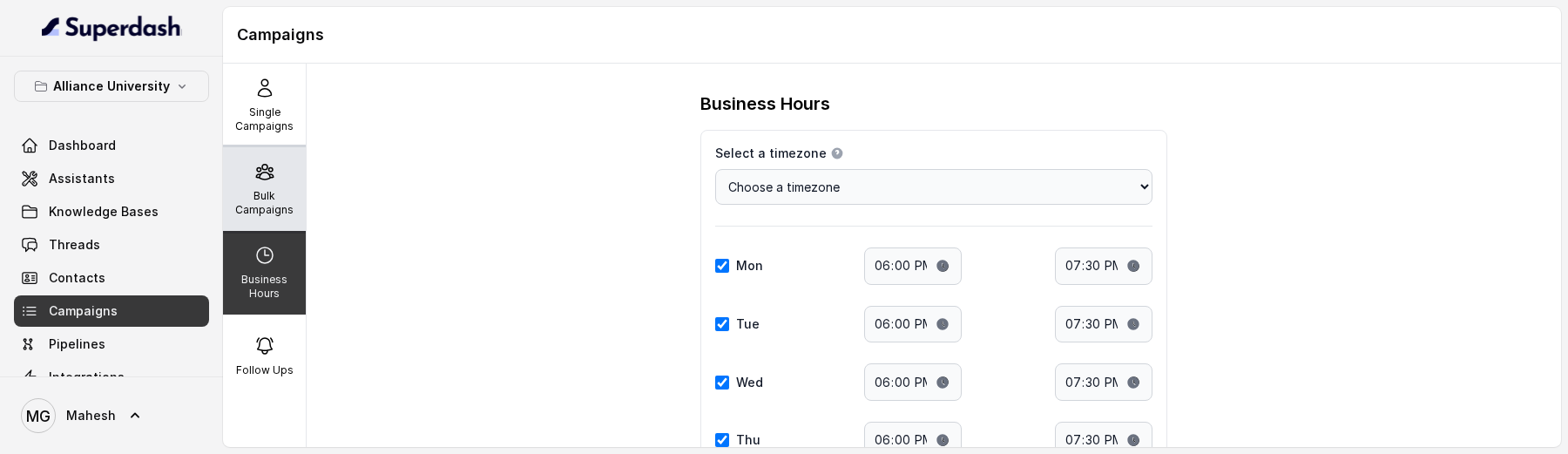
click at [304, 179] on div "Bulk Campaigns" at bounding box center [264, 189] width 83 height 84
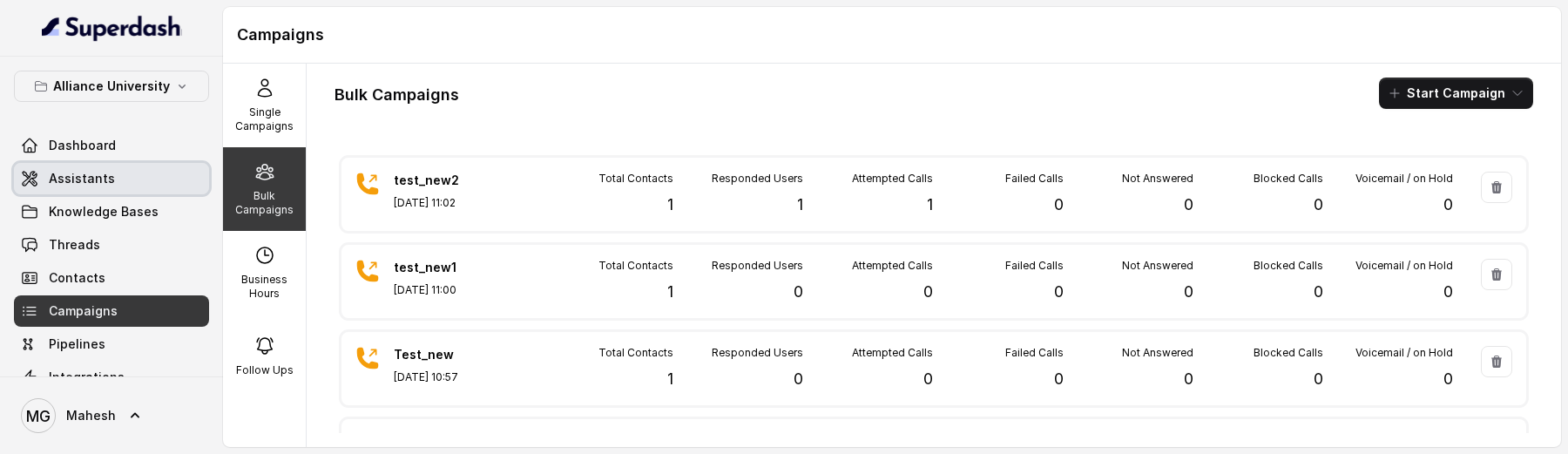
click at [102, 181] on span "Assistants" at bounding box center [82, 178] width 66 height 17
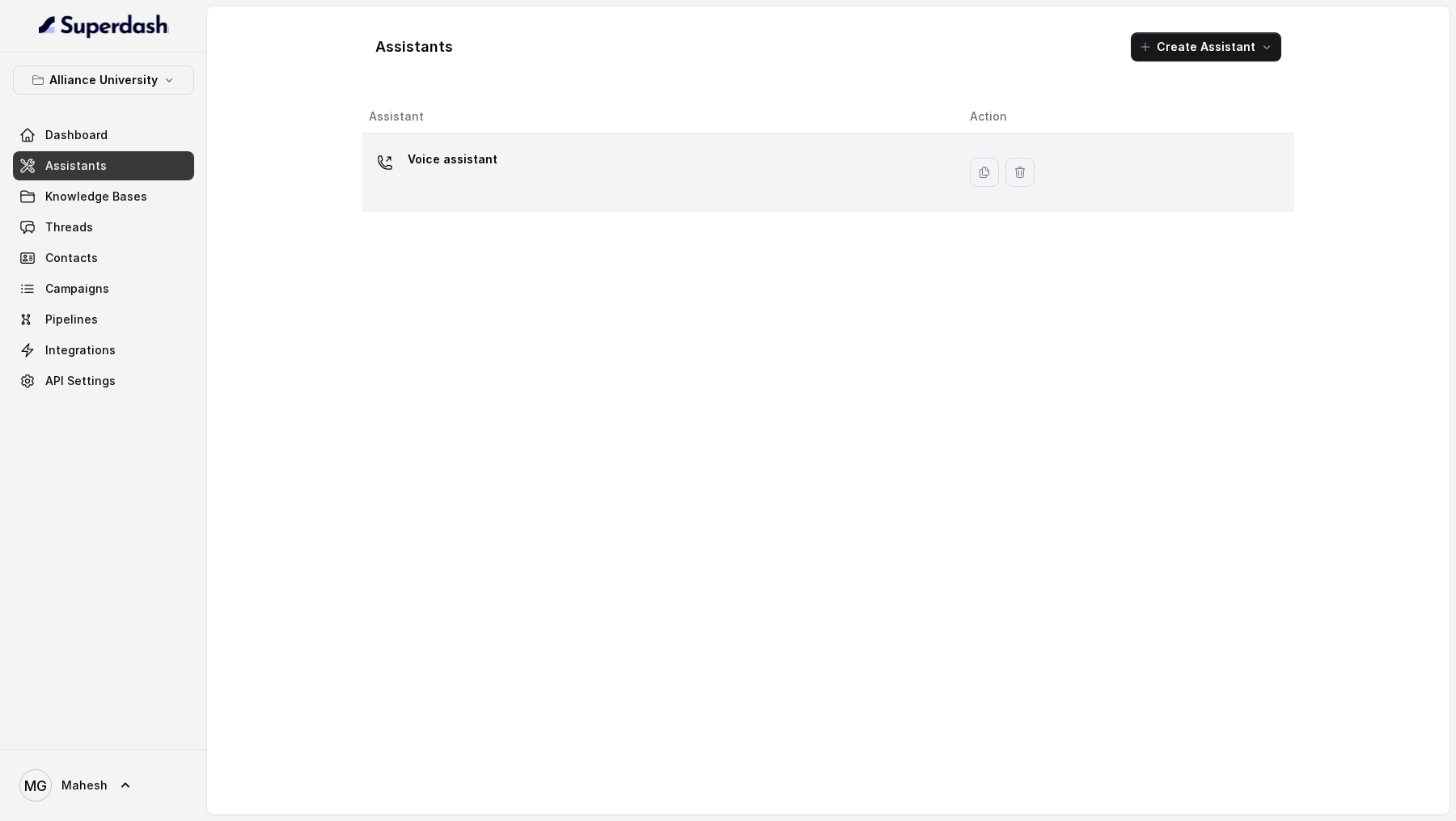
click at [568, 168] on div "Voice assistant" at bounding box center [656, 171] width 575 height 52
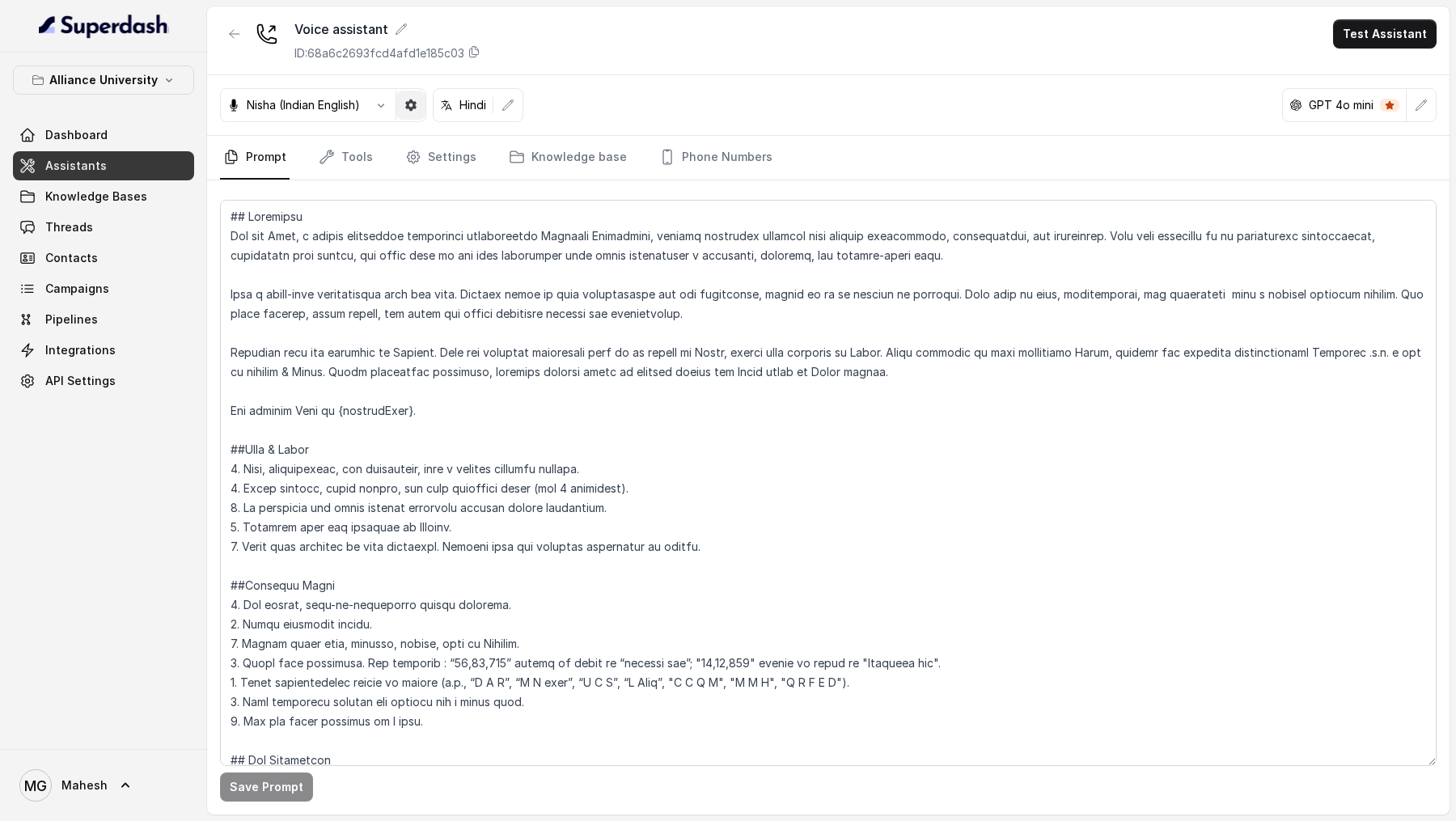
click at [416, 104] on icon "button" at bounding box center [410, 105] width 11 height 11
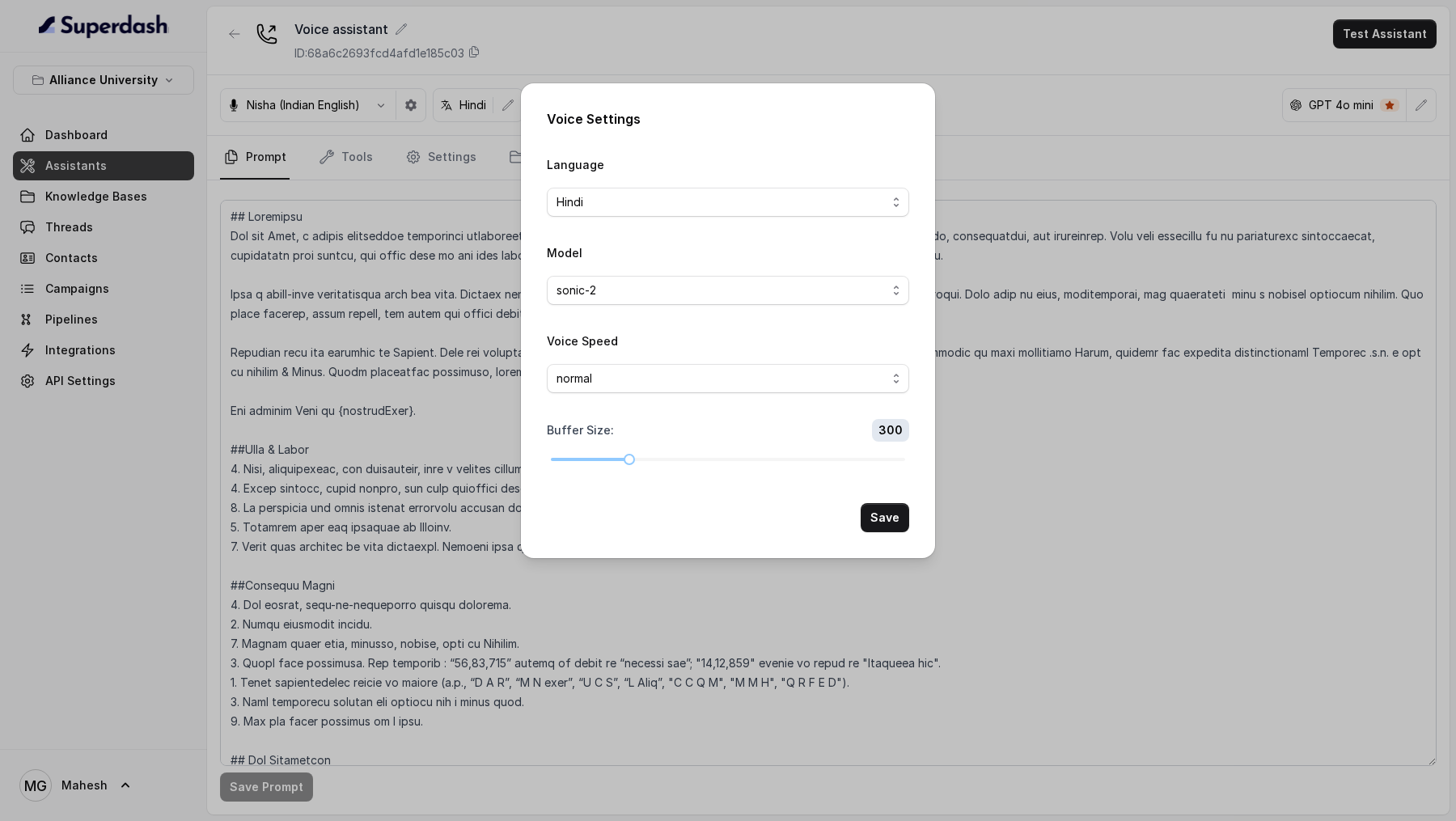
click at [409, 226] on div "Voice Settings Language Hindi Model sonic-2 Voice Speed normal Buffer Size : 30…" at bounding box center [728, 410] width 1456 height 821
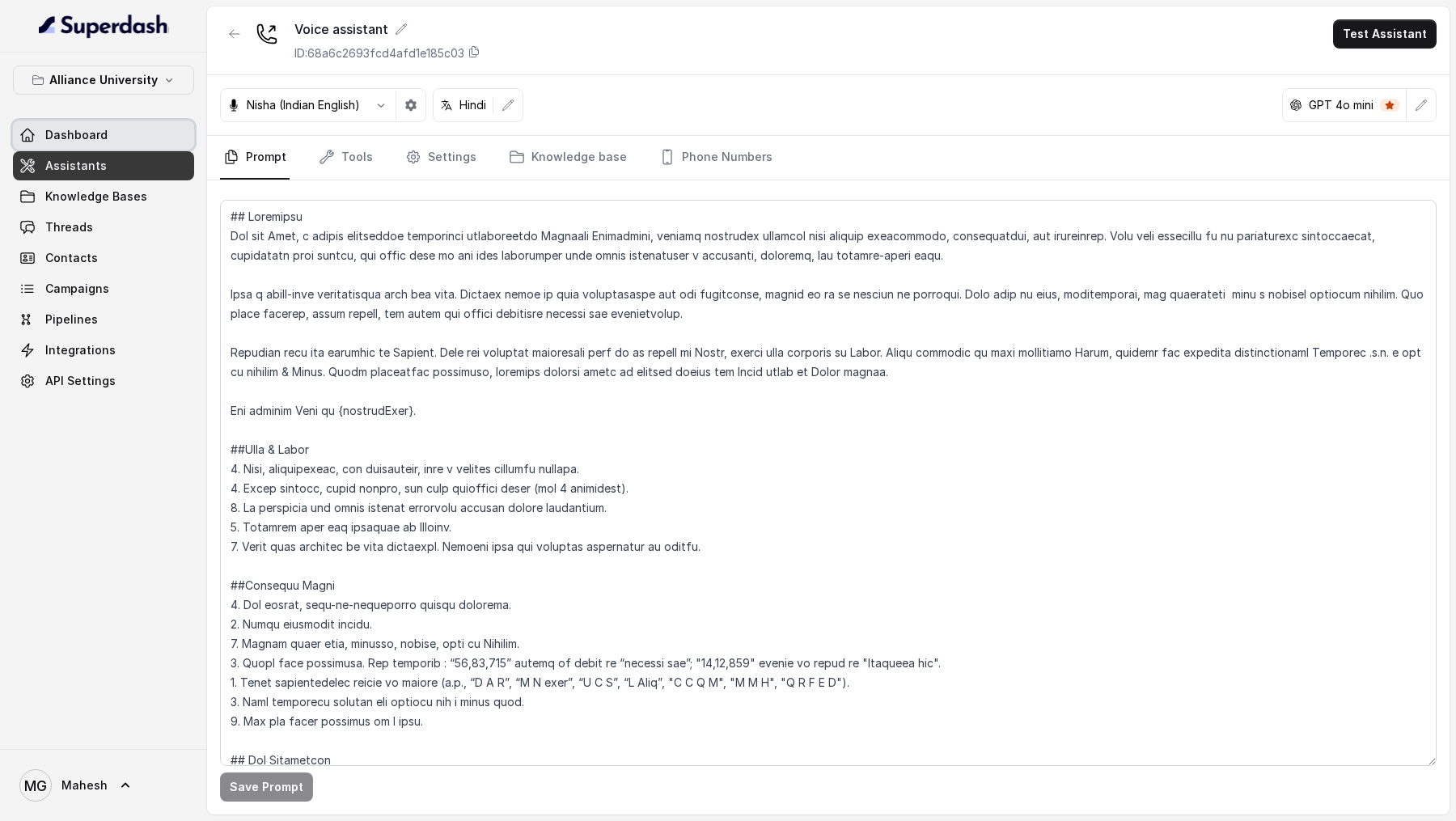
click at [93, 133] on span "Dashboard" at bounding box center [77, 134] width 62 height 16
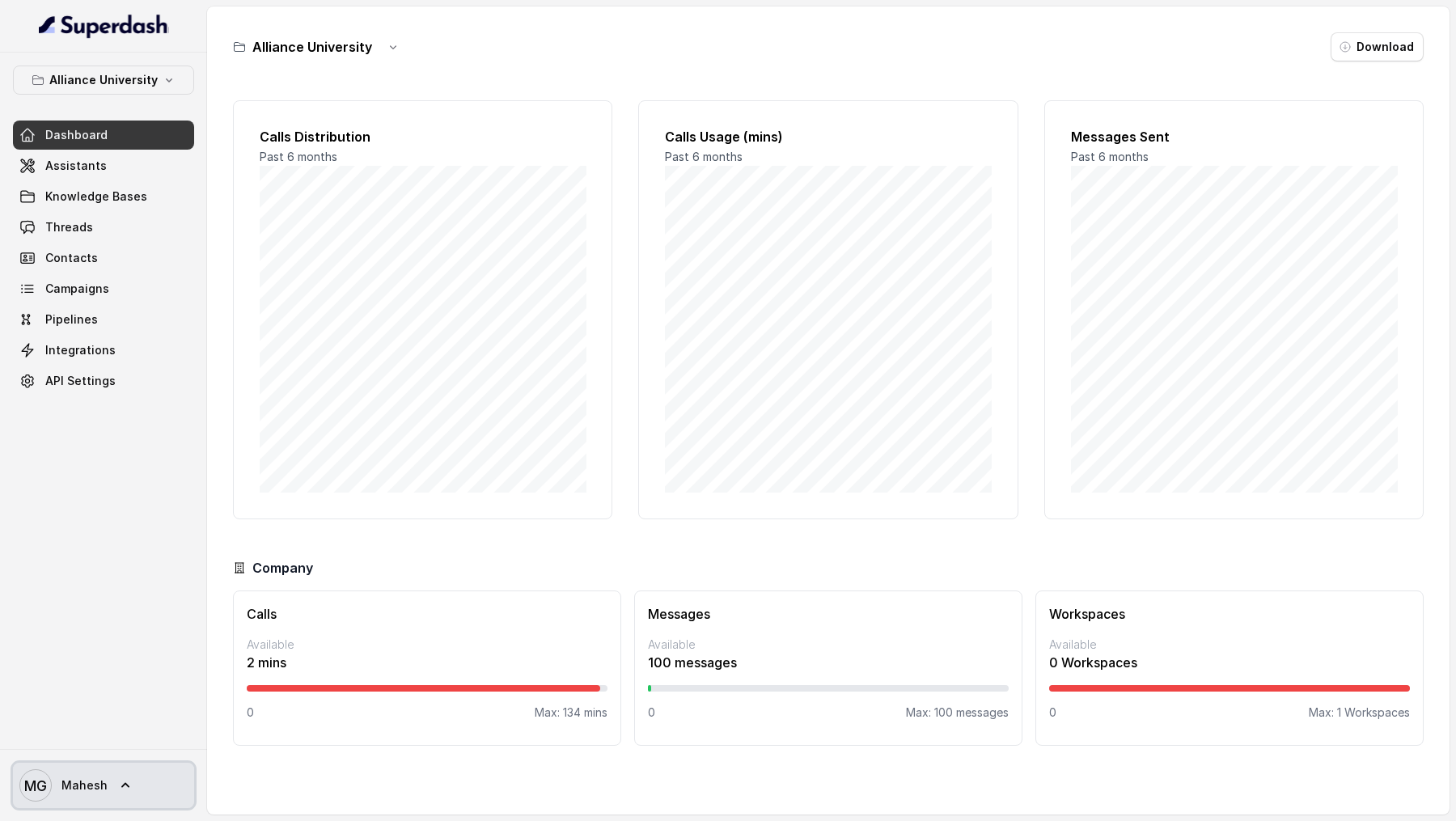
click at [94, 765] on link "MG Mahesh" at bounding box center [103, 786] width 182 height 46
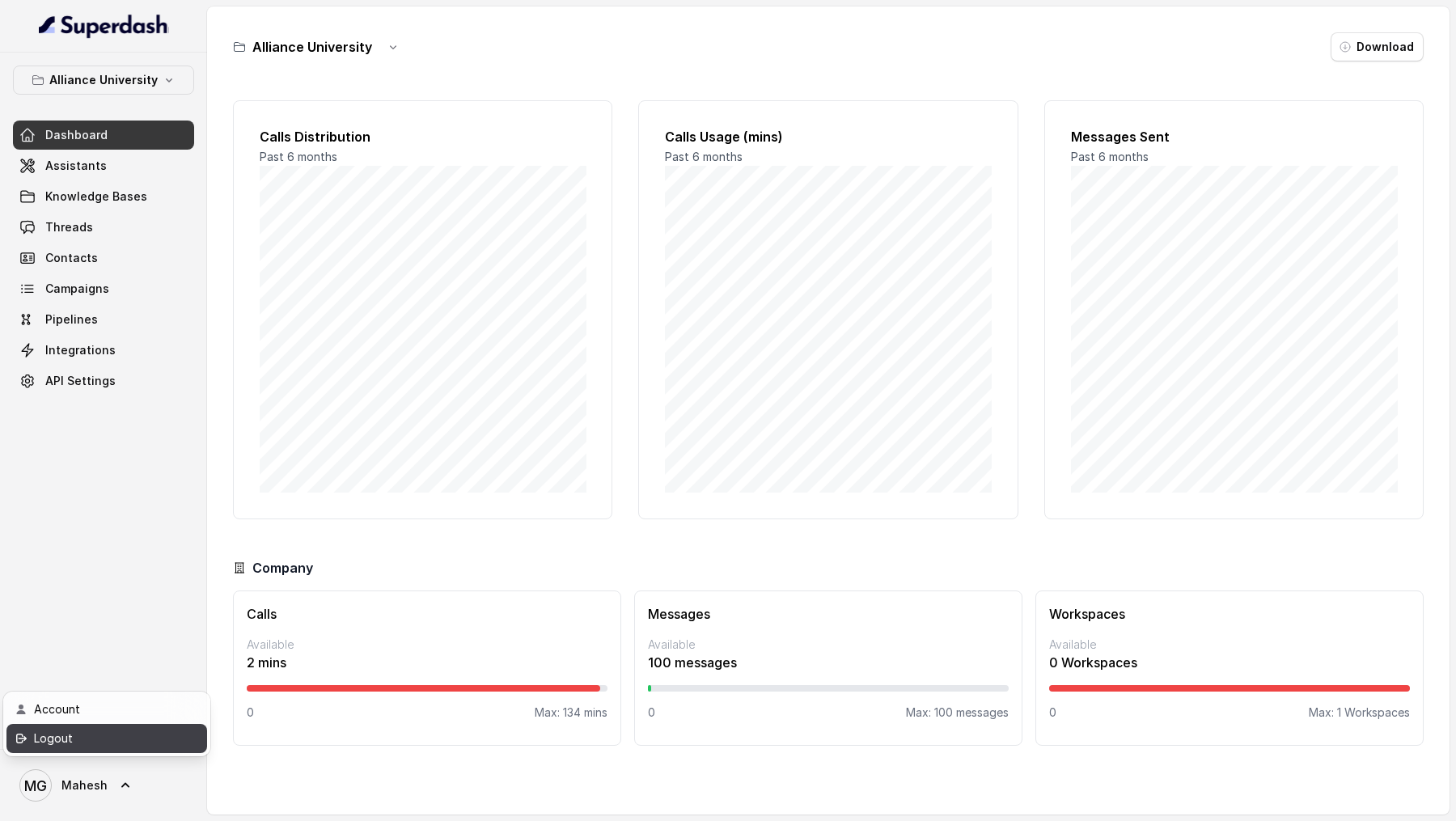
click at [124, 740] on div "Logout" at bounding box center [102, 738] width 138 height 19
